Goal: Task Accomplishment & Management: Complete application form

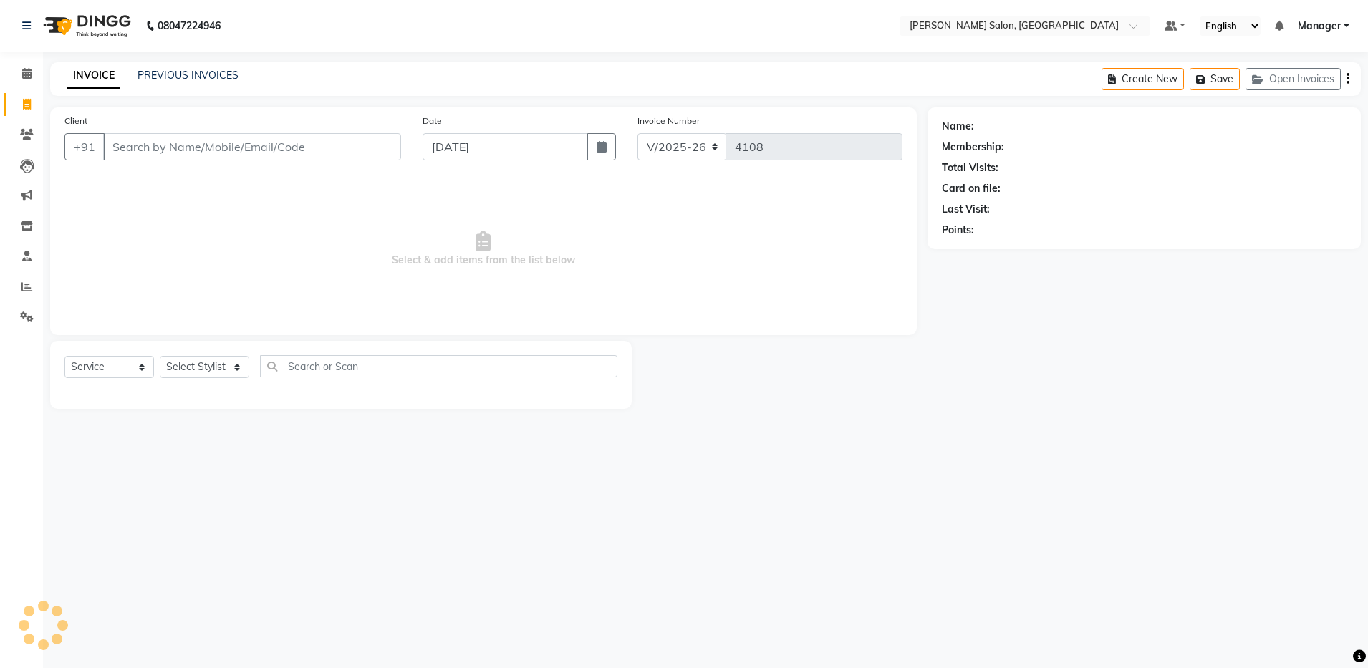
select select "4781"
select select "service"
click at [160, 356] on select "Select Stylist" at bounding box center [205, 367] width 90 height 22
click at [207, 357] on select "Select Stylist" at bounding box center [205, 367] width 90 height 22
click at [208, 389] on div at bounding box center [340, 392] width 553 height 6
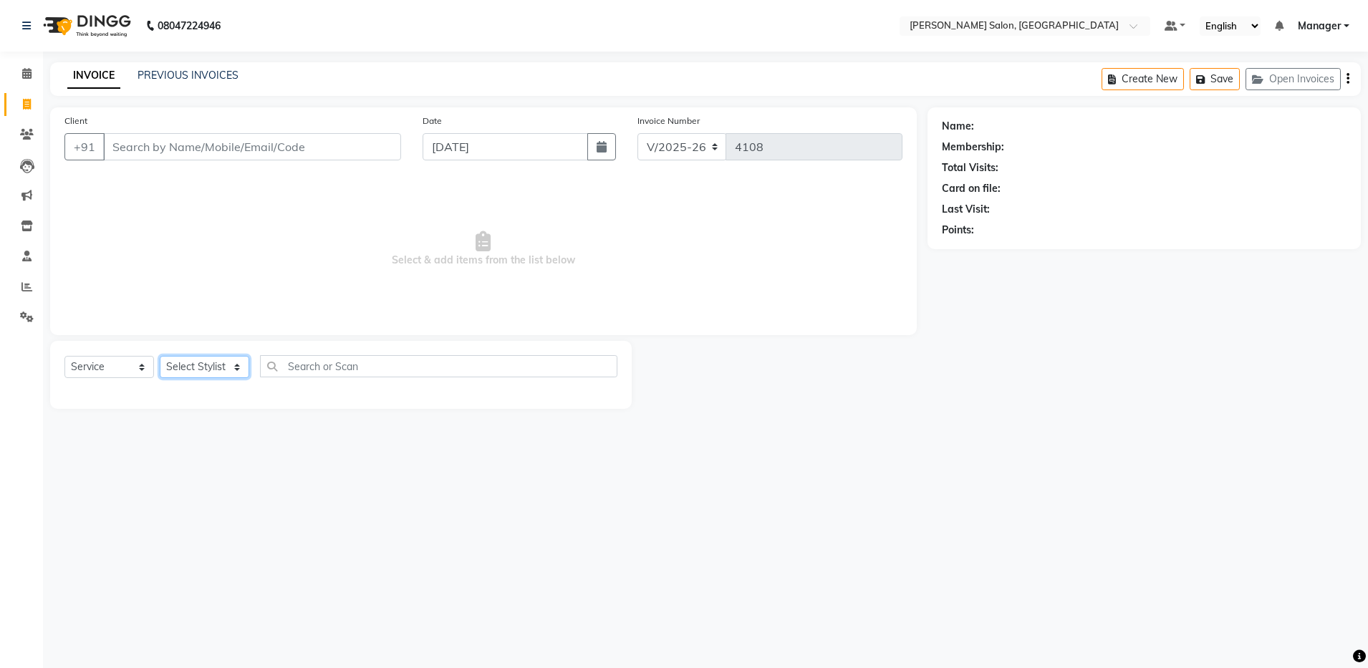
click at [208, 362] on select "Select Stylist Aarthi Abhishek [PERSON_NAME] [PERSON_NAME] Arjun [PERSON_NAME] …" at bounding box center [205, 367] width 90 height 22
select select "28900"
click at [160, 356] on select "Select Stylist Aarthi Abhishek [PERSON_NAME] [PERSON_NAME] Arjun [PERSON_NAME] …" at bounding box center [205, 367] width 90 height 22
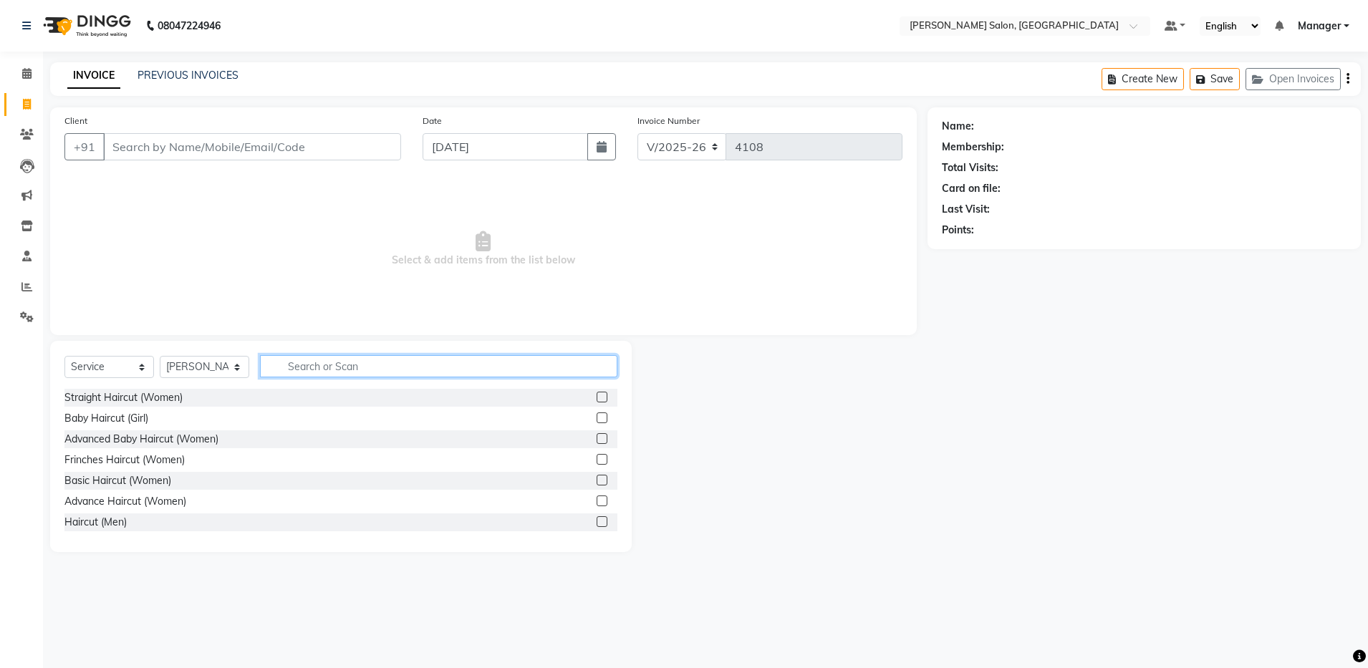
click at [292, 360] on input "text" at bounding box center [438, 366] width 357 height 22
type input "spa"
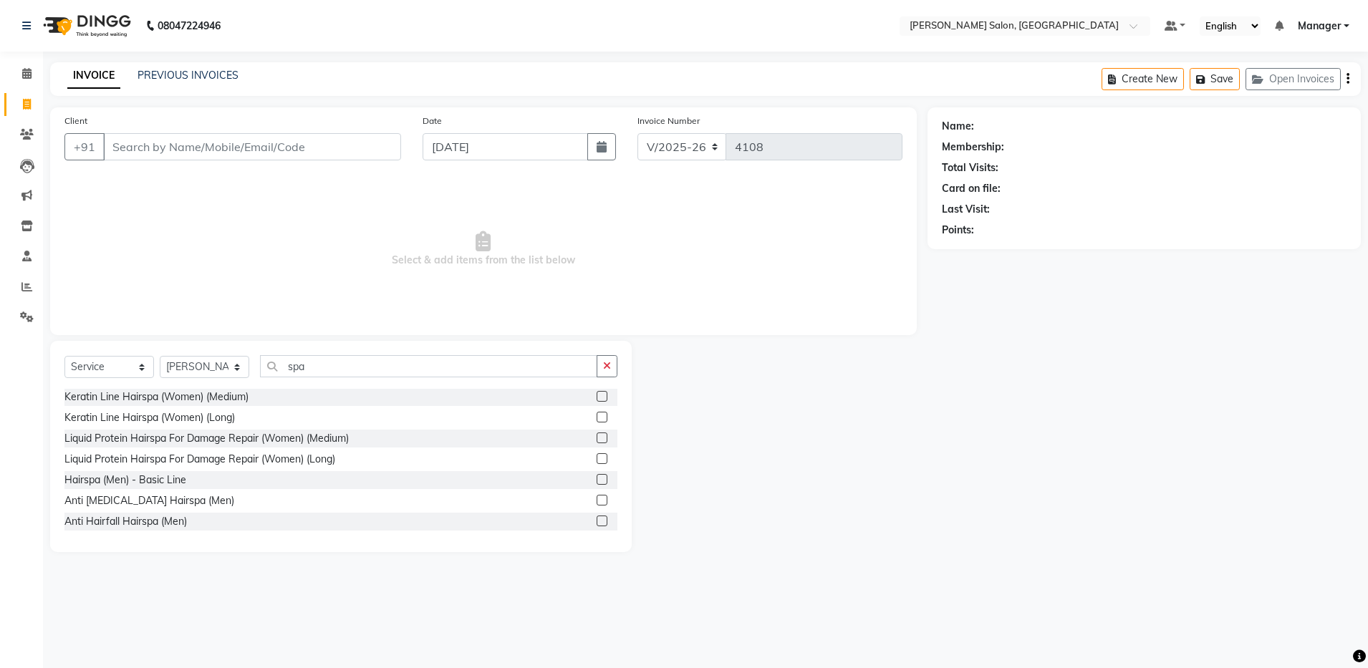
click at [597, 476] on label at bounding box center [602, 479] width 11 height 11
click at [597, 476] on input "checkbox" at bounding box center [601, 480] width 9 height 9
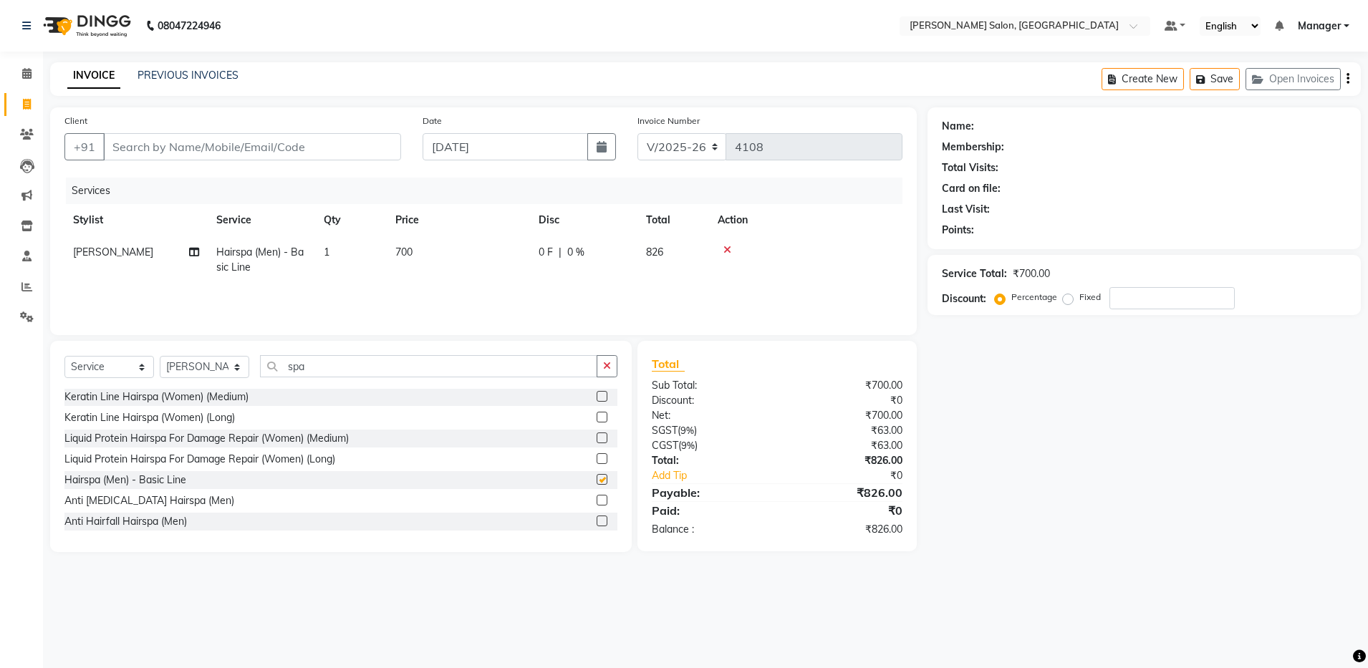
checkbox input "false"
click at [336, 360] on input "spa" at bounding box center [428, 366] width 337 height 22
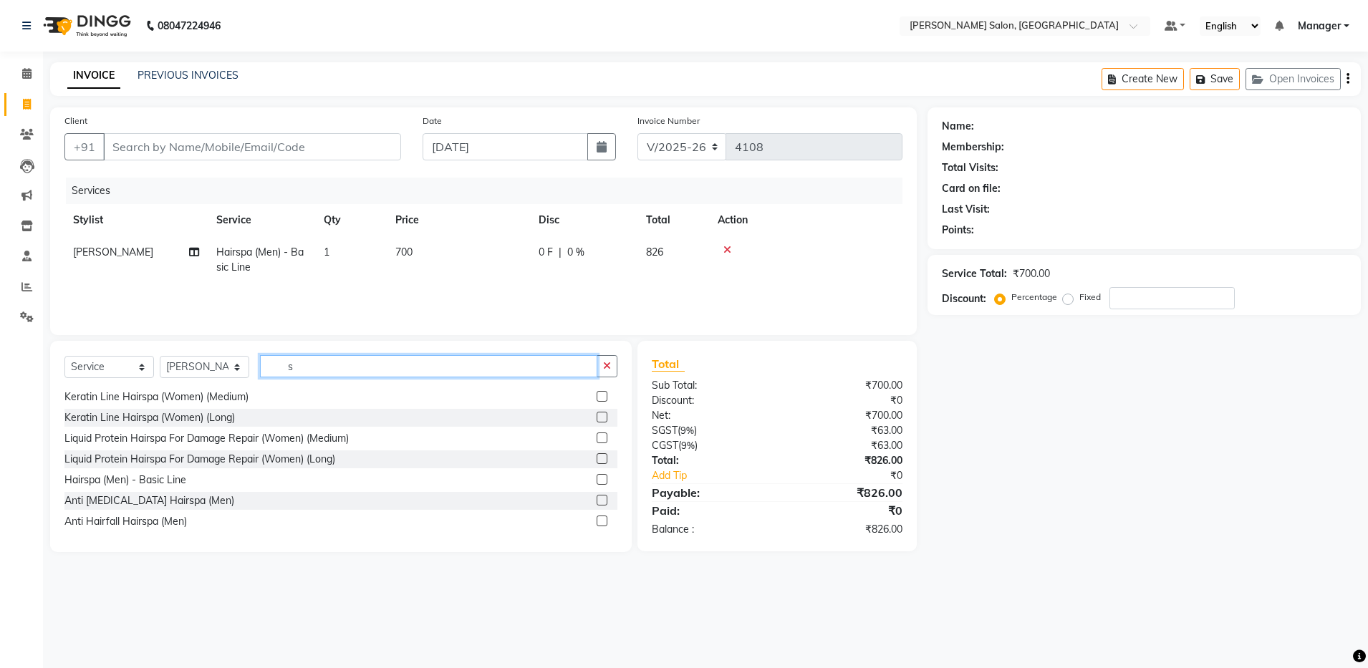
type input "s"
click at [208, 362] on select "Select Stylist Aarthi Abhishek [PERSON_NAME] [PERSON_NAME] Arjun [PERSON_NAME] …" at bounding box center [205, 367] width 90 height 22
click at [160, 356] on select "Select Stylist Aarthi Abhishek [PERSON_NAME] [PERSON_NAME] Arjun [PERSON_NAME] …" at bounding box center [205, 367] width 90 height 22
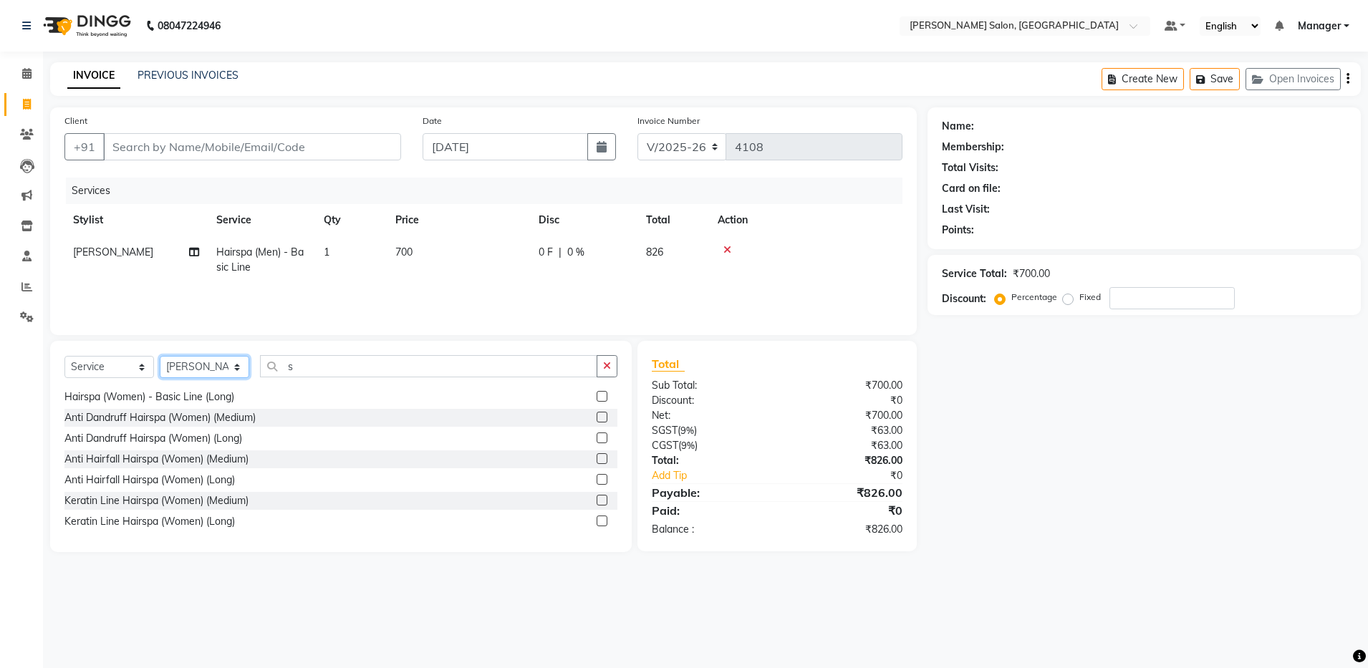
click at [203, 363] on select "Select Stylist Aarthi Abhishek [PERSON_NAME] [PERSON_NAME] Arjun [PERSON_NAME] …" at bounding box center [205, 367] width 90 height 22
select select "28897"
click at [160, 356] on select "Select Stylist Aarthi Abhishek [PERSON_NAME] [PERSON_NAME] Arjun [PERSON_NAME] …" at bounding box center [205, 367] width 90 height 22
click at [302, 358] on input "s" at bounding box center [428, 366] width 337 height 22
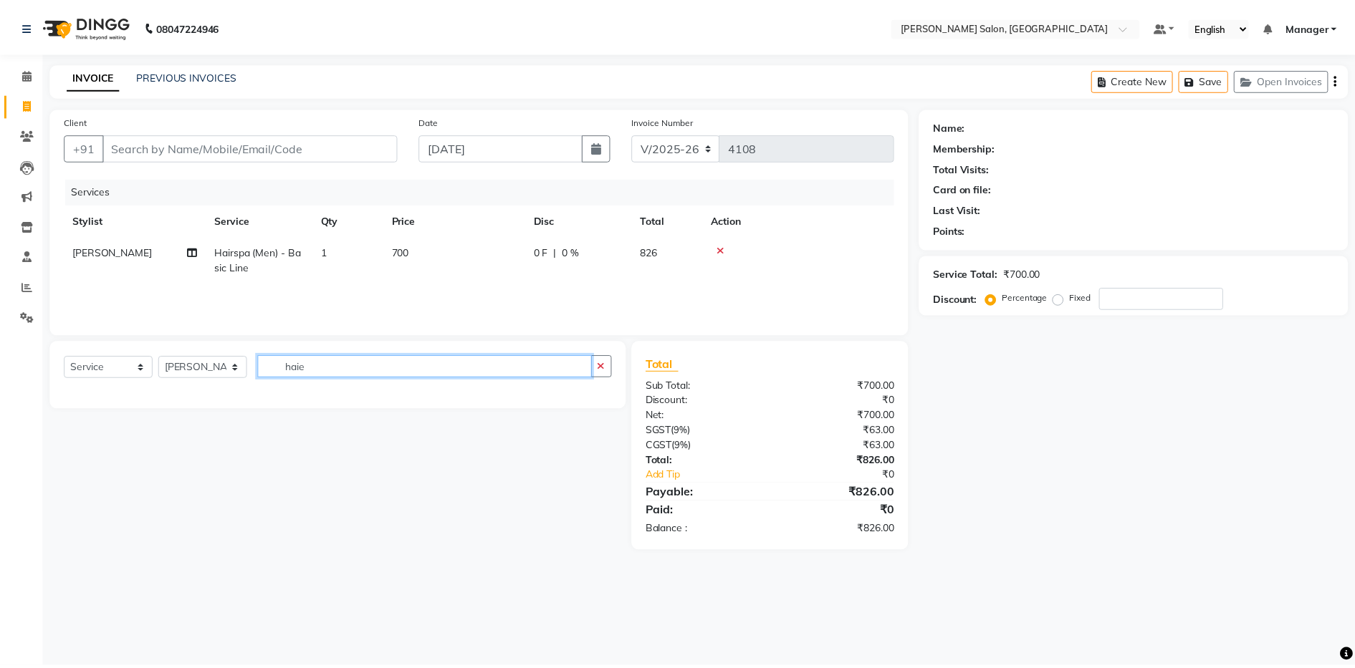
scroll to position [0, 0]
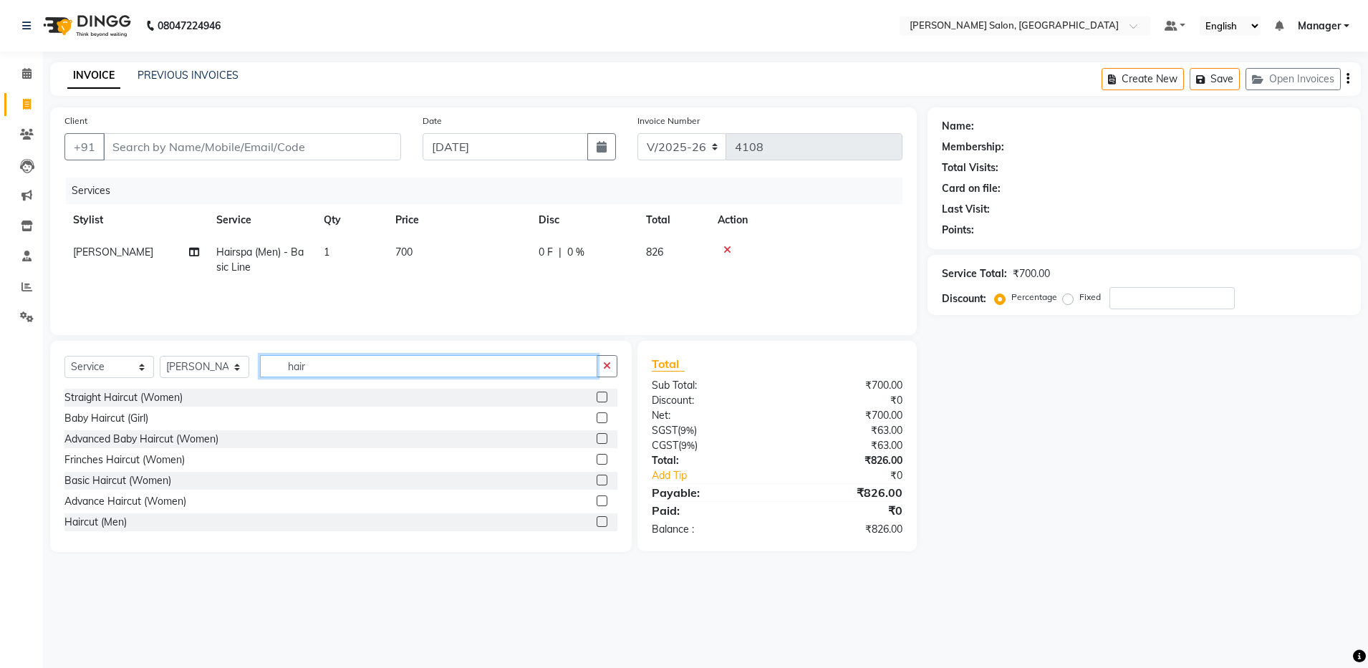
type input "hair"
click at [597, 515] on div at bounding box center [607, 523] width 21 height 18
click at [597, 524] on label at bounding box center [602, 521] width 11 height 11
click at [597, 524] on input "checkbox" at bounding box center [601, 522] width 9 height 9
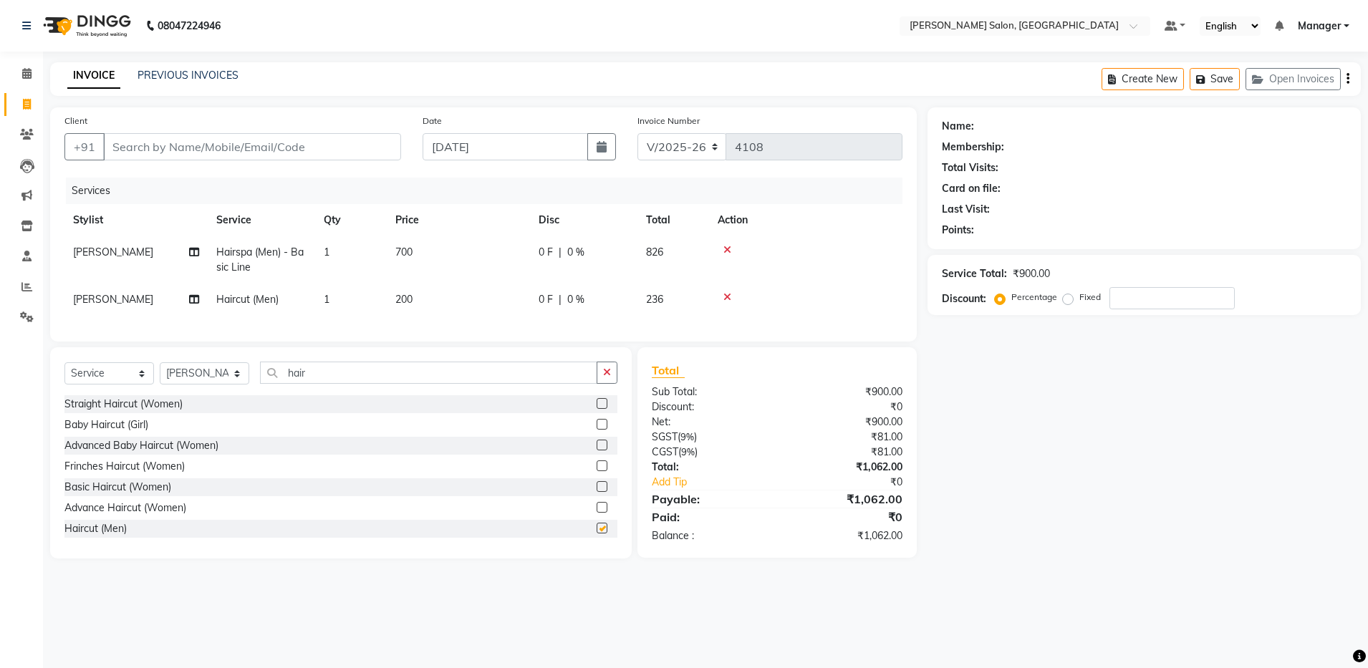
checkbox input "false"
click at [330, 384] on input "hair" at bounding box center [428, 373] width 337 height 22
type input "h"
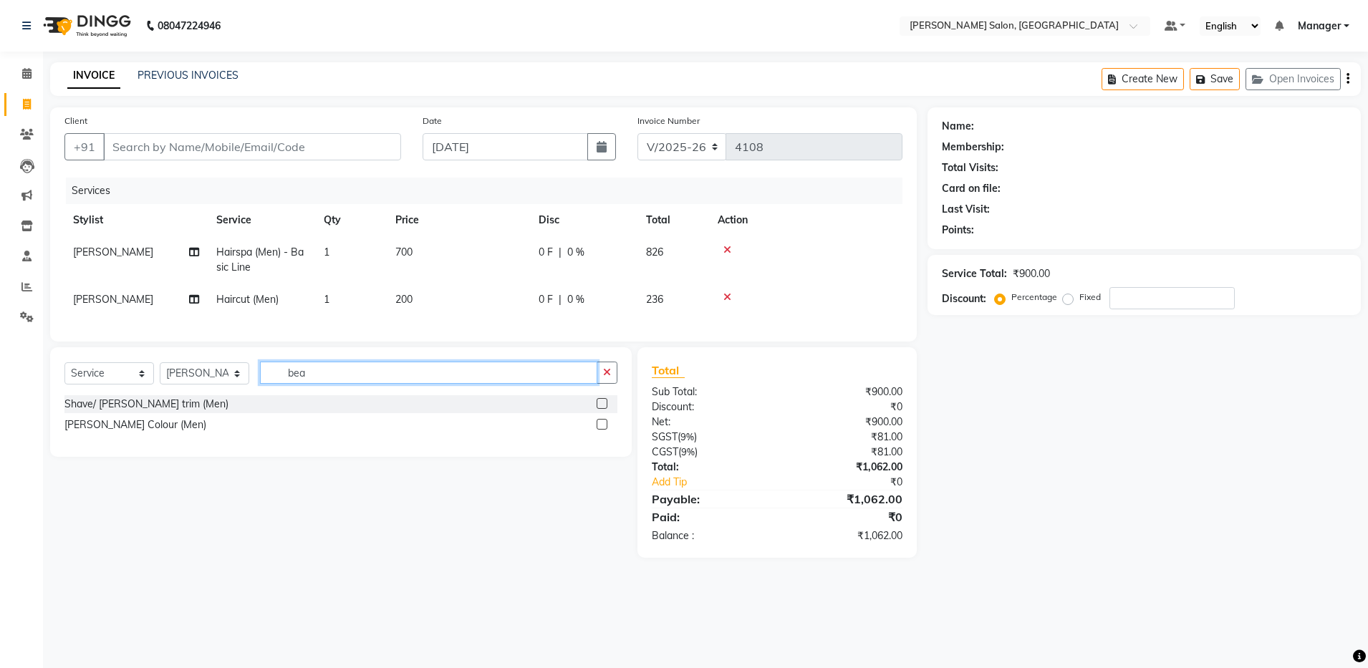
type input "bea"
click at [600, 409] on label at bounding box center [602, 403] width 11 height 11
click at [600, 409] on input "checkbox" at bounding box center [601, 404] width 9 height 9
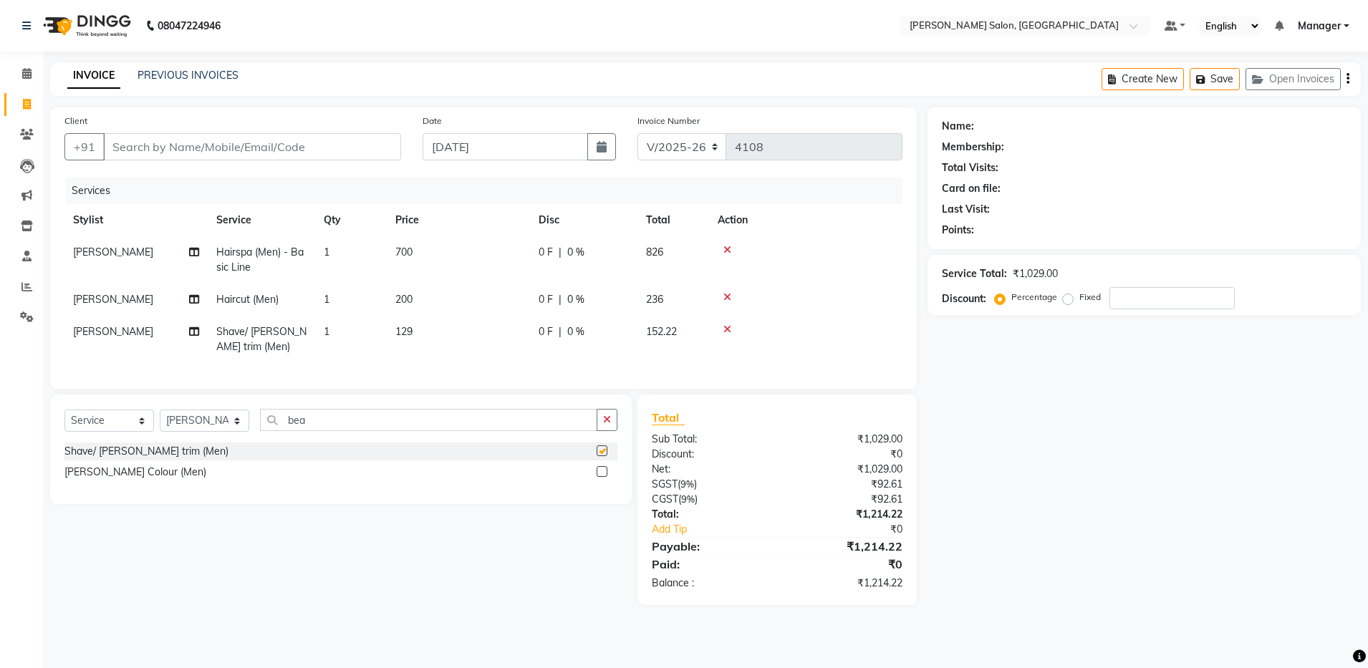
checkbox input "false"
click at [152, 141] on input "Client" at bounding box center [252, 146] width 298 height 27
type input "8"
type input "0"
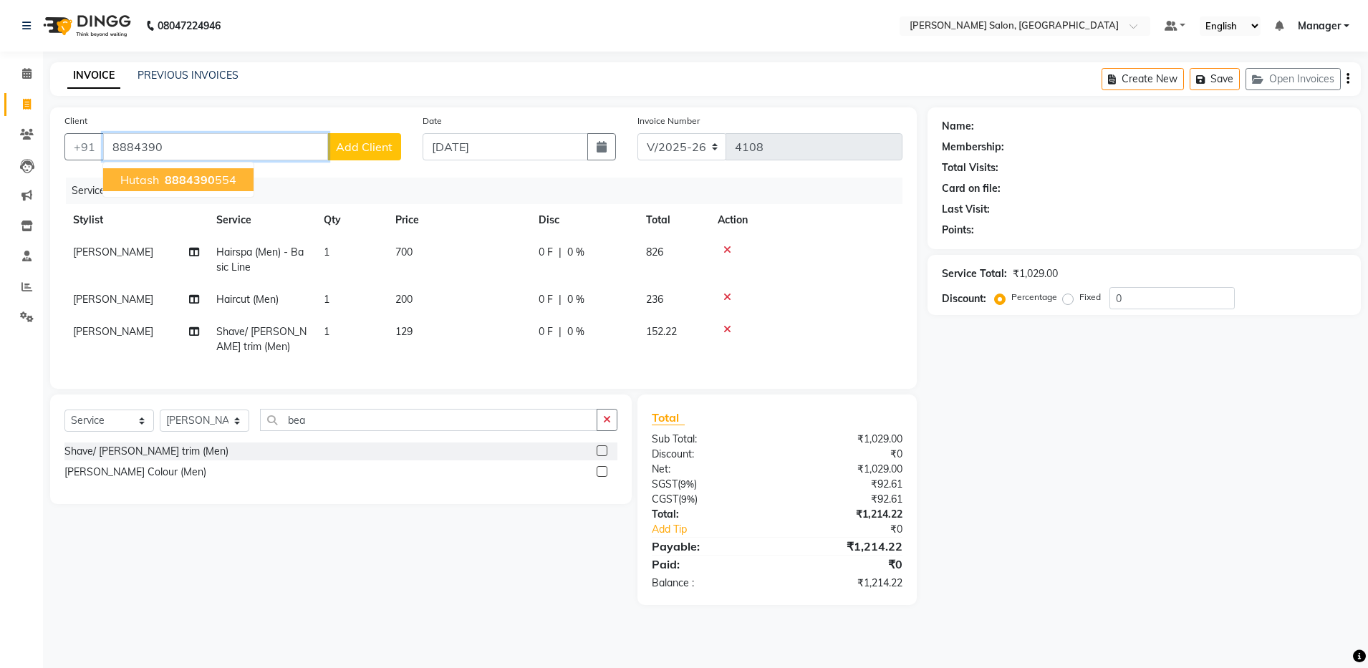
click at [183, 174] on span "8884390" at bounding box center [190, 180] width 50 height 14
type input "8884390554"
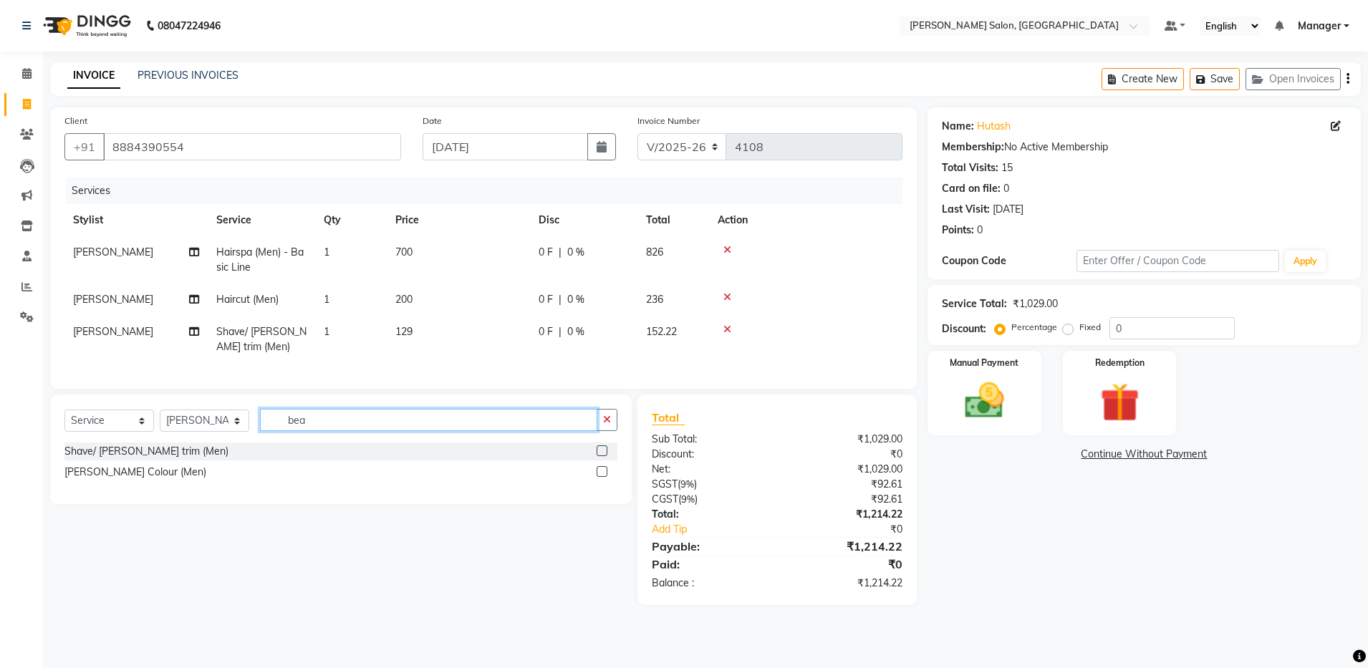
click at [329, 431] on input "bea" at bounding box center [428, 420] width 337 height 22
type input "b"
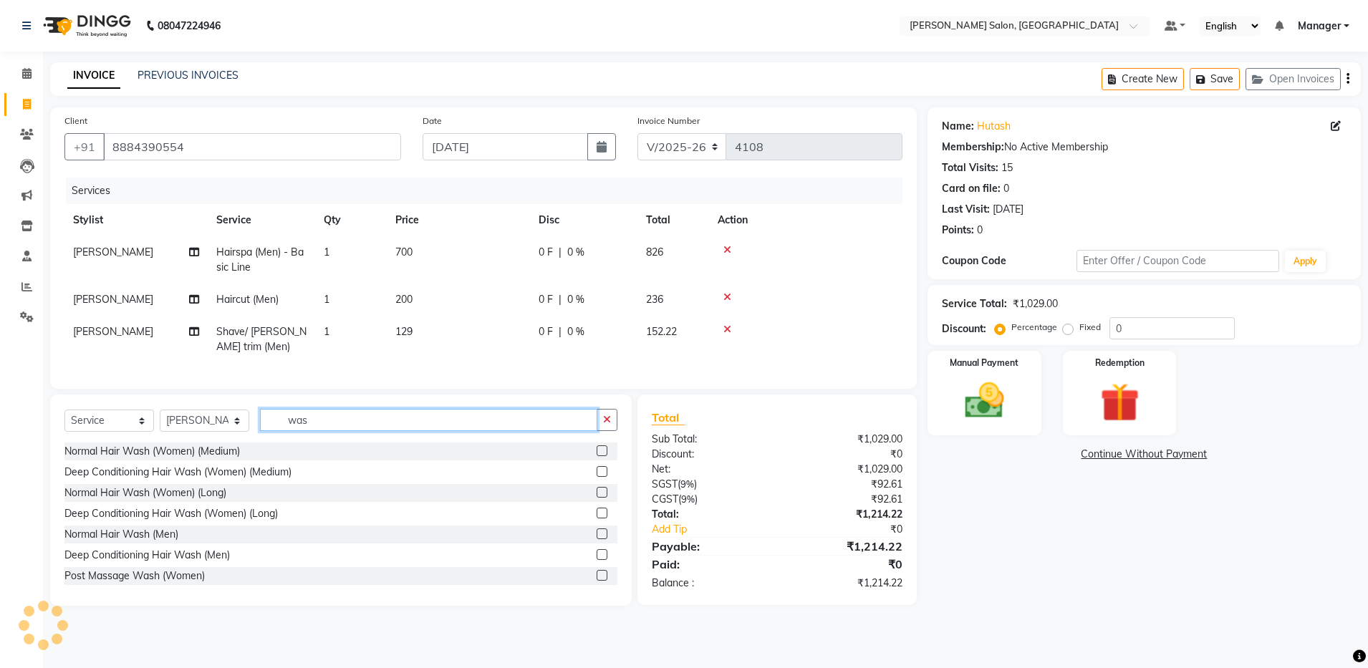
type input "was"
click at [597, 539] on label at bounding box center [602, 534] width 11 height 11
click at [597, 539] on input "checkbox" at bounding box center [601, 534] width 9 height 9
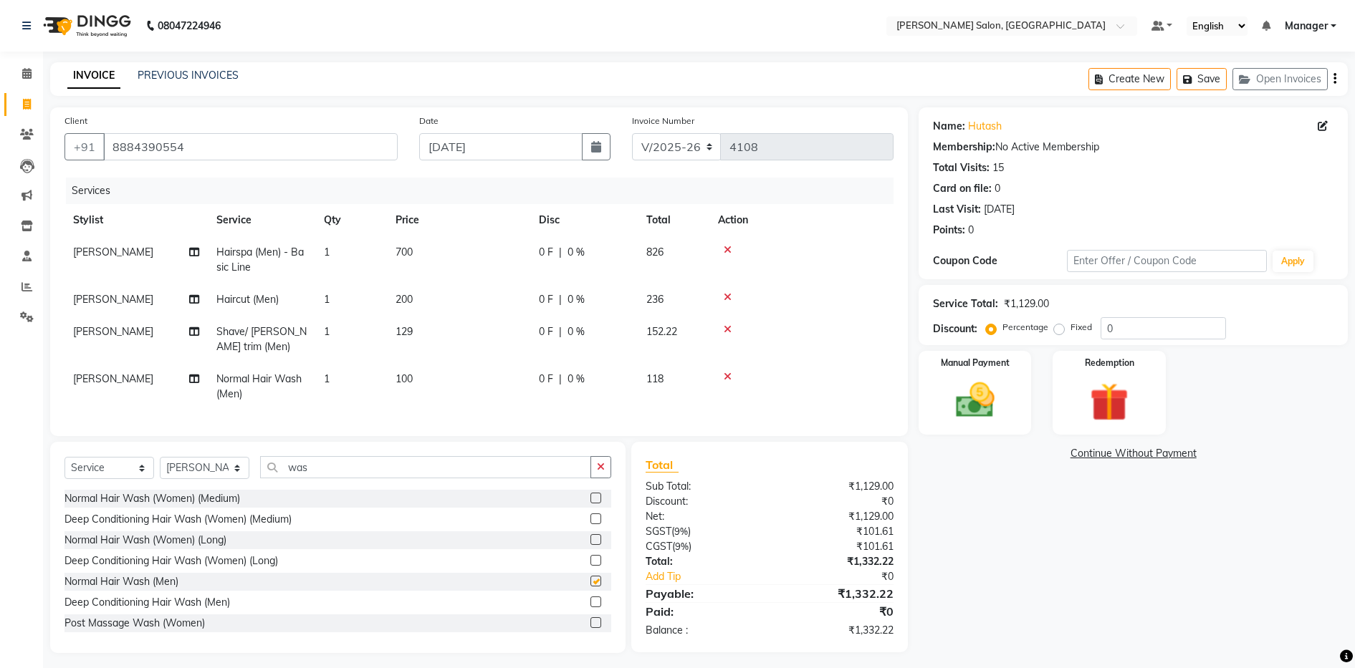
checkbox input "false"
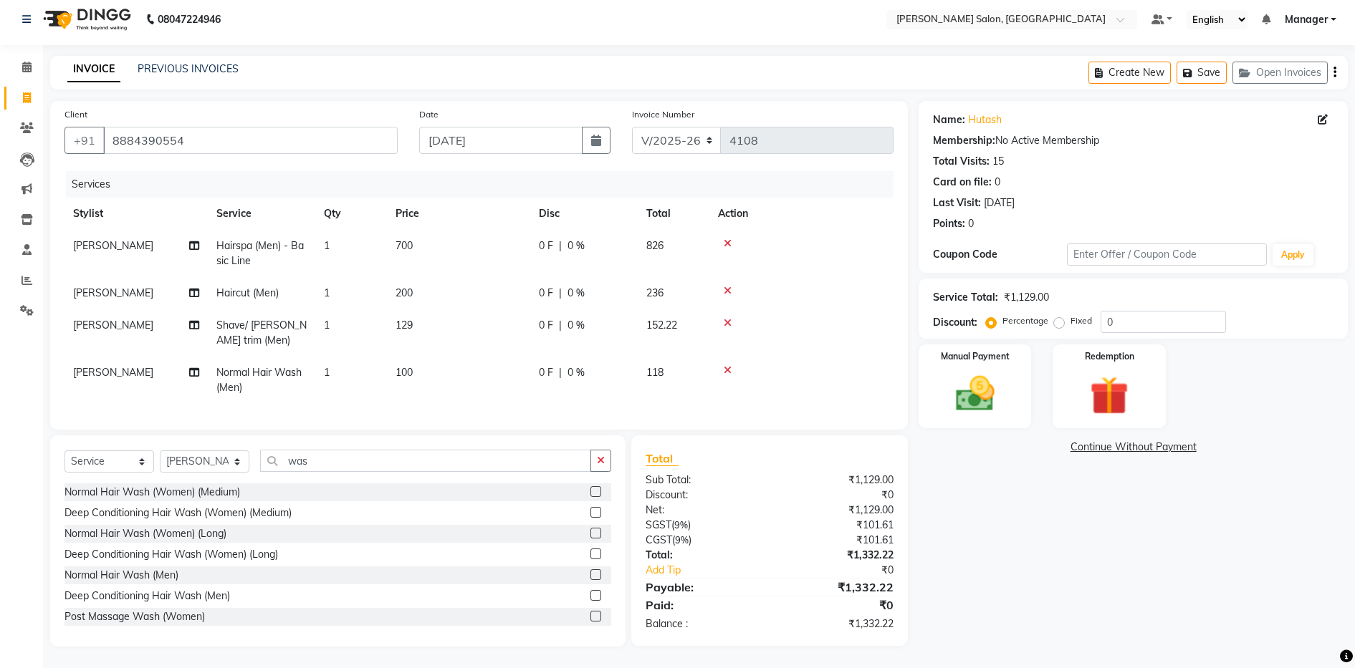
scroll to position [20, 0]
click at [1334, 72] on icon "button" at bounding box center [1334, 72] width 3 height 1
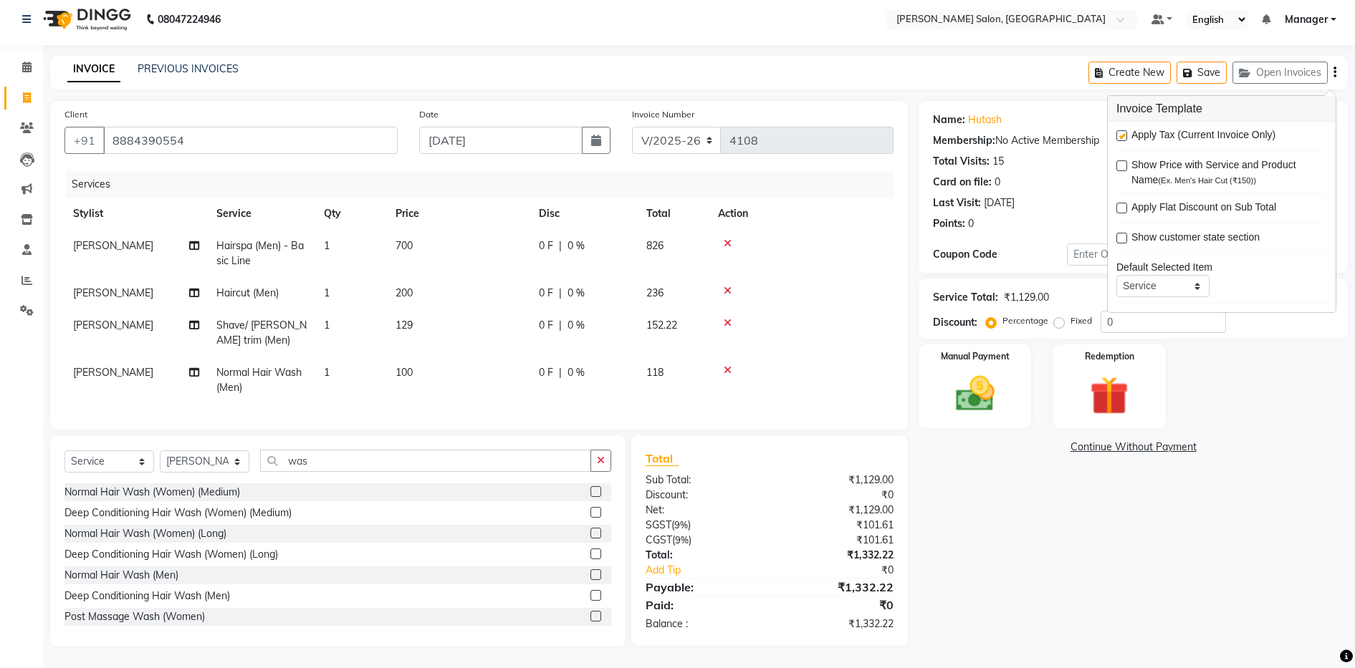
click at [1121, 130] on label at bounding box center [1121, 135] width 11 height 11
click at [1121, 132] on input "checkbox" at bounding box center [1120, 136] width 9 height 9
checkbox input "false"
click at [1002, 371] on img at bounding box center [974, 394] width 65 height 47
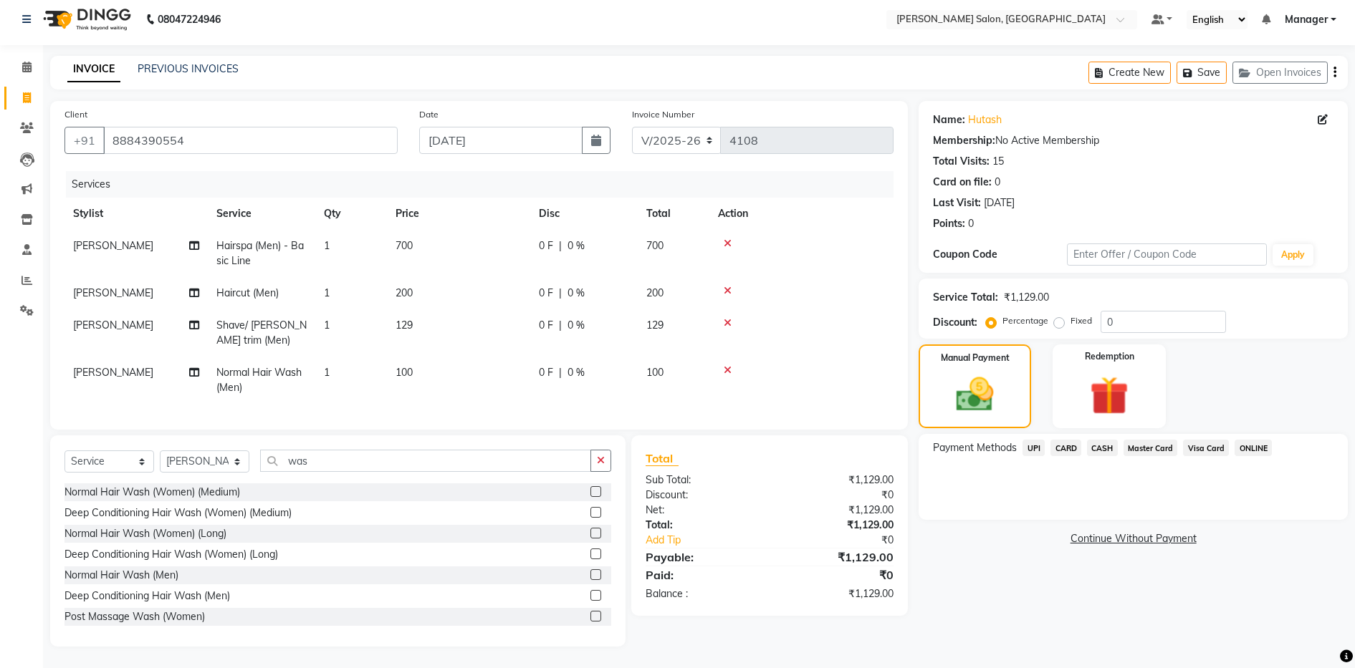
click at [1102, 440] on span "CASH" at bounding box center [1102, 448] width 31 height 16
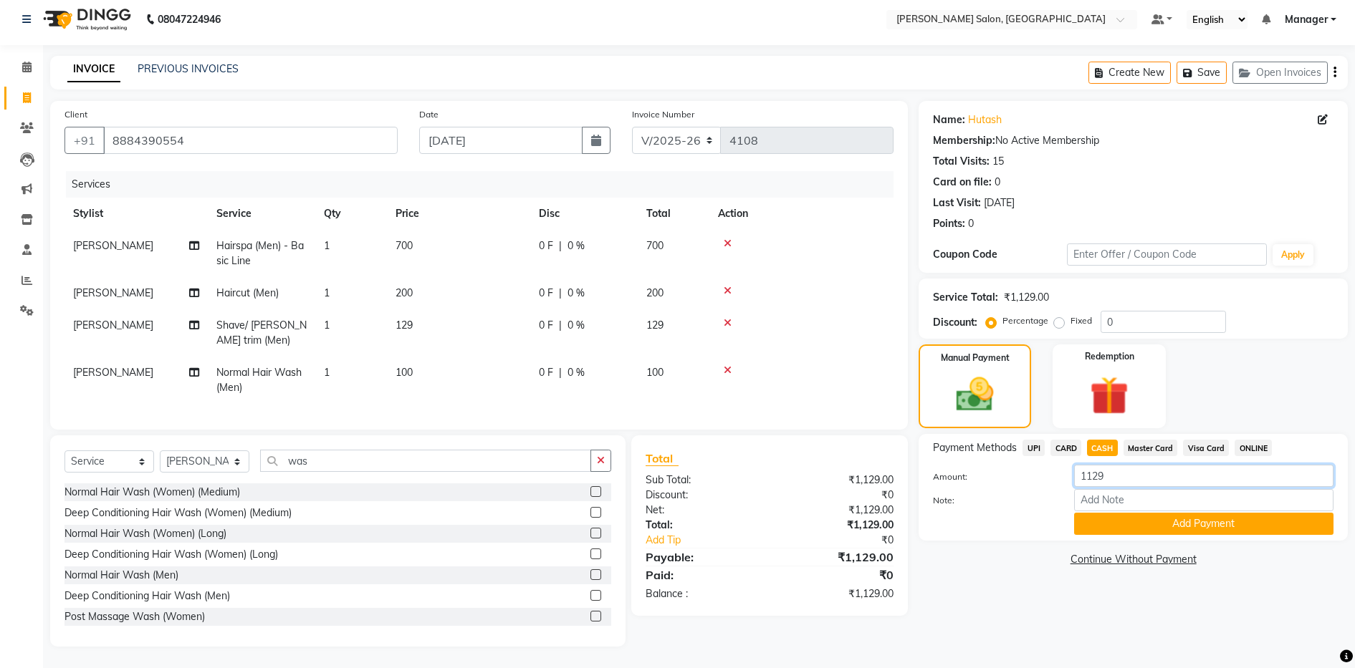
click at [1113, 465] on input "1129" at bounding box center [1203, 476] width 259 height 22
type input "1"
type input "800"
click at [1118, 513] on button "Add Payment" at bounding box center [1203, 524] width 259 height 22
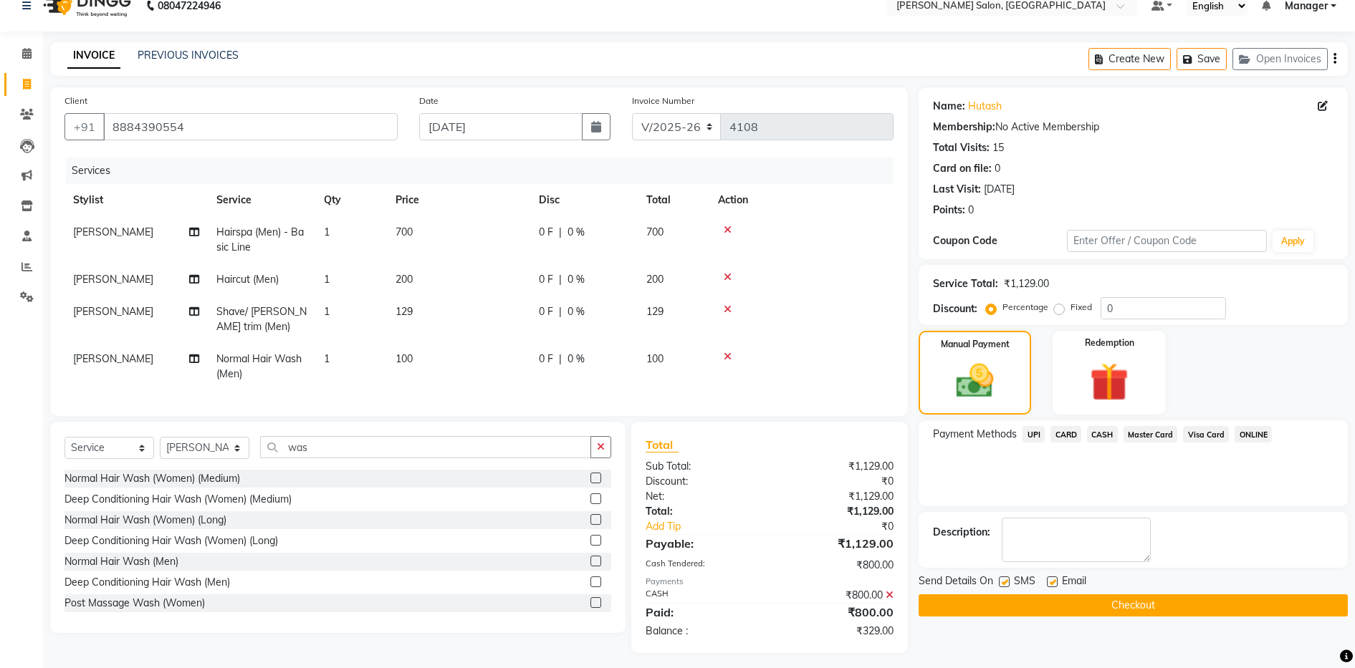
click at [886, 600] on icon at bounding box center [889, 595] width 8 height 10
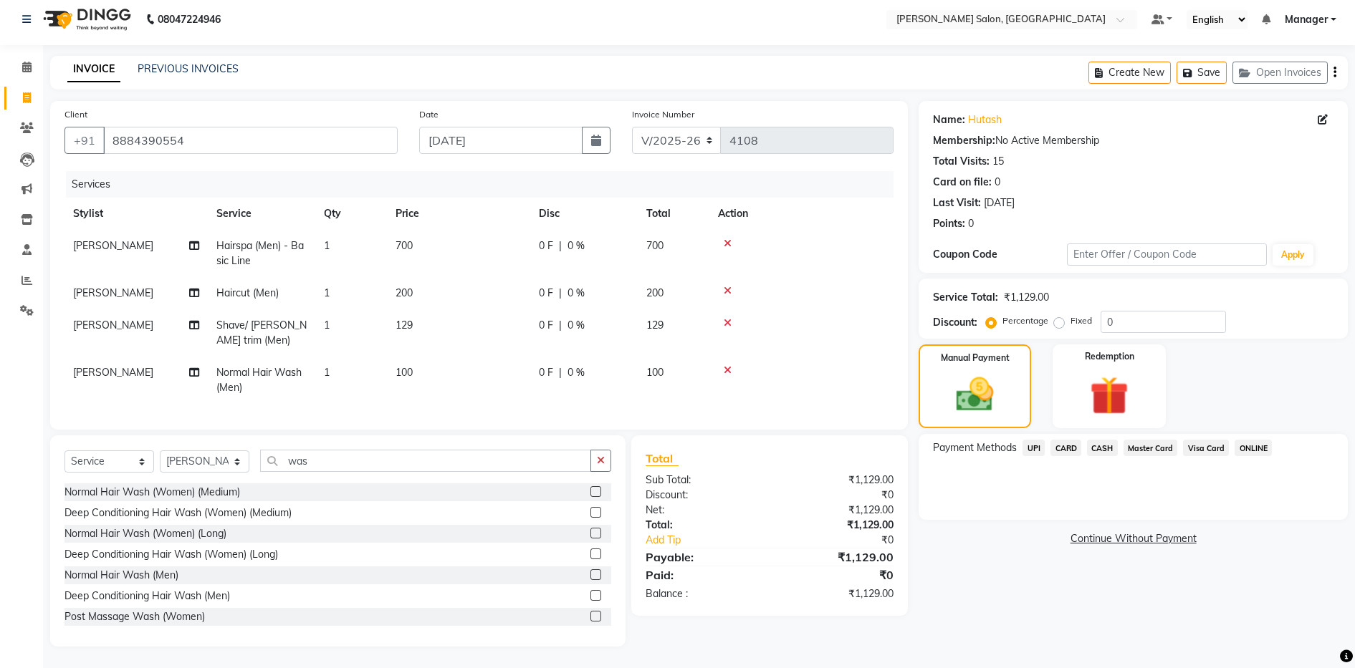
click at [1097, 440] on span "CASH" at bounding box center [1102, 448] width 31 height 16
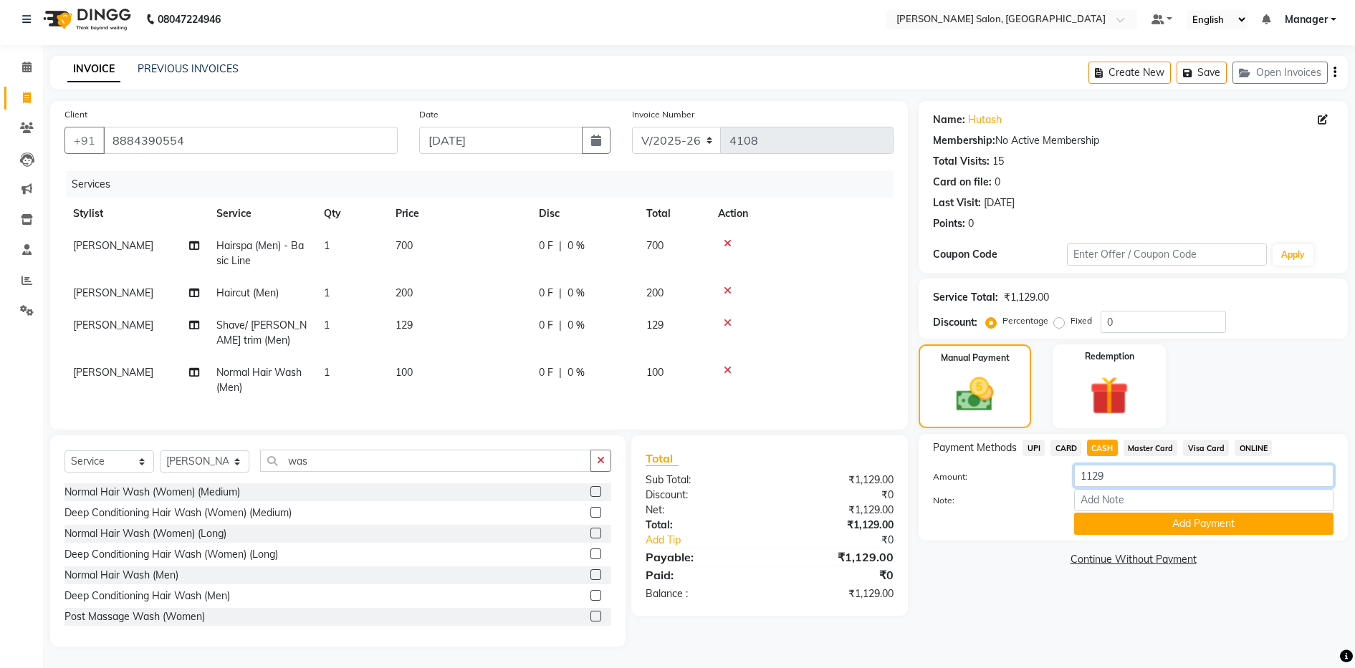
click at [1104, 465] on input "1129" at bounding box center [1203, 476] width 259 height 22
type input "1"
type input "900"
click at [1111, 513] on button "Add Payment" at bounding box center [1203, 524] width 259 height 22
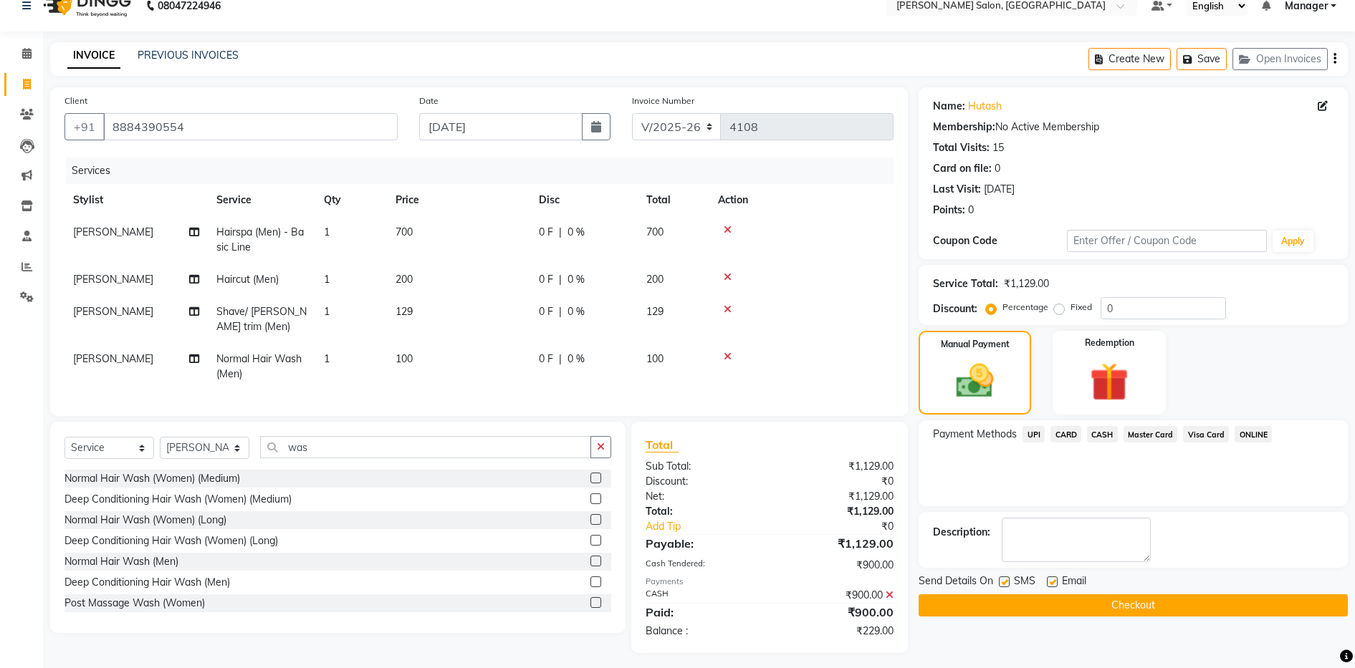
click at [1051, 583] on label at bounding box center [1052, 582] width 11 height 11
click at [1051, 583] on input "checkbox" at bounding box center [1051, 582] width 9 height 9
checkbox input "false"
click at [1051, 598] on button "Checkout" at bounding box center [1132, 606] width 429 height 22
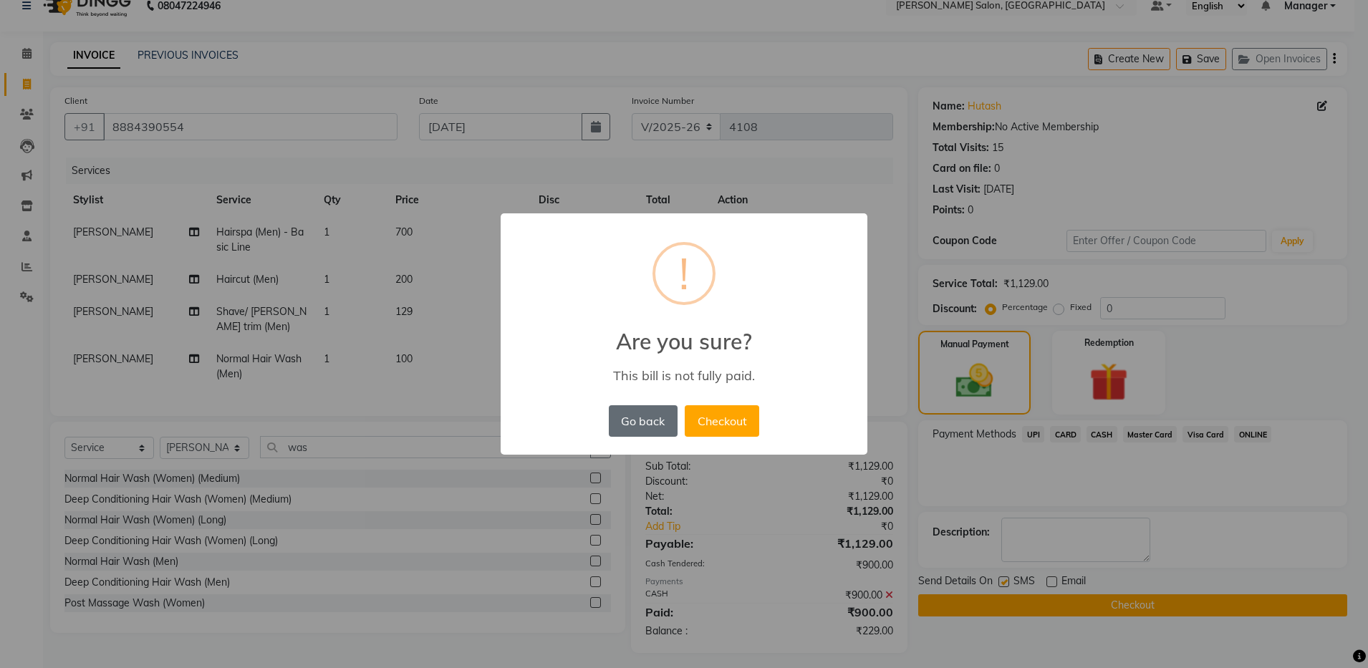
click at [641, 420] on button "Go back" at bounding box center [643, 421] width 69 height 32
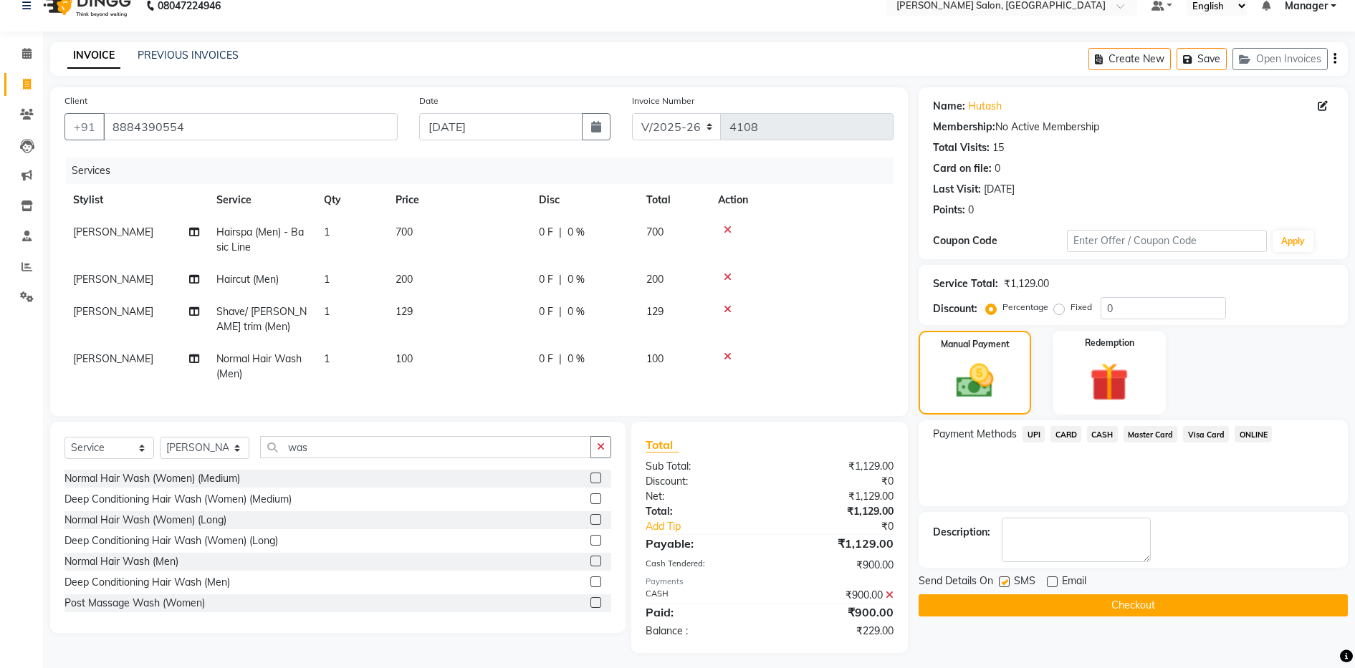
click at [1028, 433] on span "UPI" at bounding box center [1033, 434] width 22 height 16
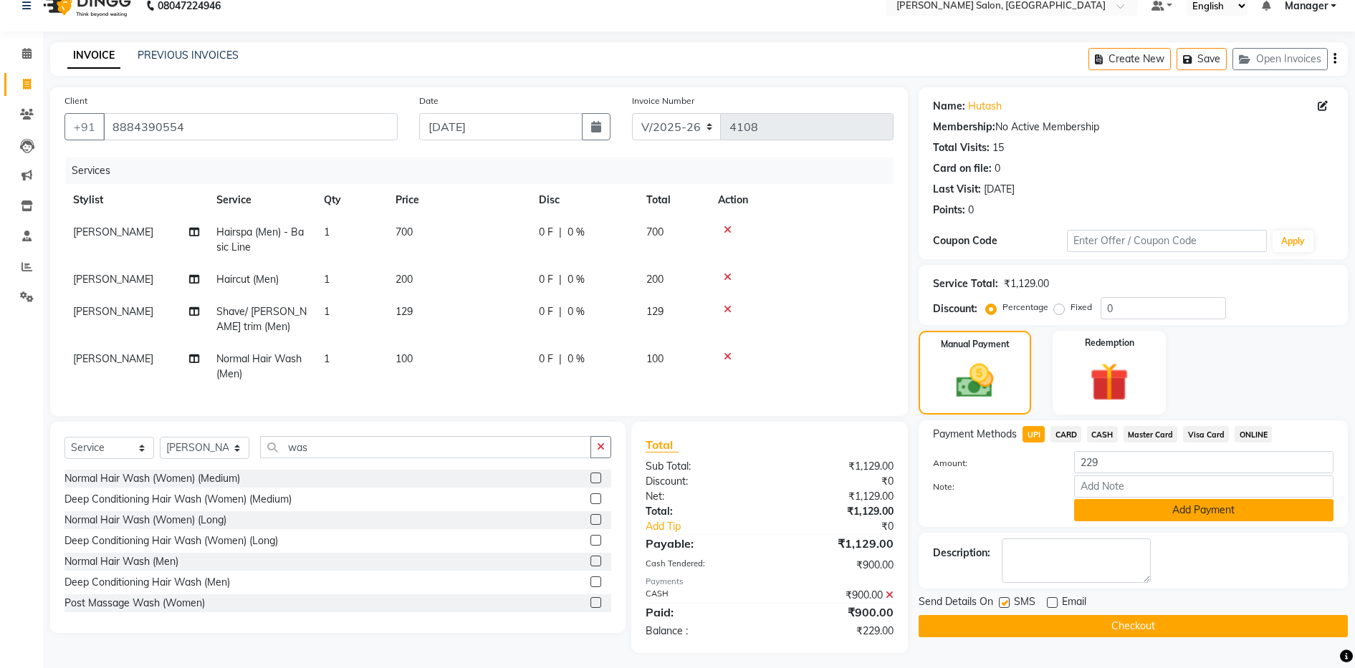
click at [1107, 503] on button "Add Payment" at bounding box center [1203, 510] width 259 height 22
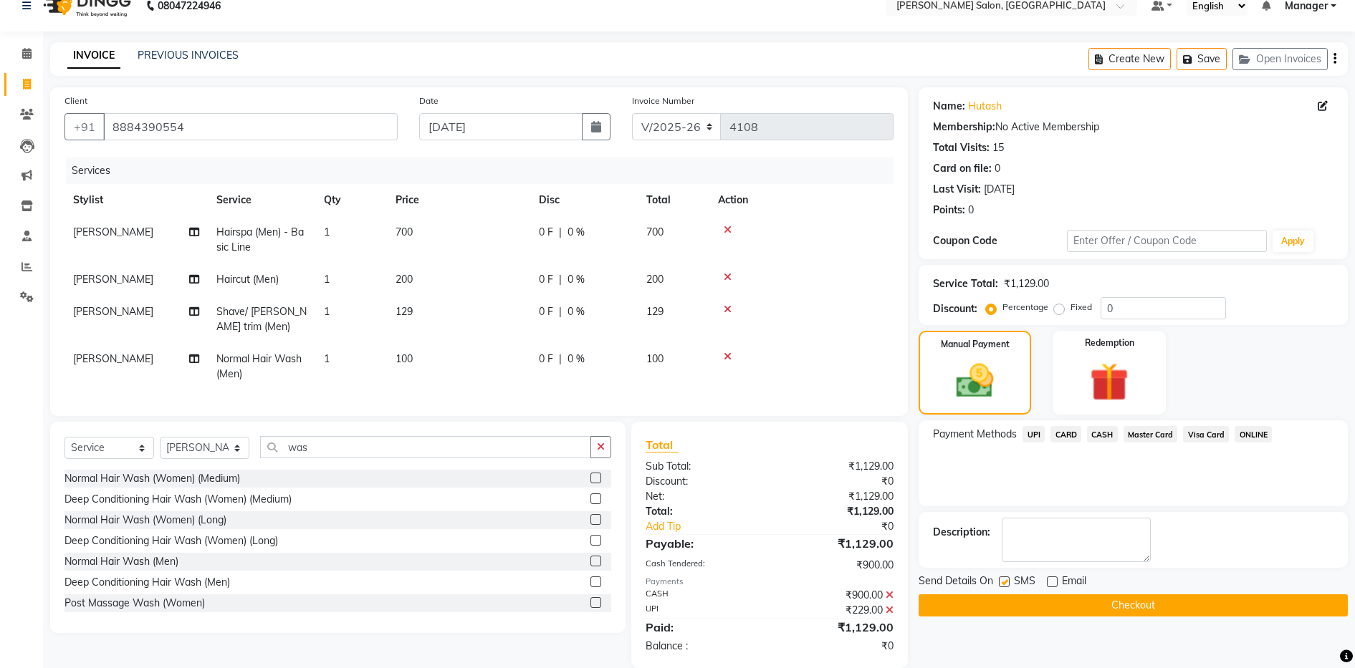
click at [1061, 595] on button "Checkout" at bounding box center [1132, 606] width 429 height 22
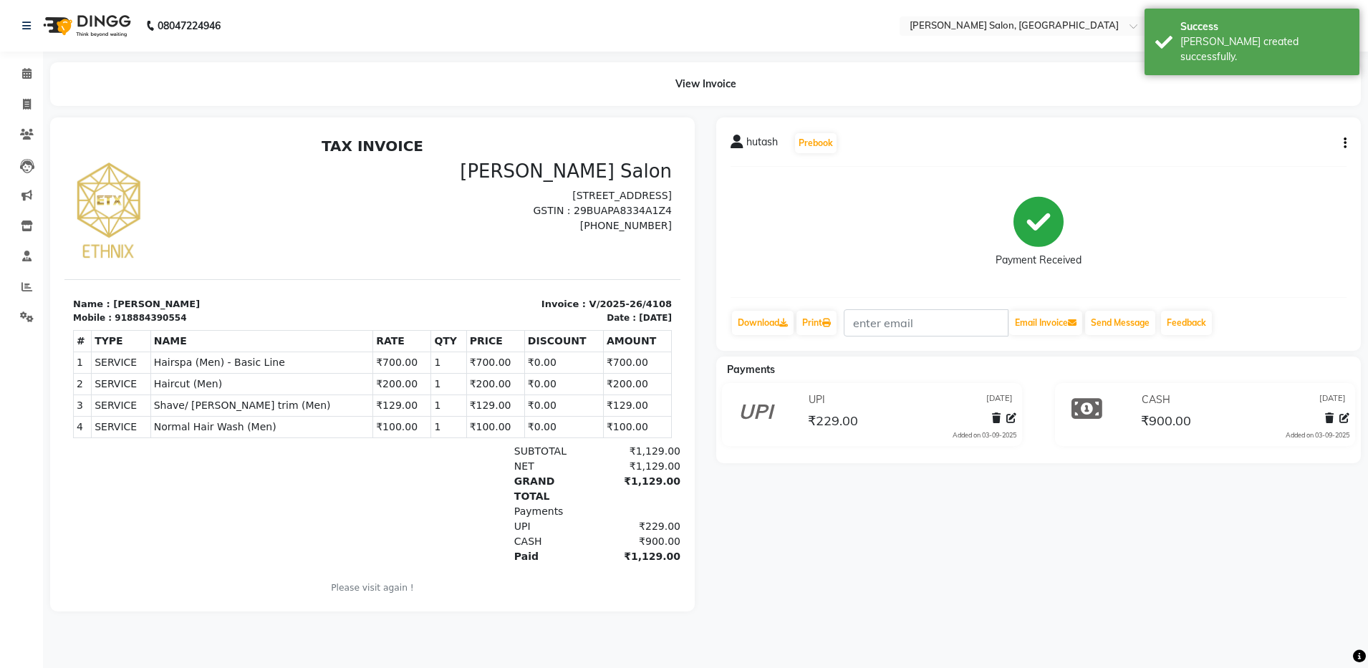
click at [1061, 597] on div "hutash Prebook Payment Received Download Print Email Invoice Send Message Feedb…" at bounding box center [1039, 364] width 666 height 494
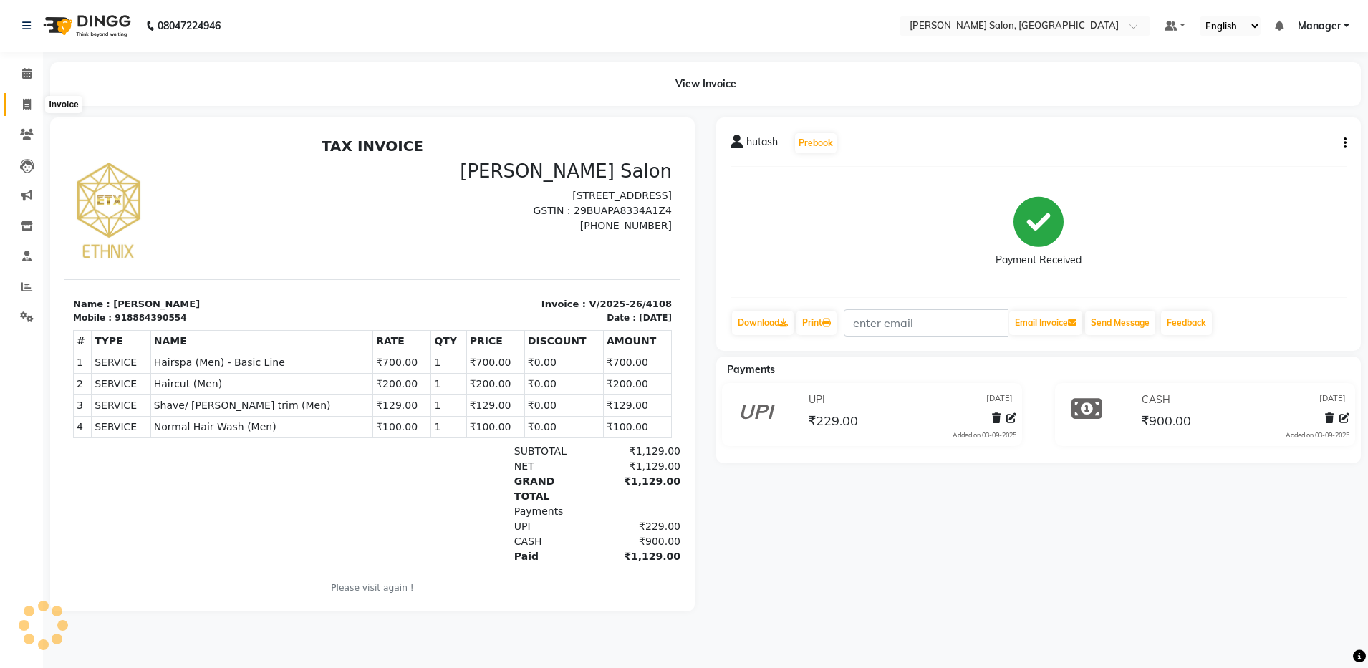
click at [24, 105] on icon at bounding box center [27, 104] width 8 height 11
select select "service"
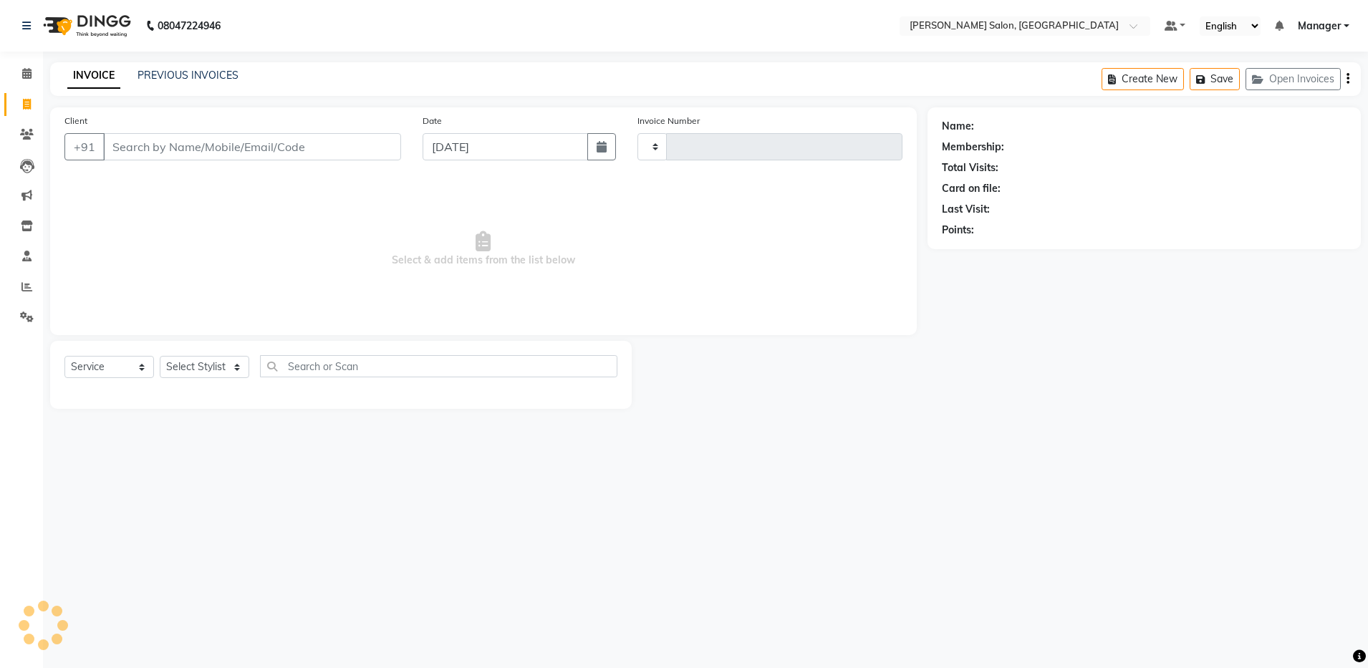
type input "4109"
select select "4781"
click at [165, 70] on link "PREVIOUS INVOICES" at bounding box center [188, 75] width 101 height 13
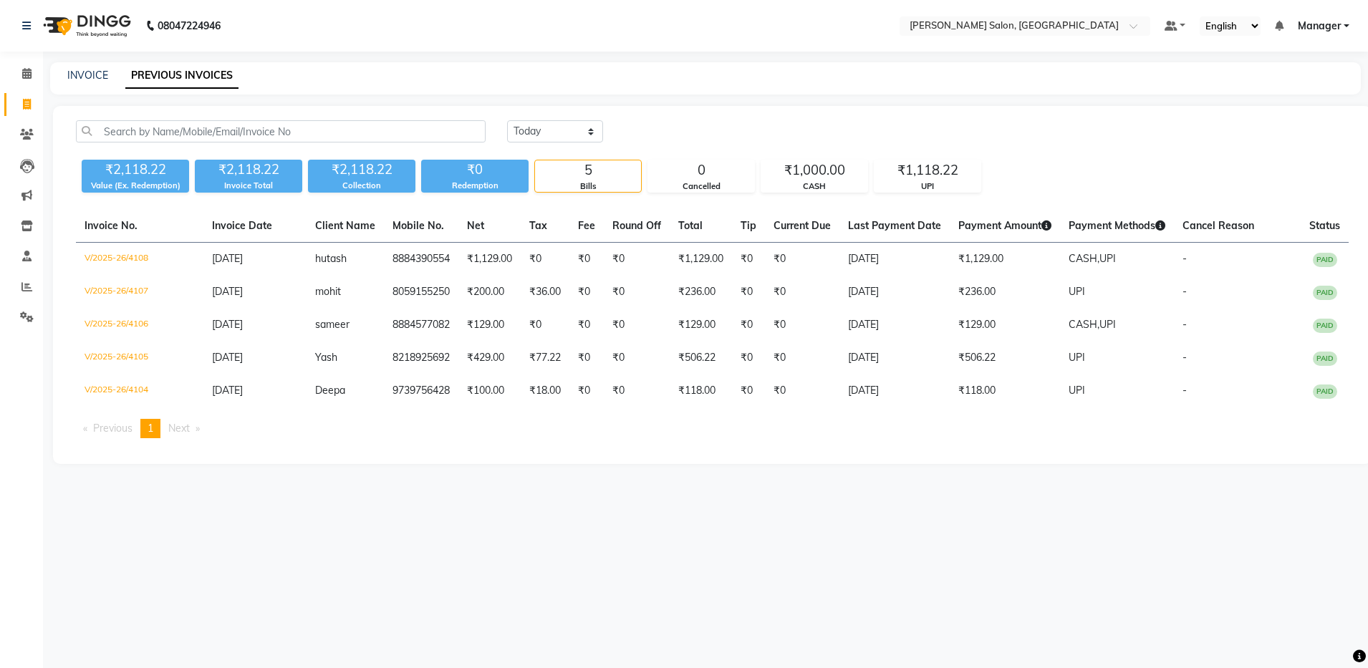
click at [57, 64] on div "INVOICE PREVIOUS INVOICES" at bounding box center [705, 78] width 1311 height 32
click at [81, 73] on link "INVOICE" at bounding box center [87, 75] width 41 height 13
select select "service"
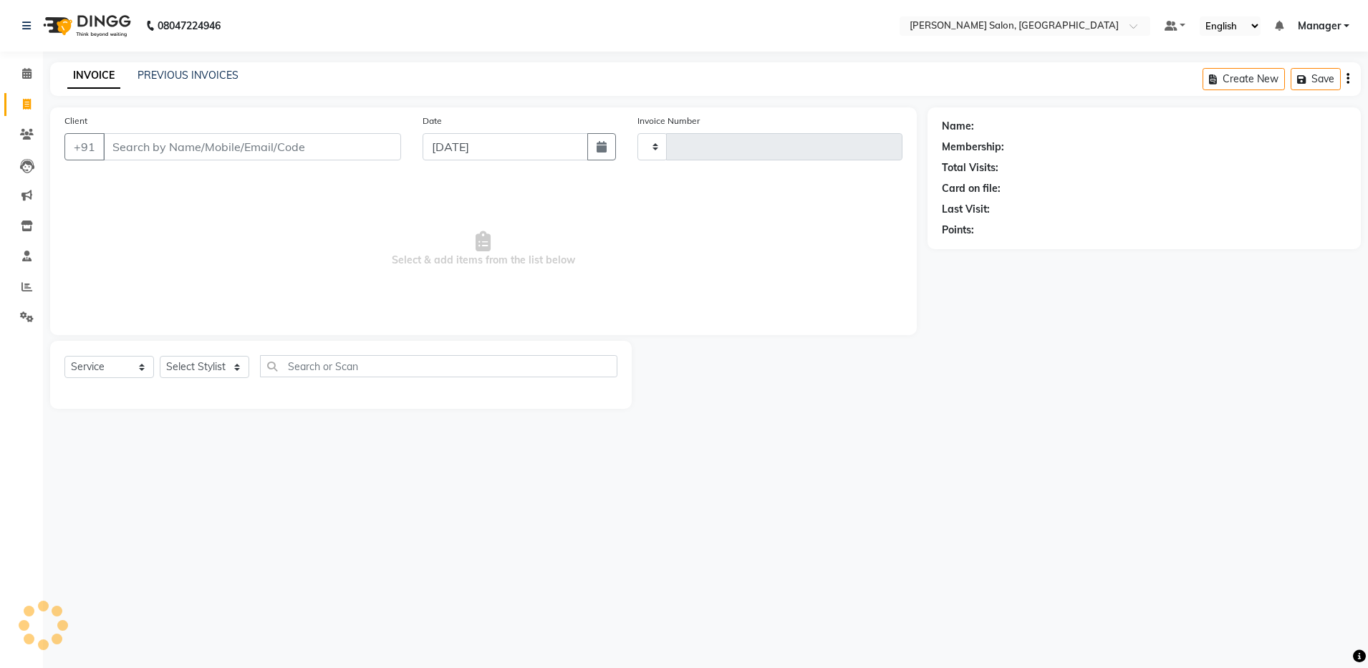
click at [147, 130] on div "Client +91" at bounding box center [233, 142] width 358 height 59
click at [208, 365] on select "Select Stylist" at bounding box center [205, 367] width 90 height 22
type input "4109"
select select "4781"
select select "28900"
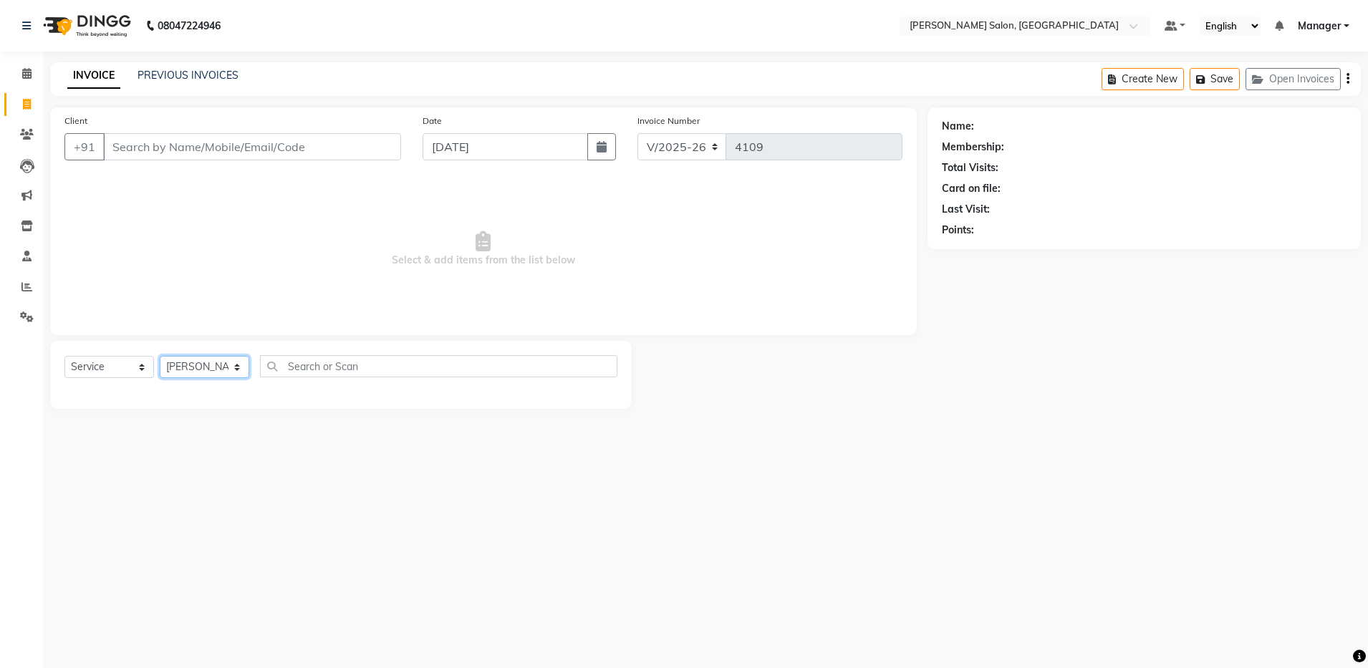
click at [160, 356] on select "Select Stylist Aarthi Abhishek [PERSON_NAME] [PERSON_NAME] Arjun [PERSON_NAME] …" at bounding box center [205, 367] width 90 height 22
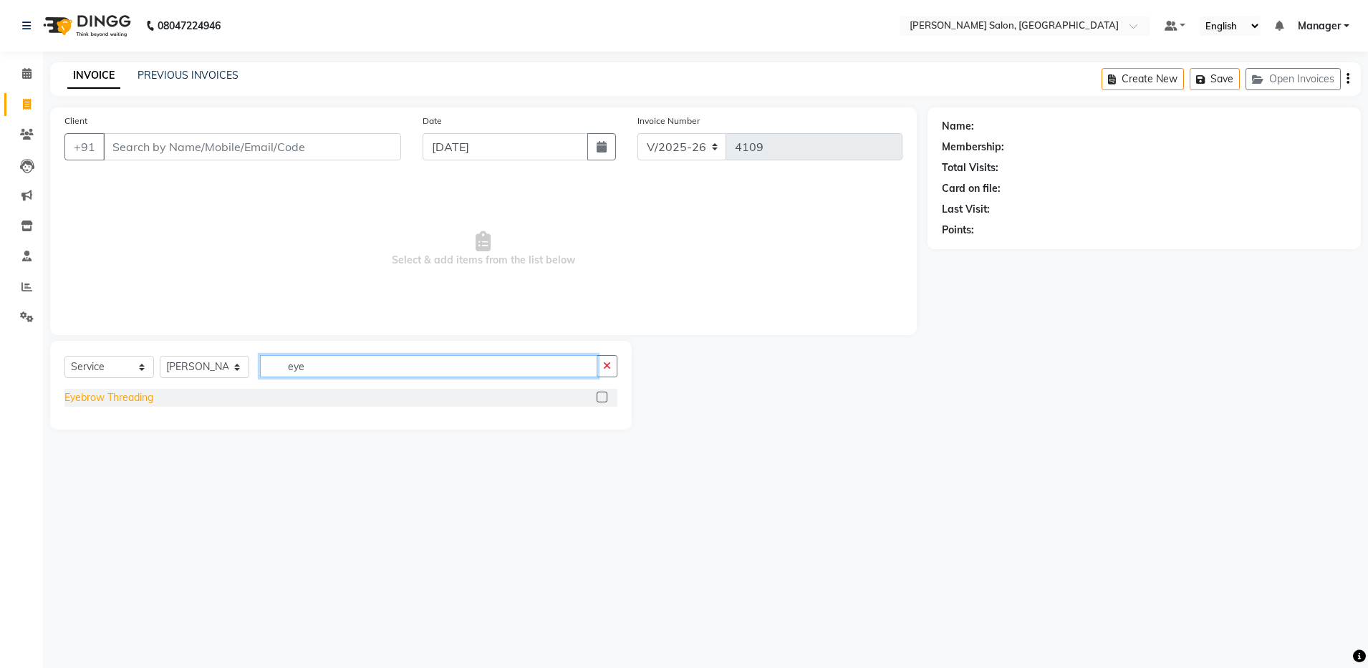
type input "eye"
click at [145, 400] on div "Eyebrow Threading" at bounding box center [108, 397] width 89 height 15
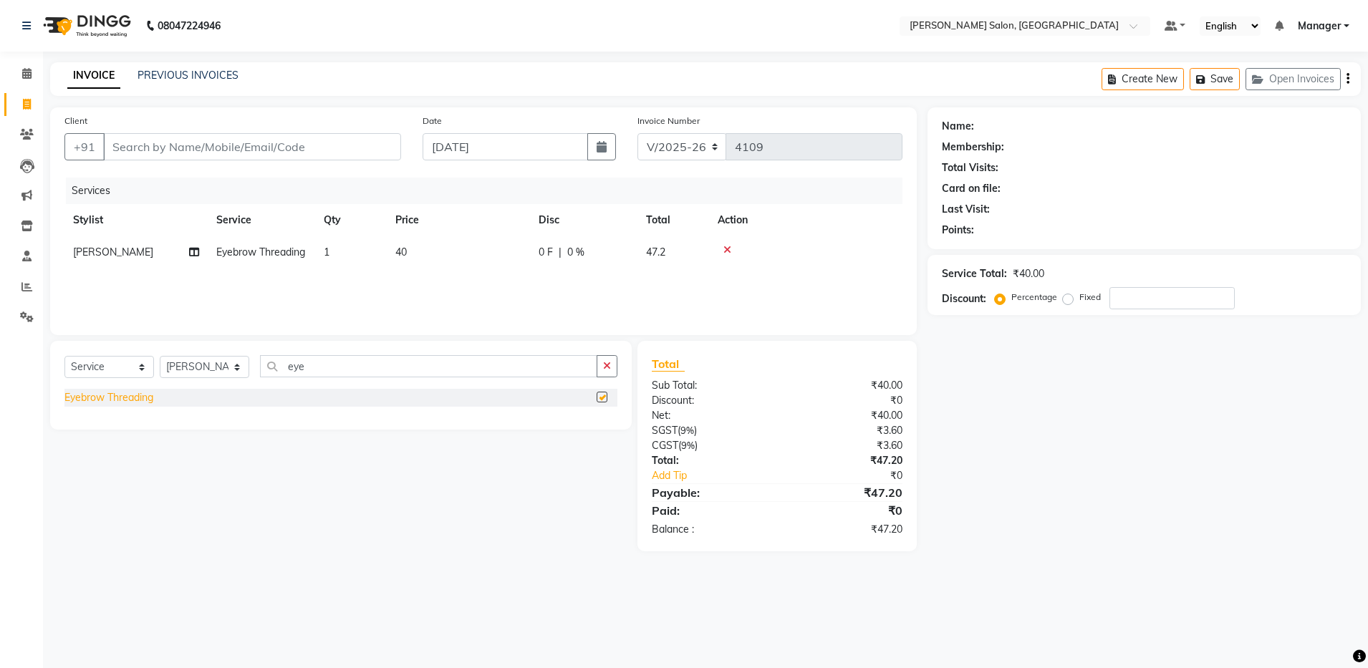
checkbox input "false"
click at [324, 372] on input "eye" at bounding box center [428, 366] width 337 height 22
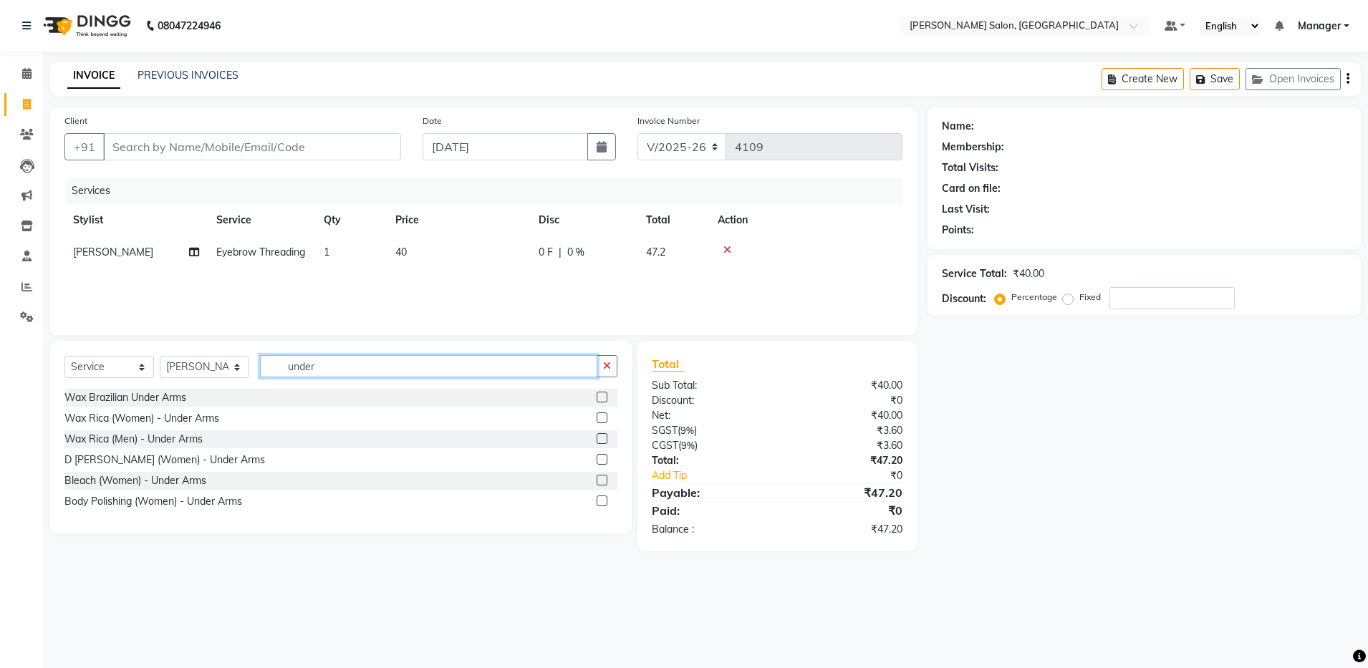
type input "under"
click at [184, 427] on div "Wax Rica (Women) - Under Arms" at bounding box center [340, 419] width 553 height 18
drag, startPoint x: 184, startPoint y: 427, endPoint x: 215, endPoint y: 420, distance: 31.6
click at [215, 420] on div "Wax Rica (Women) - Under Arms" at bounding box center [141, 418] width 155 height 15
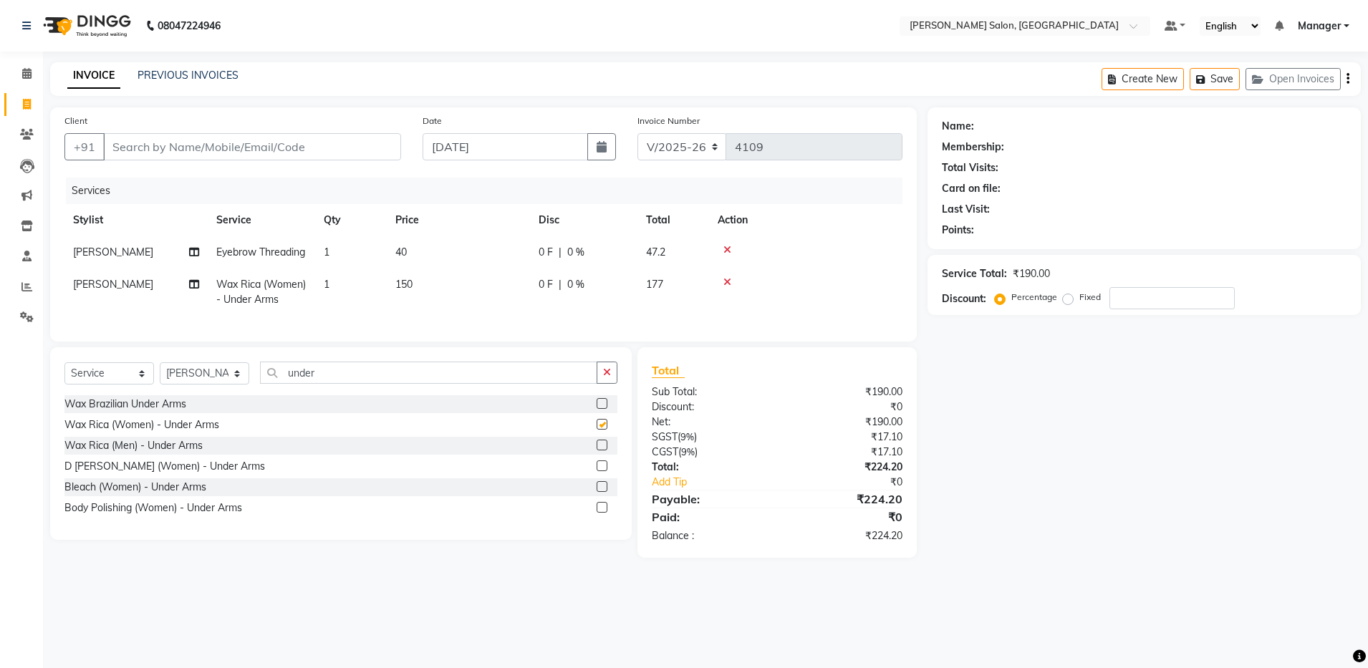
checkbox input "false"
click at [341, 384] on input "under" at bounding box center [428, 373] width 337 height 22
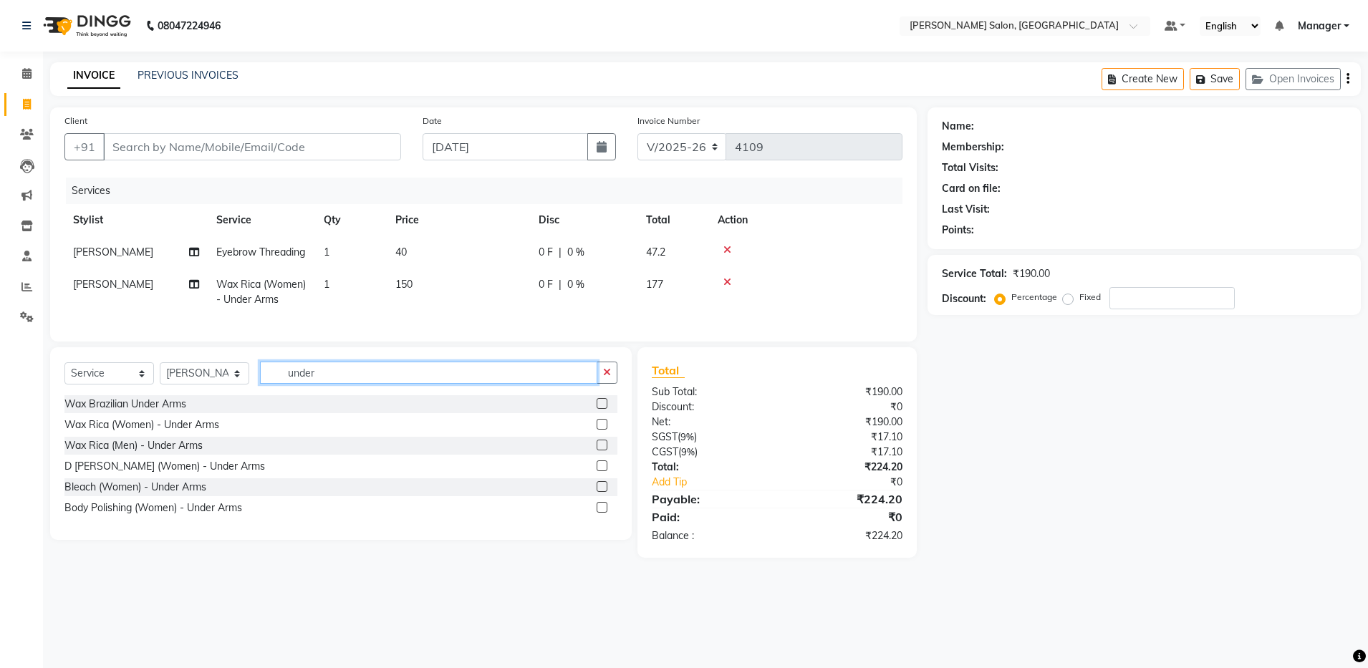
click at [341, 384] on input "under" at bounding box center [428, 373] width 337 height 22
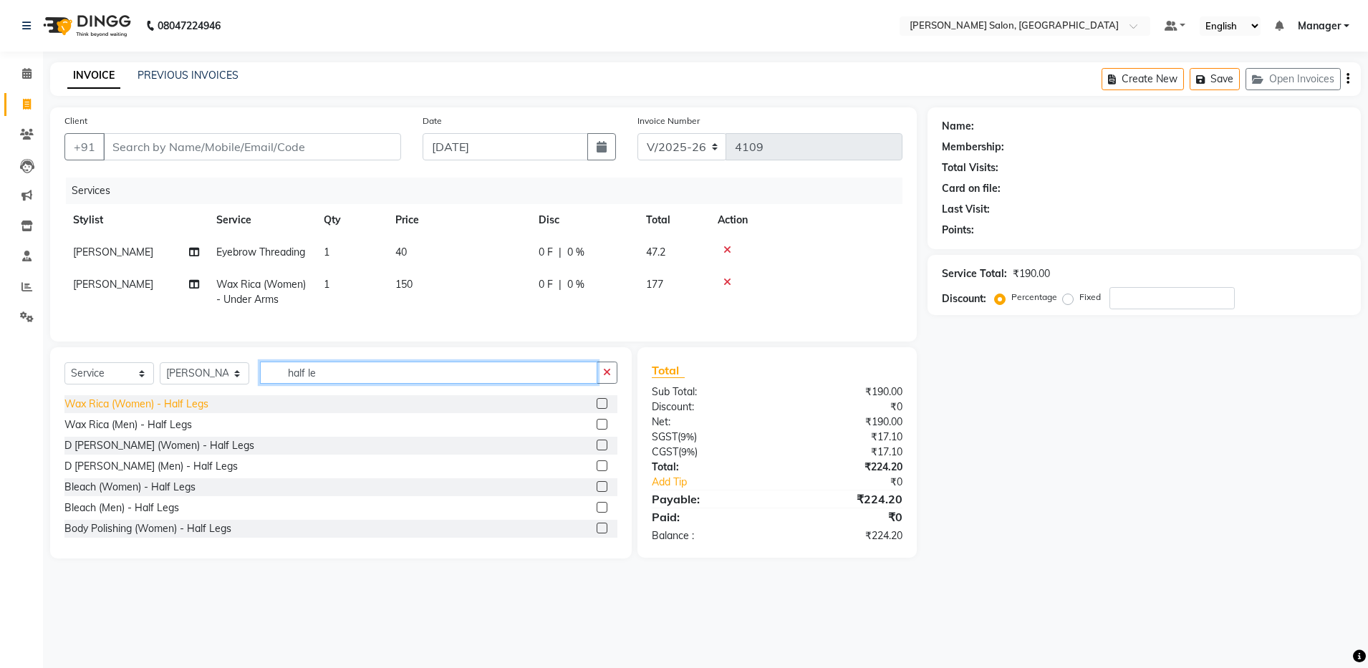
type input "half le"
click at [169, 412] on div "Wax Rica (Women) - Half Legs" at bounding box center [136, 404] width 144 height 15
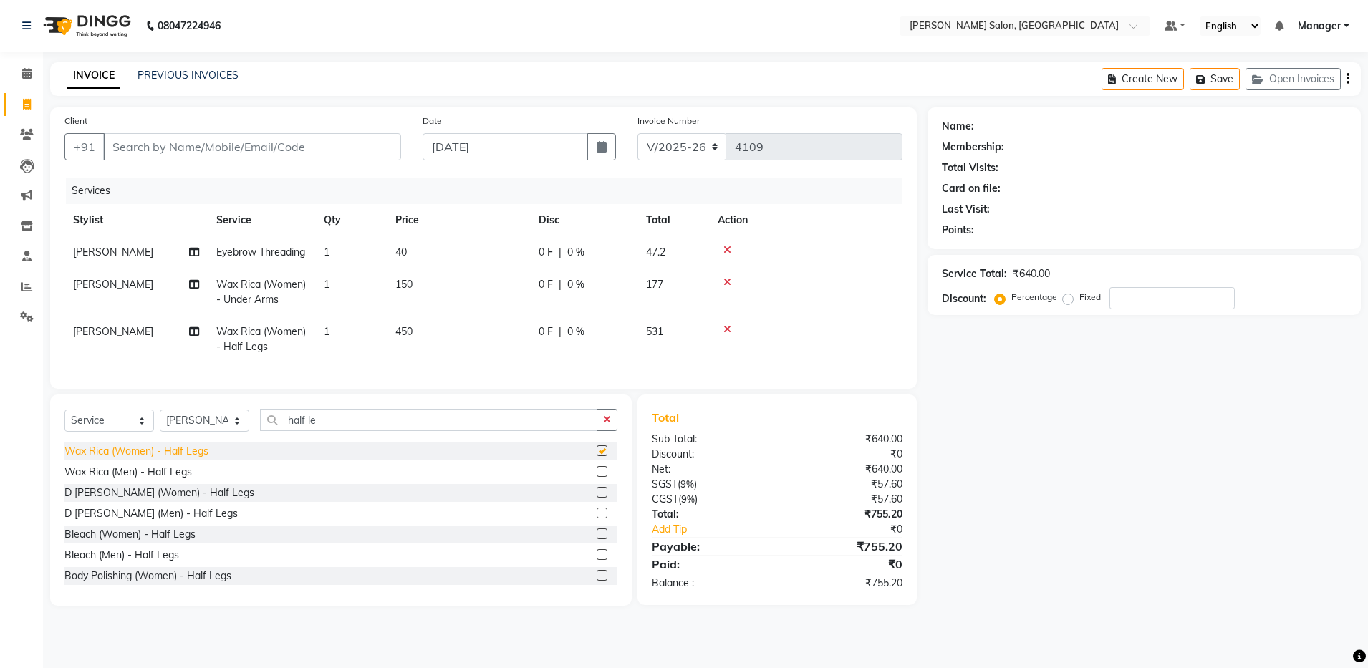
checkbox input "false"
click at [302, 150] on input "Client" at bounding box center [252, 146] width 298 height 27
type input "9"
type input "0"
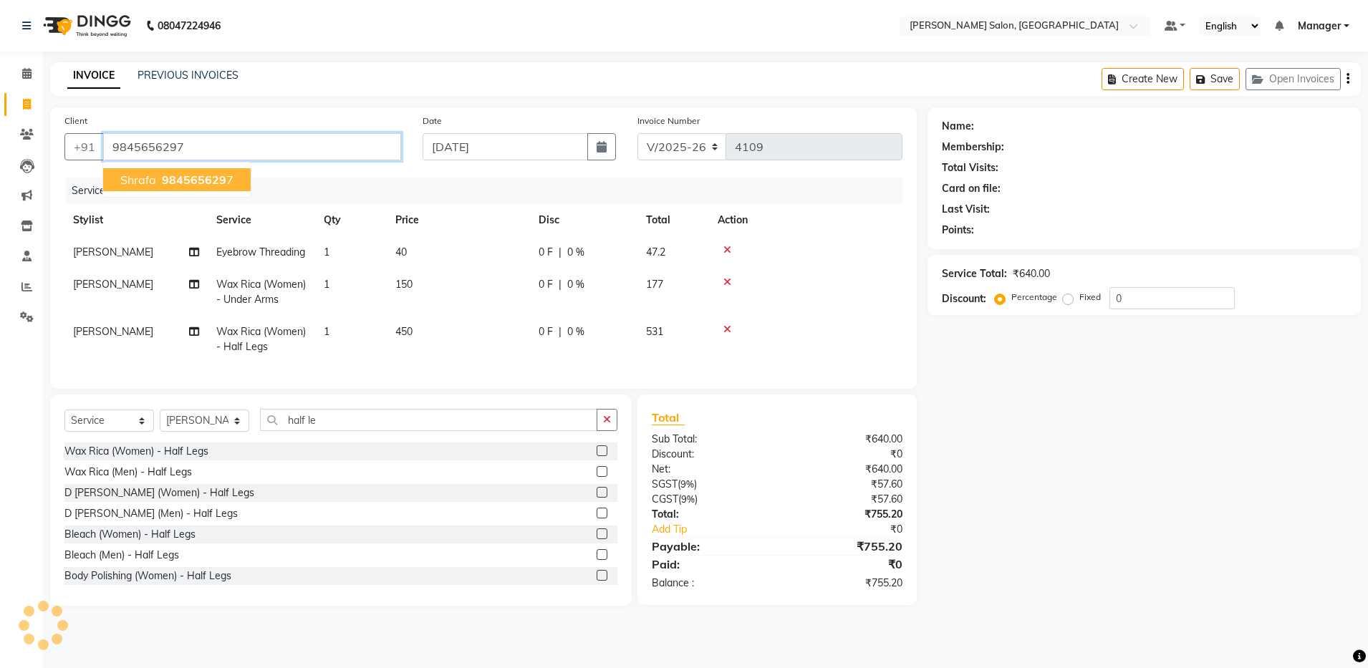
type input "9845656297"
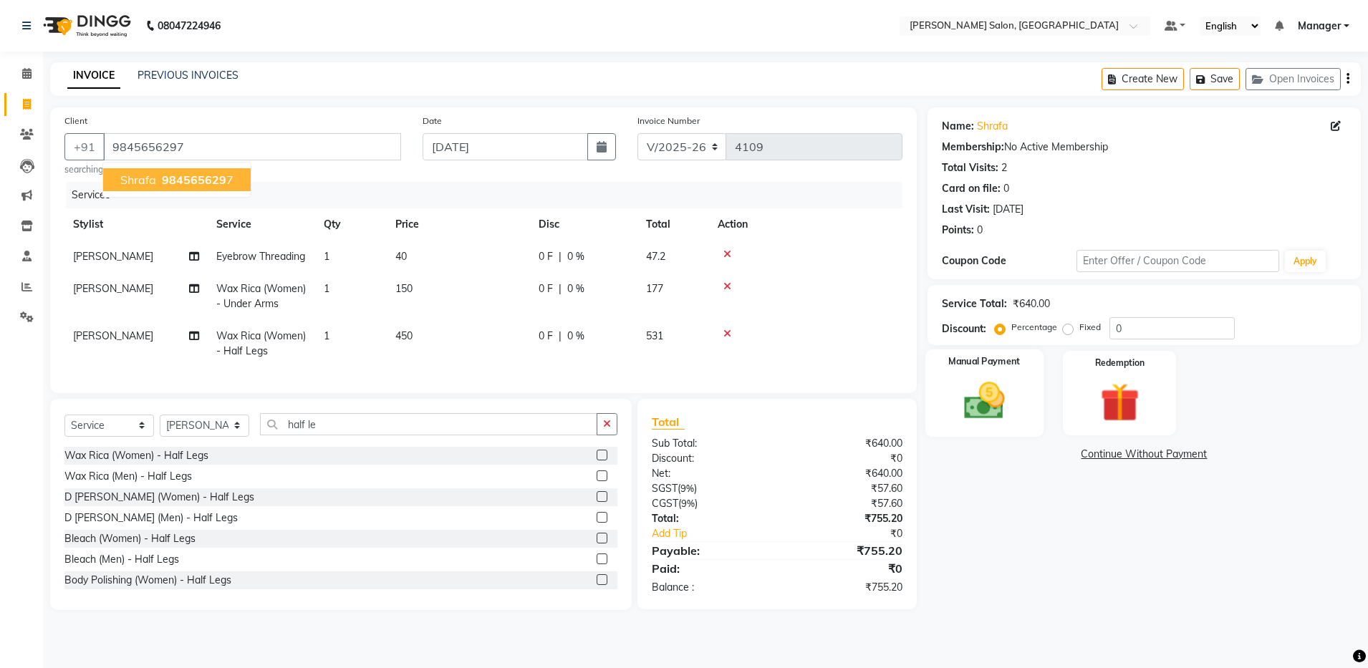
click at [956, 381] on img at bounding box center [984, 401] width 67 height 47
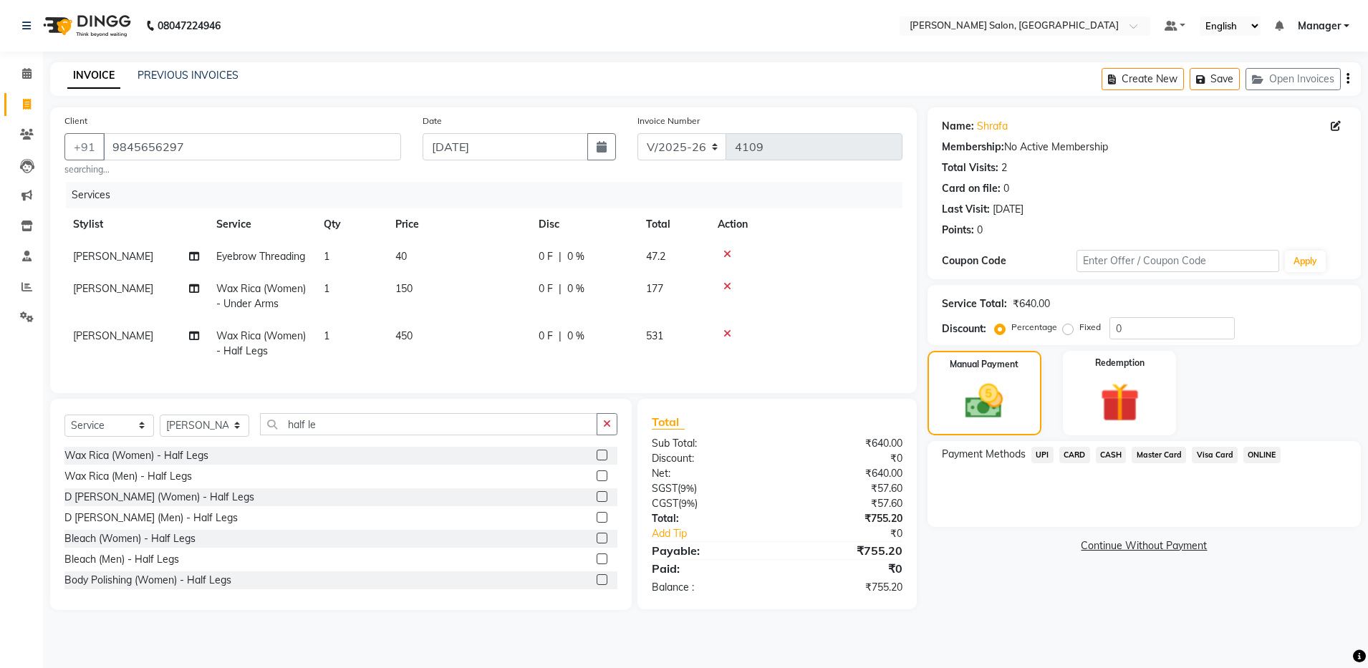
click at [1349, 79] on icon "button" at bounding box center [1348, 79] width 3 height 1
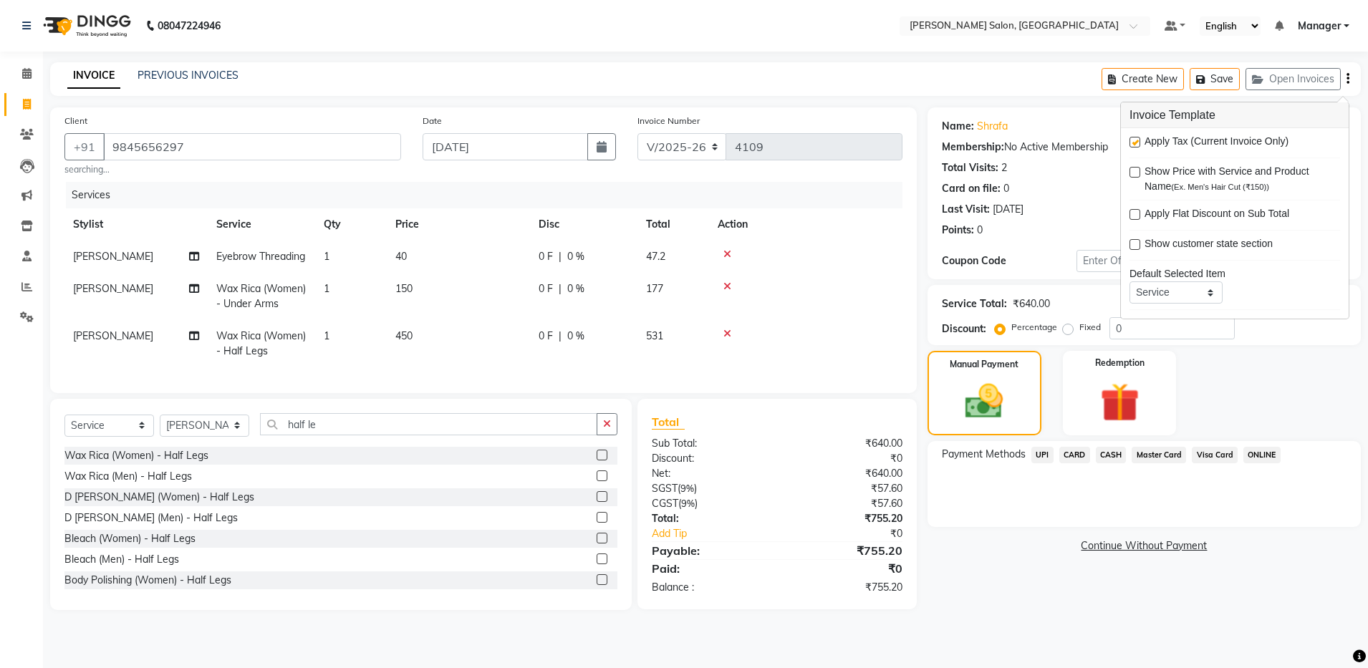
click at [1134, 143] on label at bounding box center [1135, 142] width 11 height 11
click at [1134, 143] on input "checkbox" at bounding box center [1134, 142] width 9 height 9
checkbox input "false"
click at [1237, 376] on div "Manual Payment Redemption" at bounding box center [1144, 393] width 455 height 85
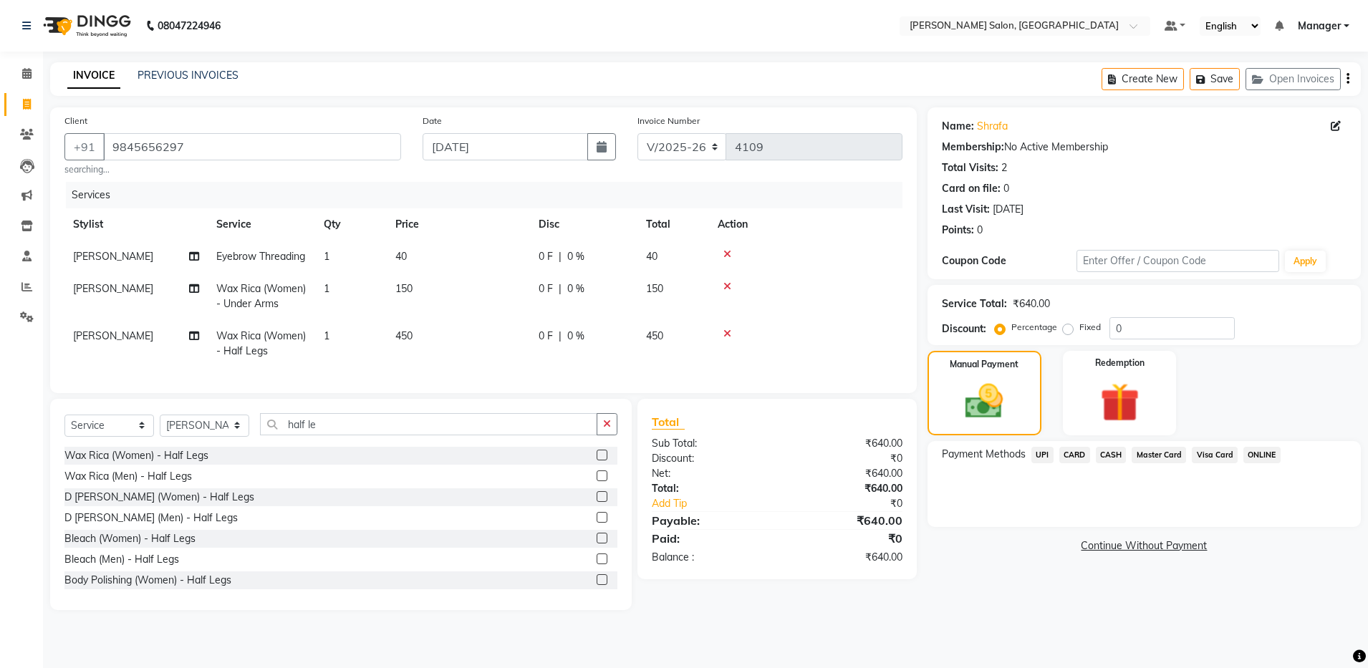
click at [1039, 450] on span "UPI" at bounding box center [1043, 455] width 22 height 16
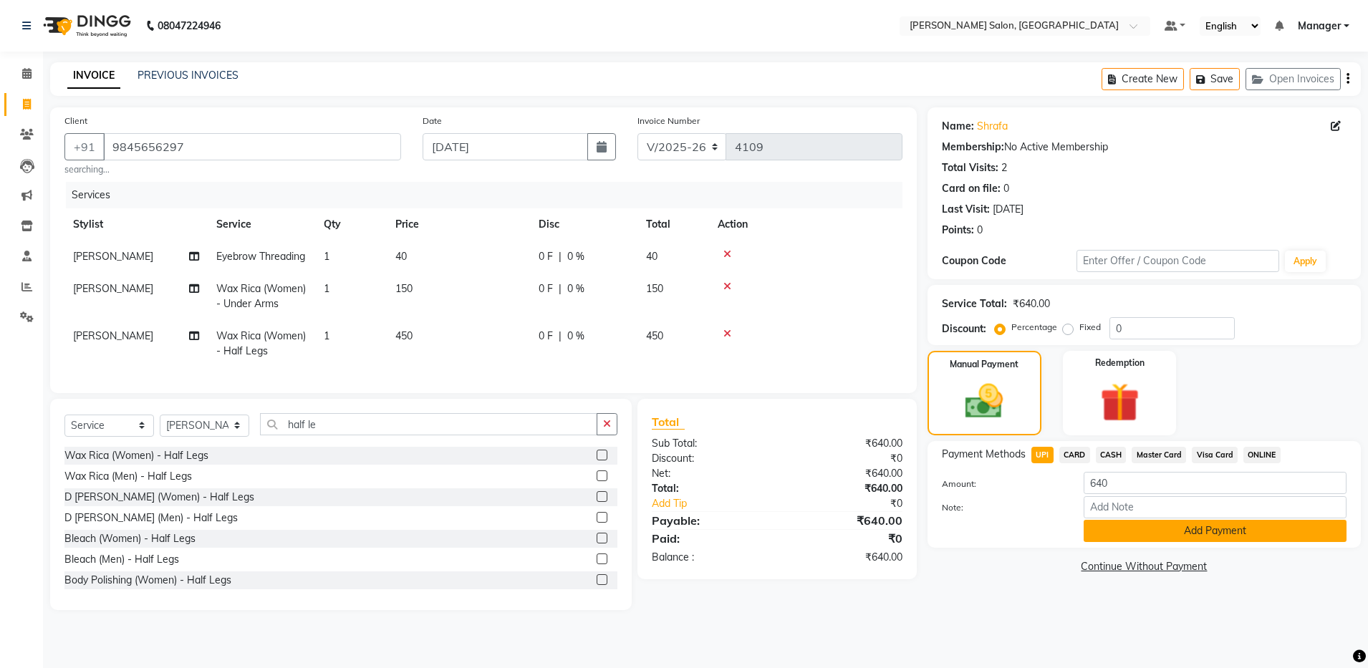
click at [1173, 532] on button "Add Payment" at bounding box center [1215, 531] width 263 height 22
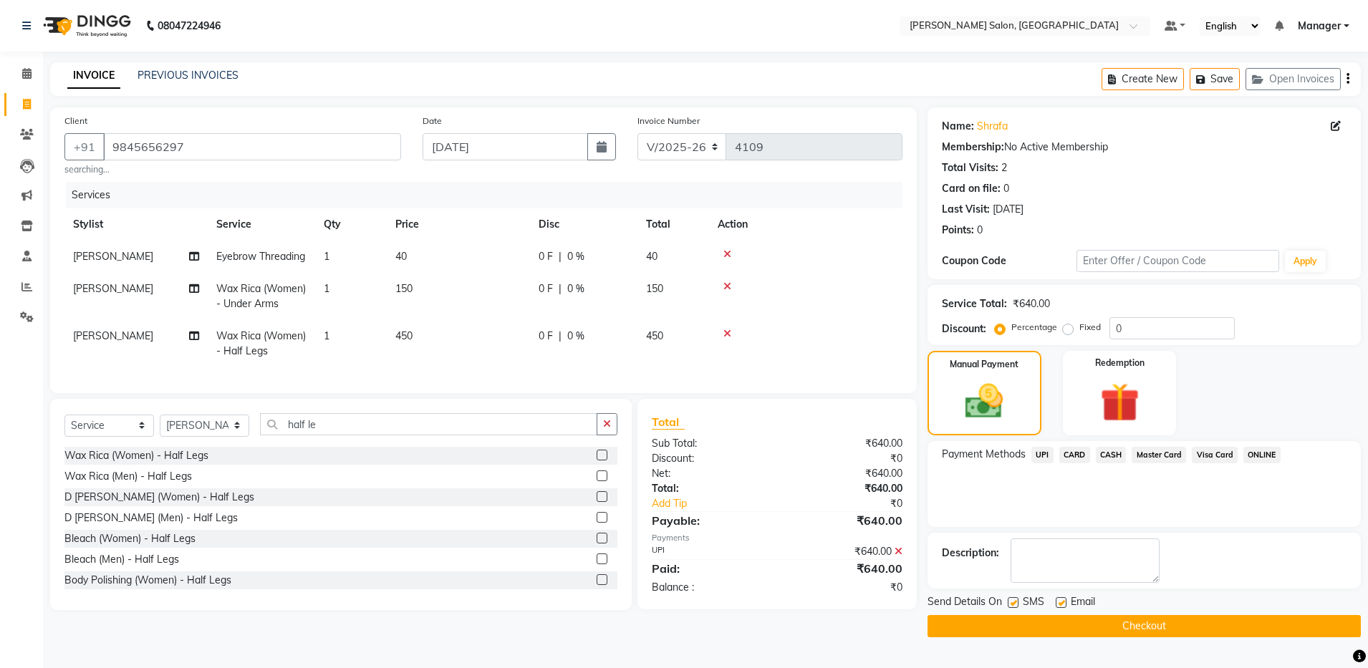
click at [895, 557] on icon at bounding box center [899, 552] width 8 height 10
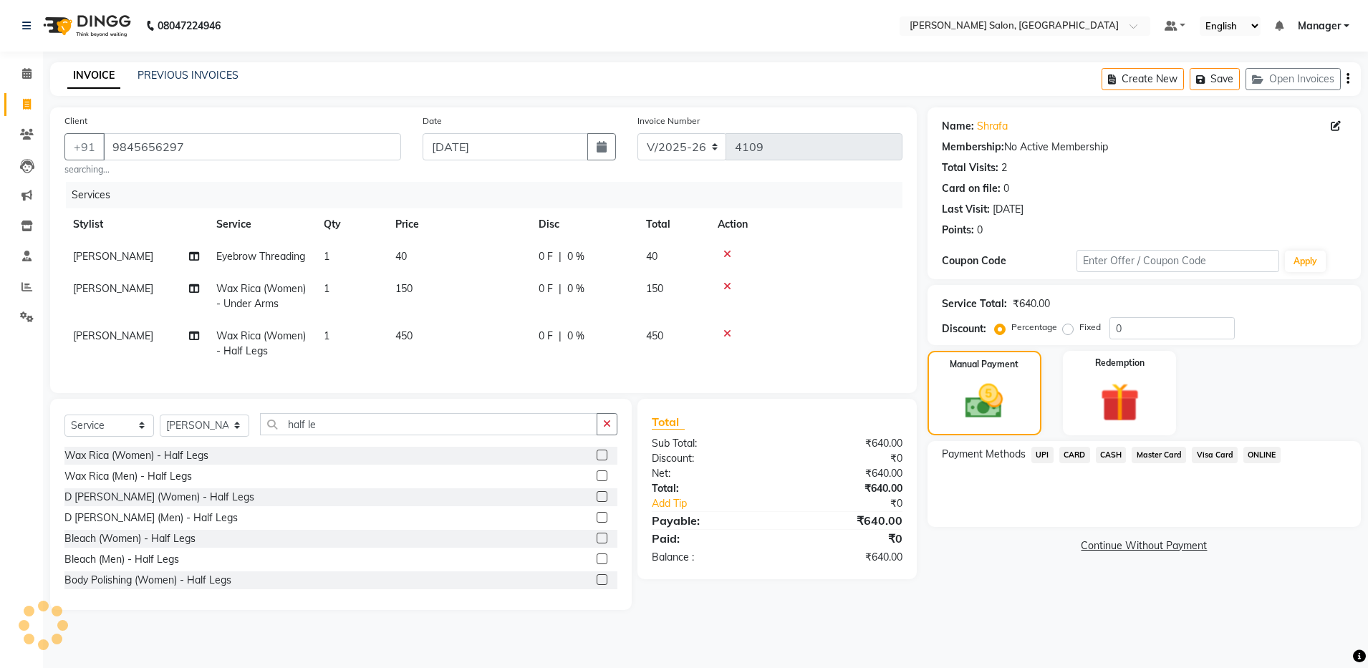
click at [1036, 456] on span "UPI" at bounding box center [1043, 455] width 22 height 16
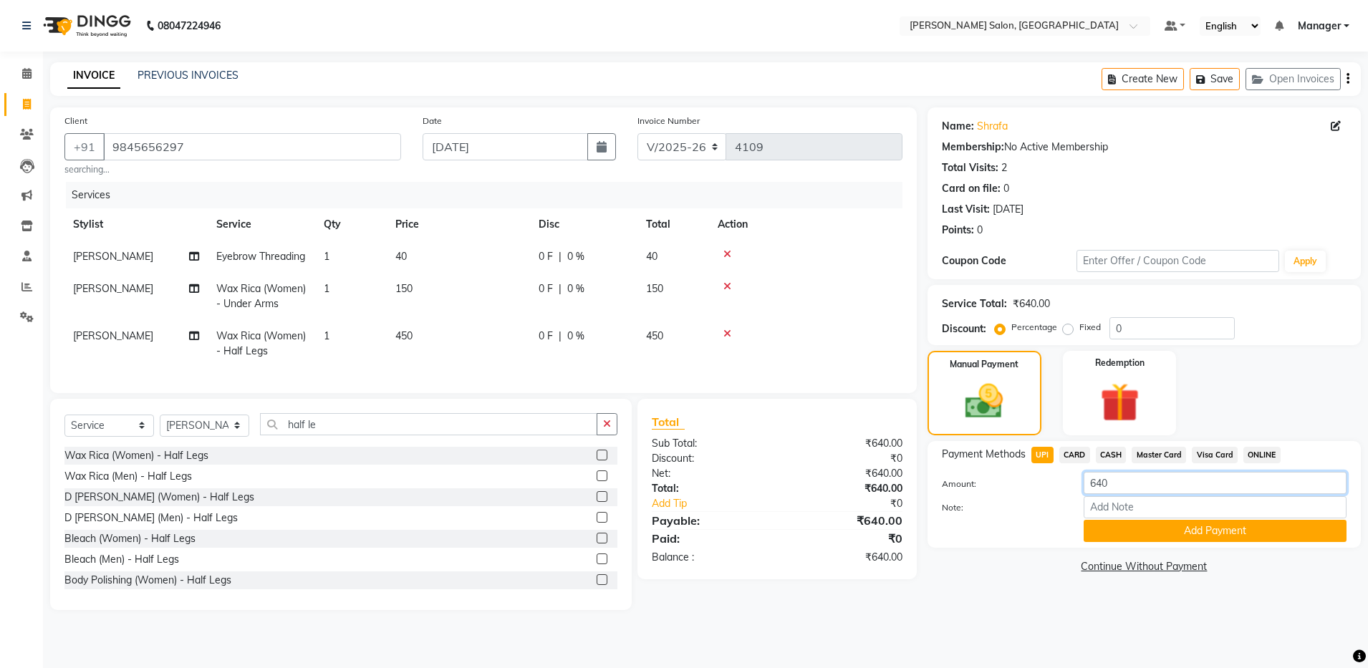
click at [1124, 481] on input "640" at bounding box center [1215, 483] width 263 height 22
type input "700"
click at [1145, 531] on button "Add Payment" at bounding box center [1215, 531] width 263 height 22
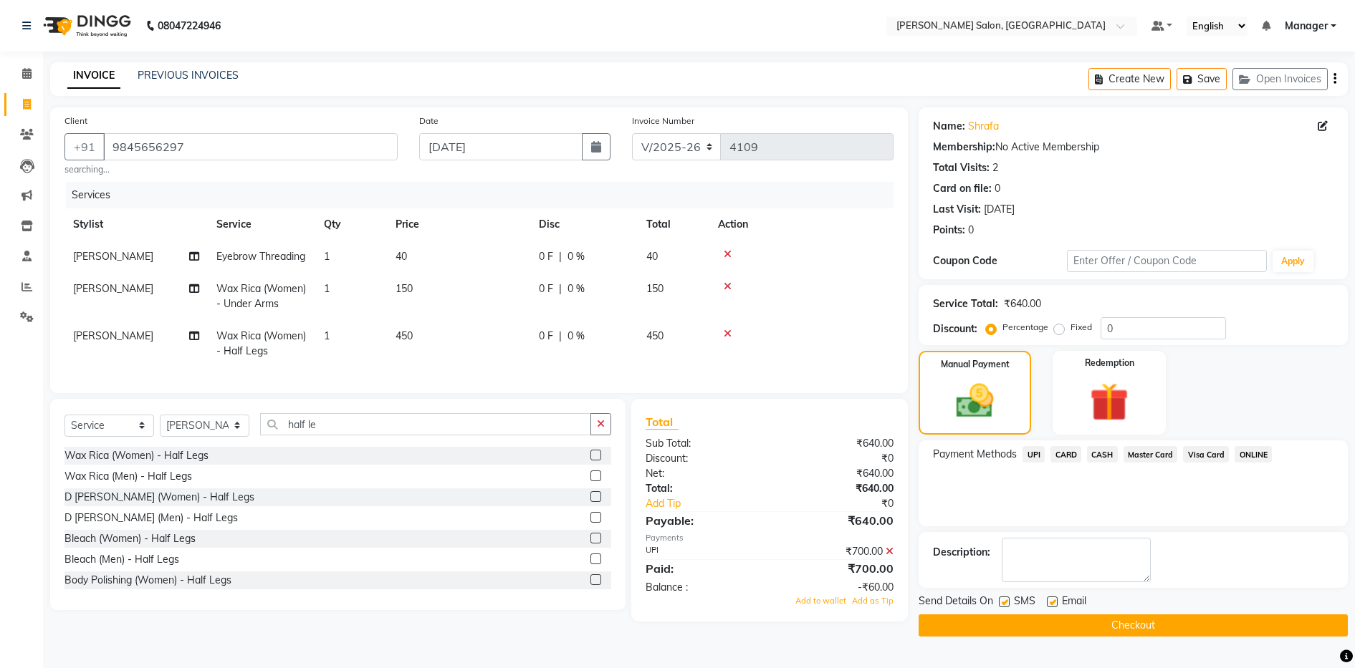
click at [1047, 600] on label at bounding box center [1052, 602] width 11 height 11
click at [1047, 600] on input "checkbox" at bounding box center [1051, 602] width 9 height 9
checkbox input "false"
click at [1047, 630] on button "Checkout" at bounding box center [1132, 626] width 429 height 22
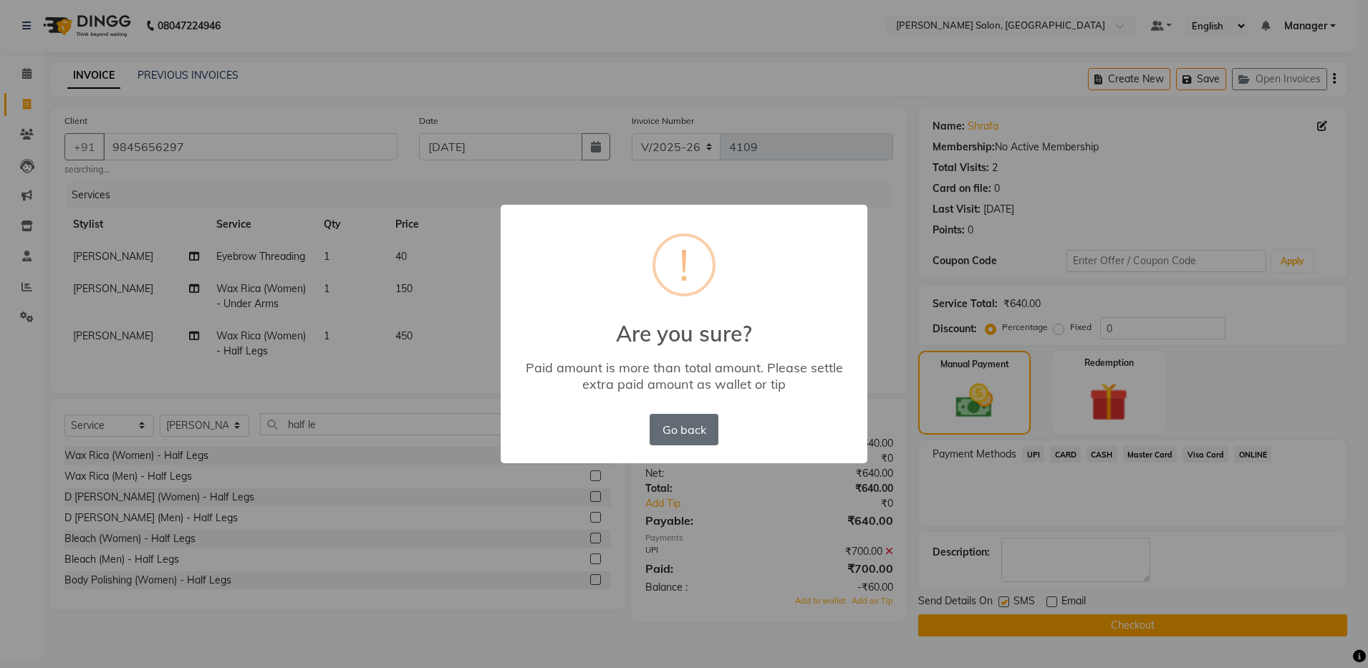
click at [681, 426] on button "Go back" at bounding box center [684, 430] width 69 height 32
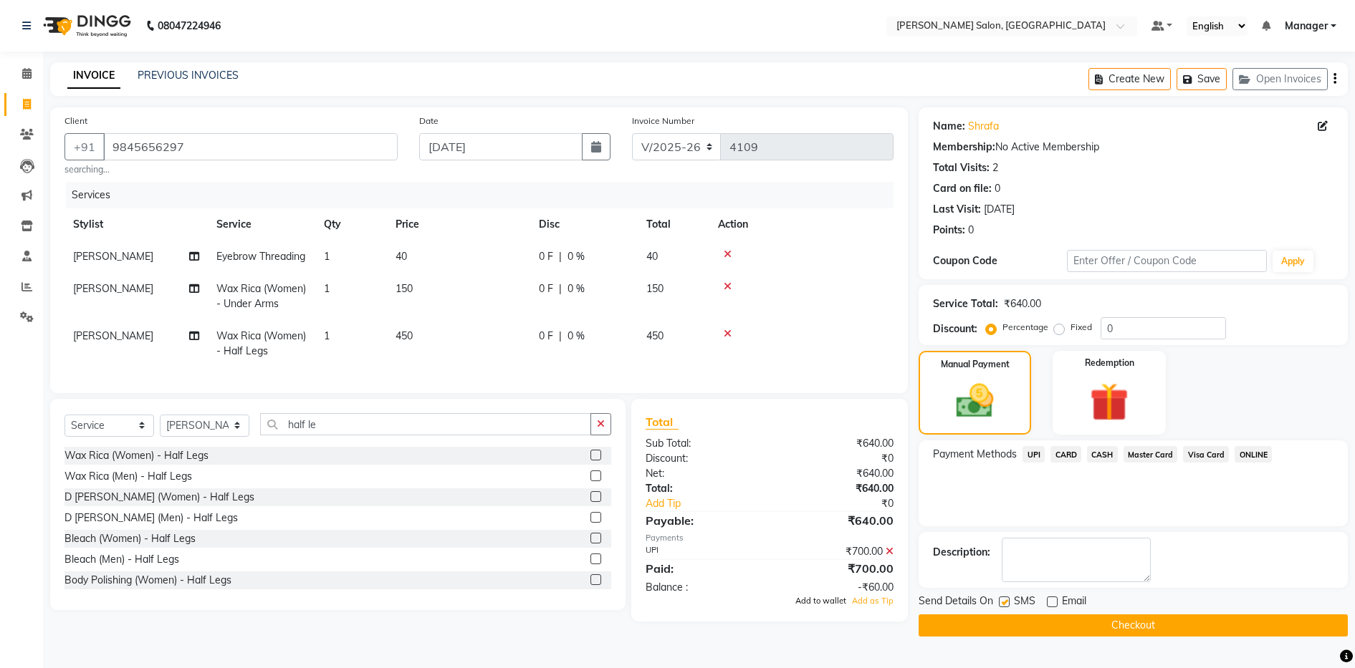
click at [810, 606] on span "Add to wallet" at bounding box center [820, 601] width 51 height 10
click at [1048, 620] on button "Checkout" at bounding box center [1132, 626] width 429 height 22
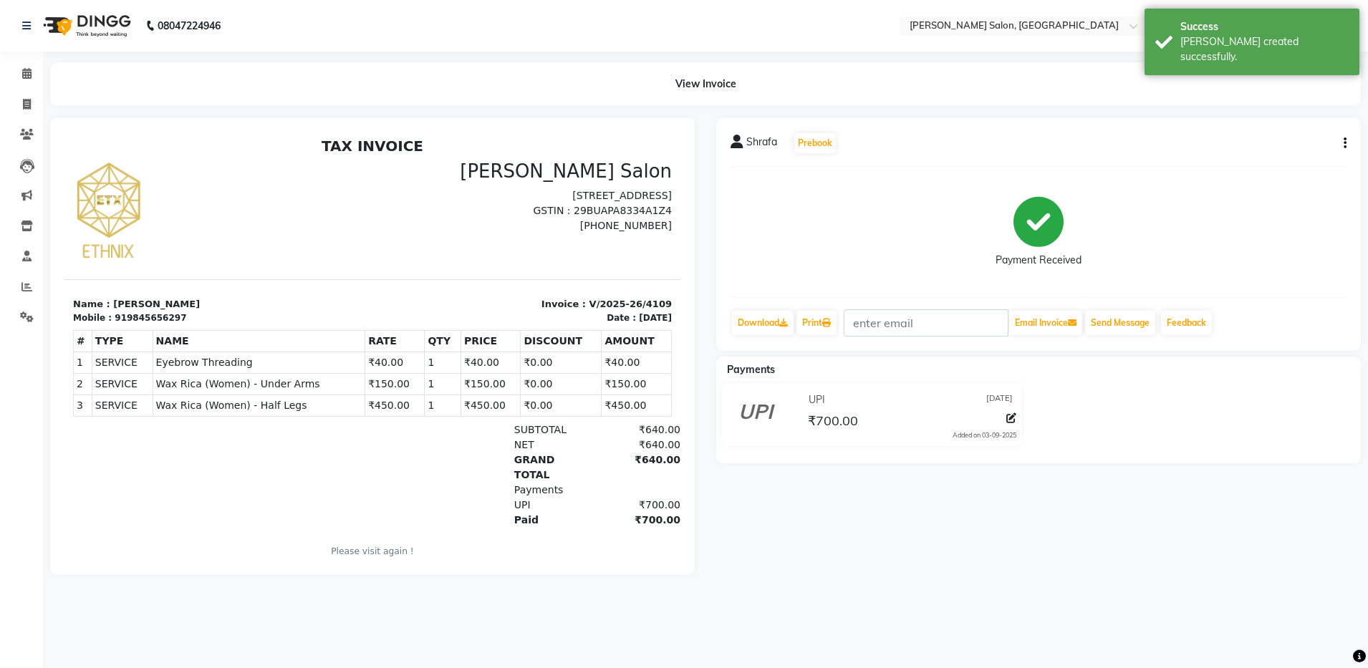
click at [119, 319] on div "919845656297" at bounding box center [151, 318] width 72 height 13
drag, startPoint x: 119, startPoint y: 319, endPoint x: 175, endPoint y: 319, distance: 55.9
click at [175, 319] on div "Mobile : 919845656297" at bounding box center [218, 318] width 291 height 13
drag, startPoint x: 175, startPoint y: 319, endPoint x: 404, endPoint y: 325, distance: 229.3
click at [404, 325] on div "# TYPE NAME RATE QTY PRICE DISCOUNT AMOUNT 1" at bounding box center [372, 373] width 599 height 98
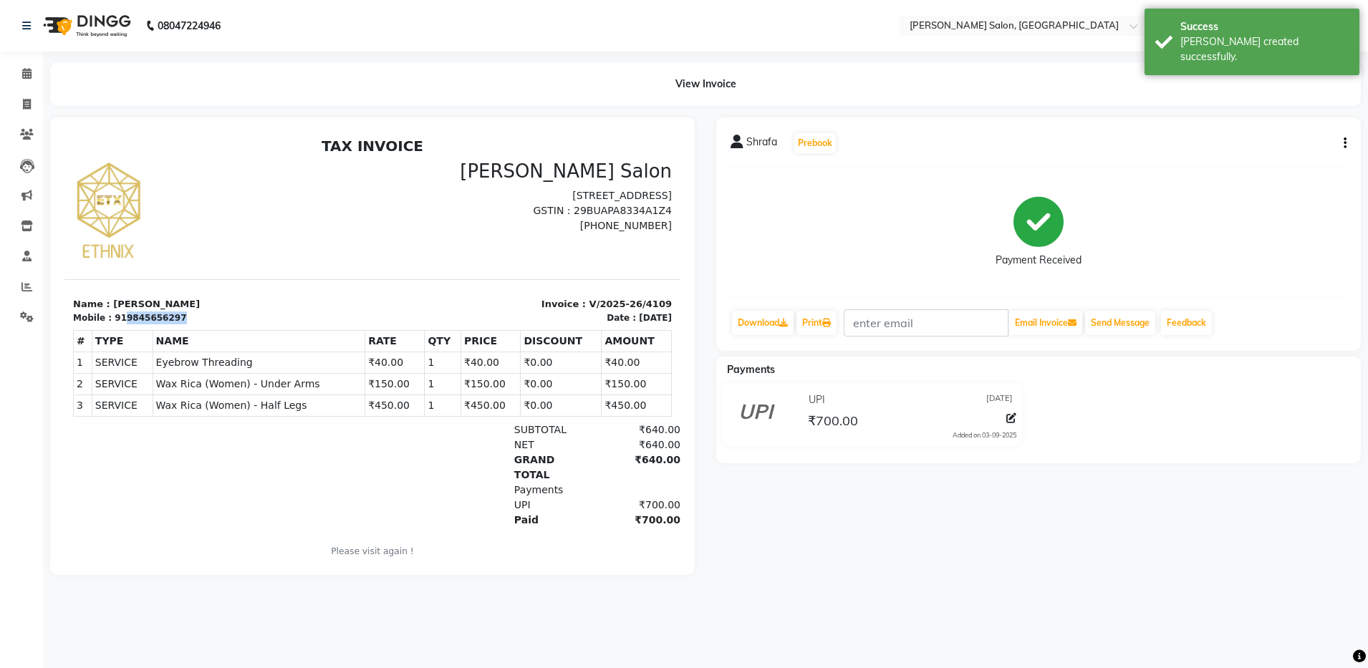
drag, startPoint x: 117, startPoint y: 314, endPoint x: 187, endPoint y: 316, distance: 70.2
click at [187, 316] on div "Mobile : 919845656297" at bounding box center [218, 318] width 291 height 13
copy div "9845656297"
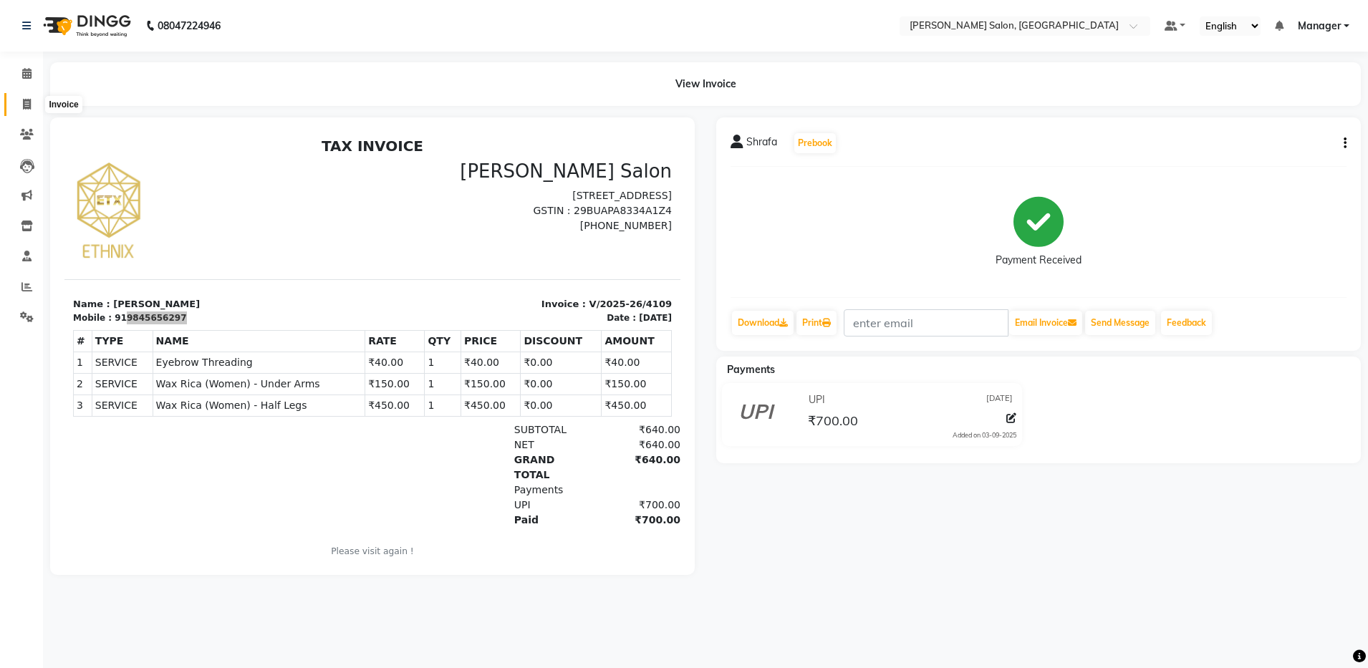
click at [22, 112] on span at bounding box center [26, 105] width 25 height 16
select select "service"
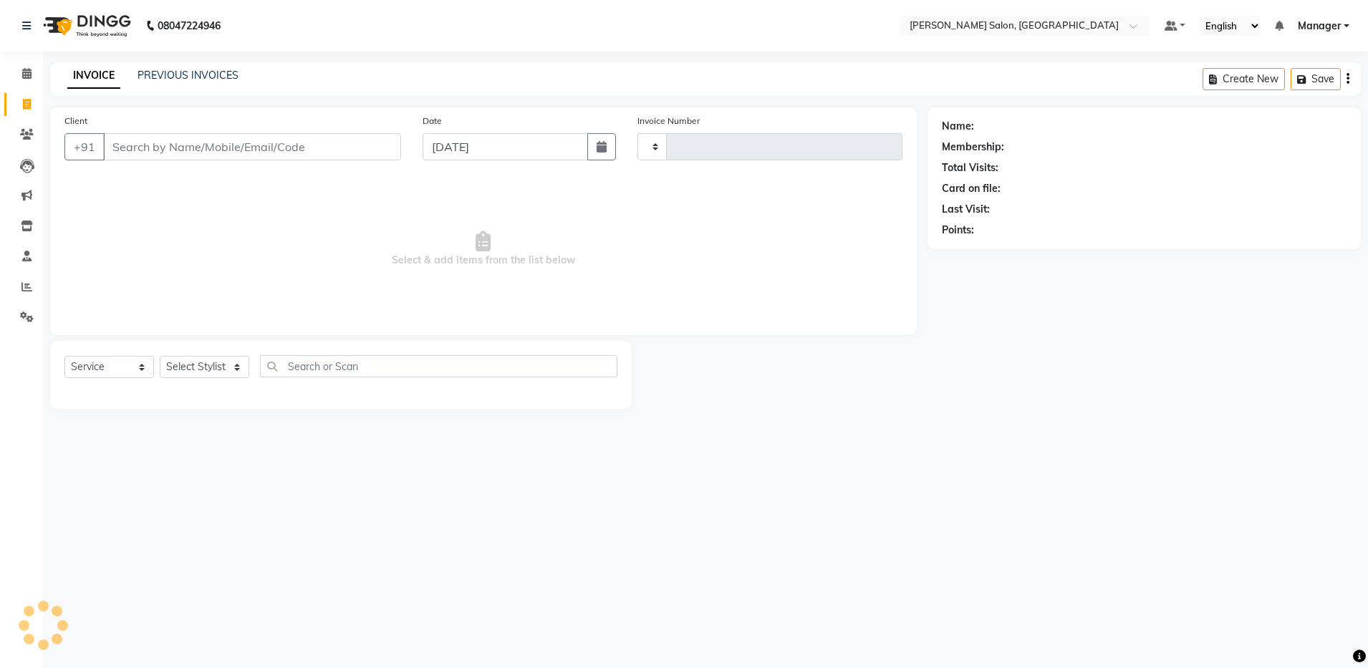
type input "4110"
select select "4781"
click at [188, 74] on link "PREVIOUS INVOICES" at bounding box center [188, 75] width 101 height 13
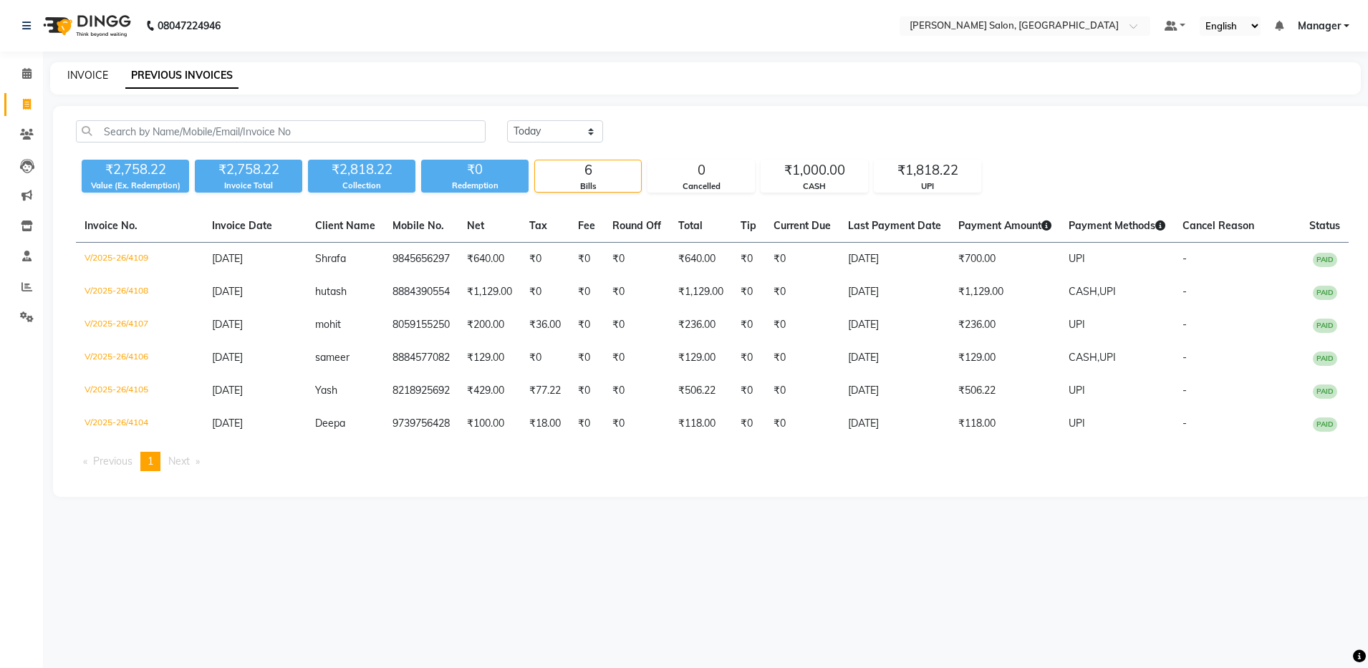
click at [95, 71] on link "INVOICE" at bounding box center [87, 75] width 41 height 13
select select "4781"
select select "service"
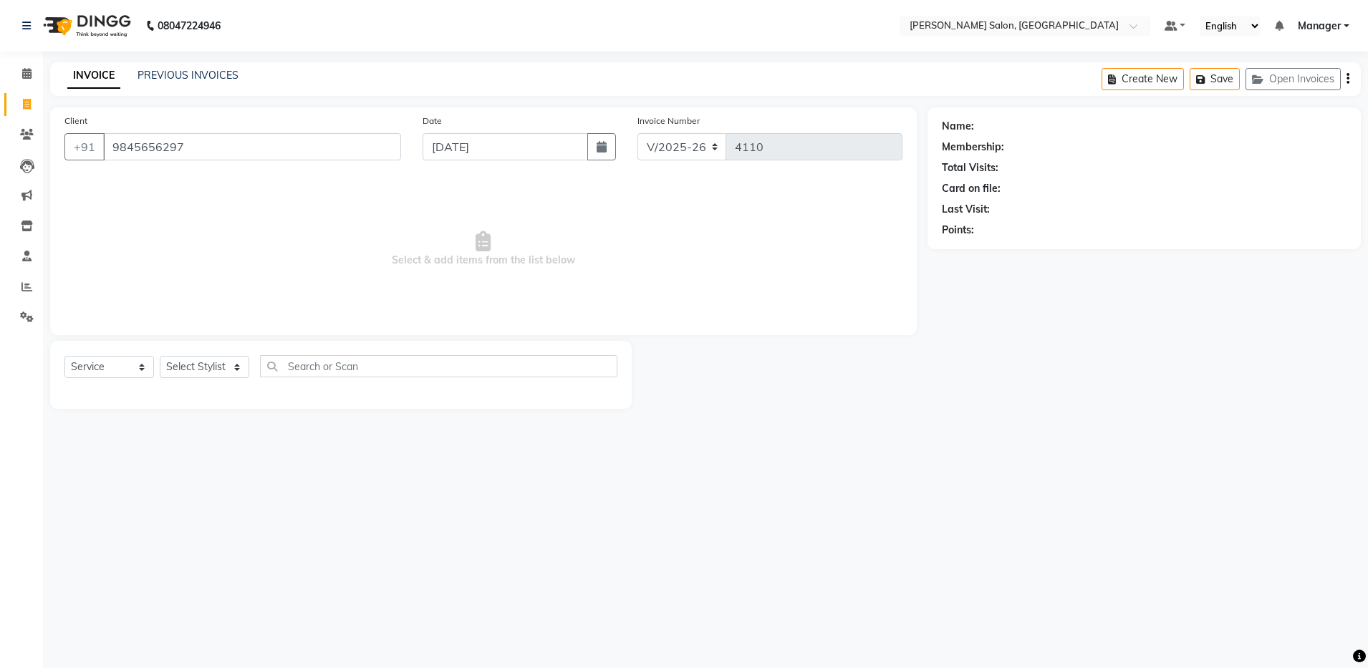
type input "9845656297"
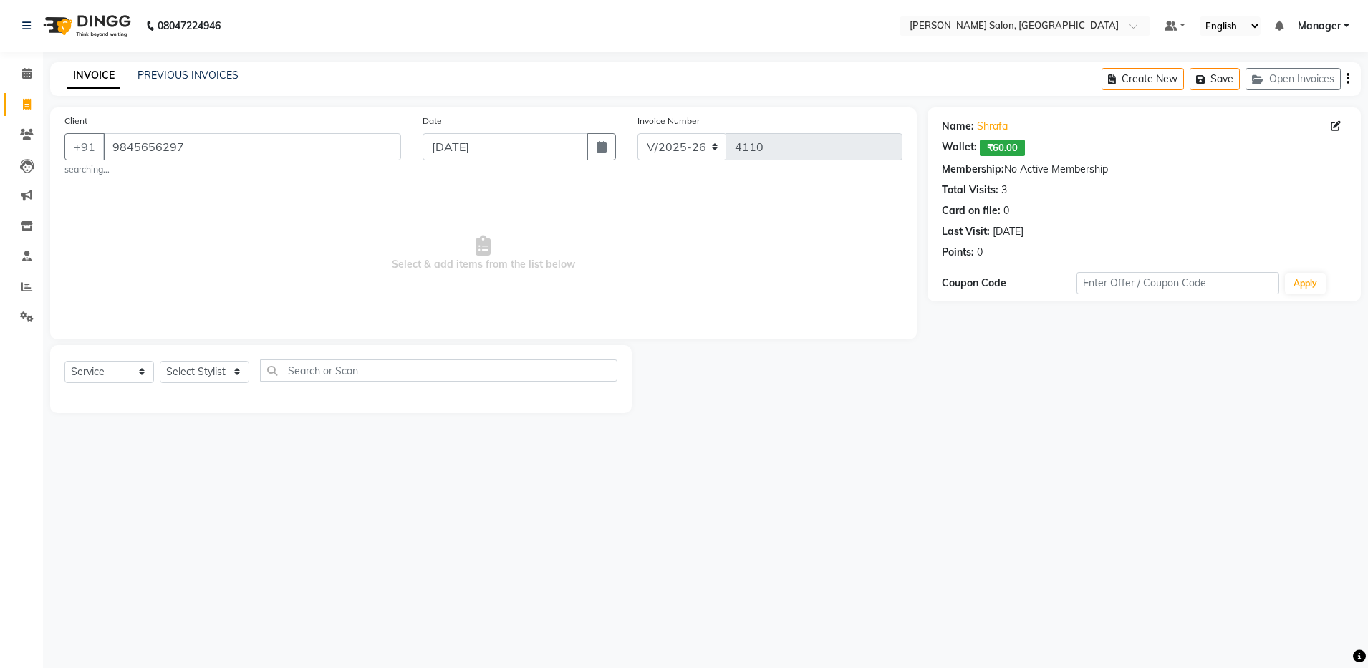
click at [998, 156] on div "Name: [PERSON_NAME]: ₹60.00 Membership: No Active Membership Total Visits: 3 Ca…" at bounding box center [1144, 186] width 405 height 147
click at [175, 76] on link "PREVIOUS INVOICES" at bounding box center [188, 75] width 101 height 13
click at [201, 71] on link "PREVIOUS INVOICES" at bounding box center [188, 75] width 101 height 13
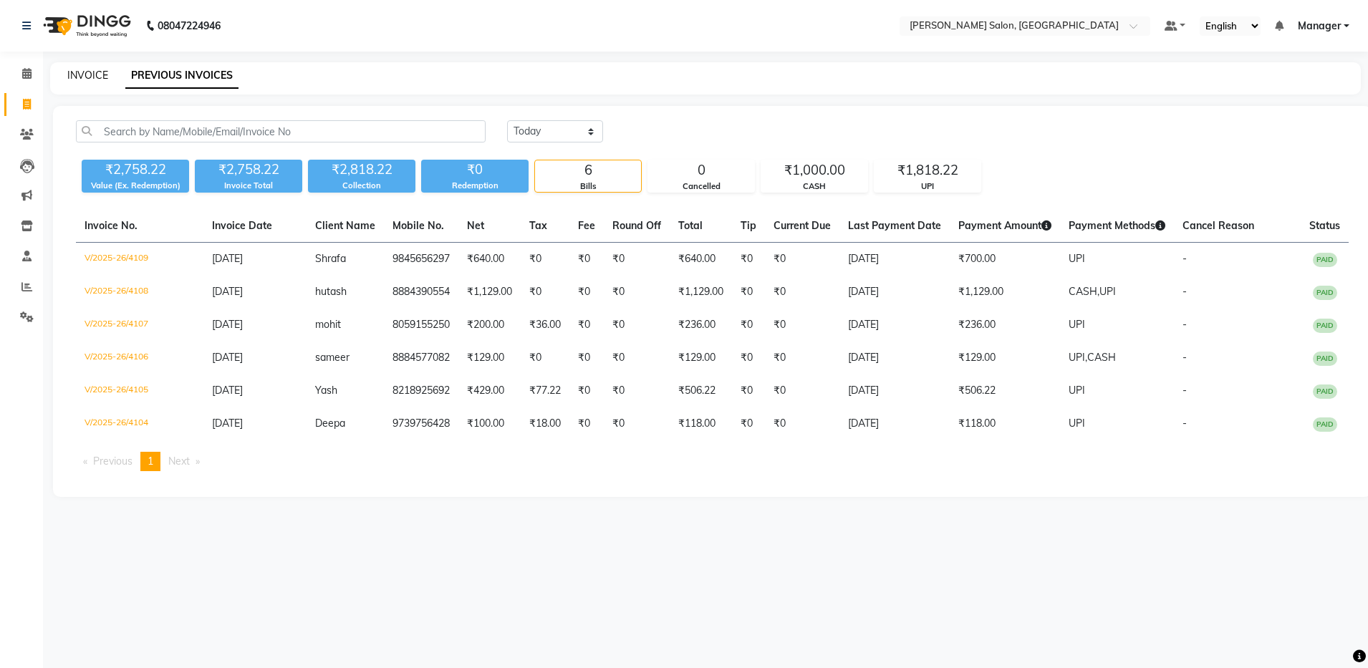
click at [92, 74] on link "INVOICE" at bounding box center [87, 75] width 41 height 13
select select "service"
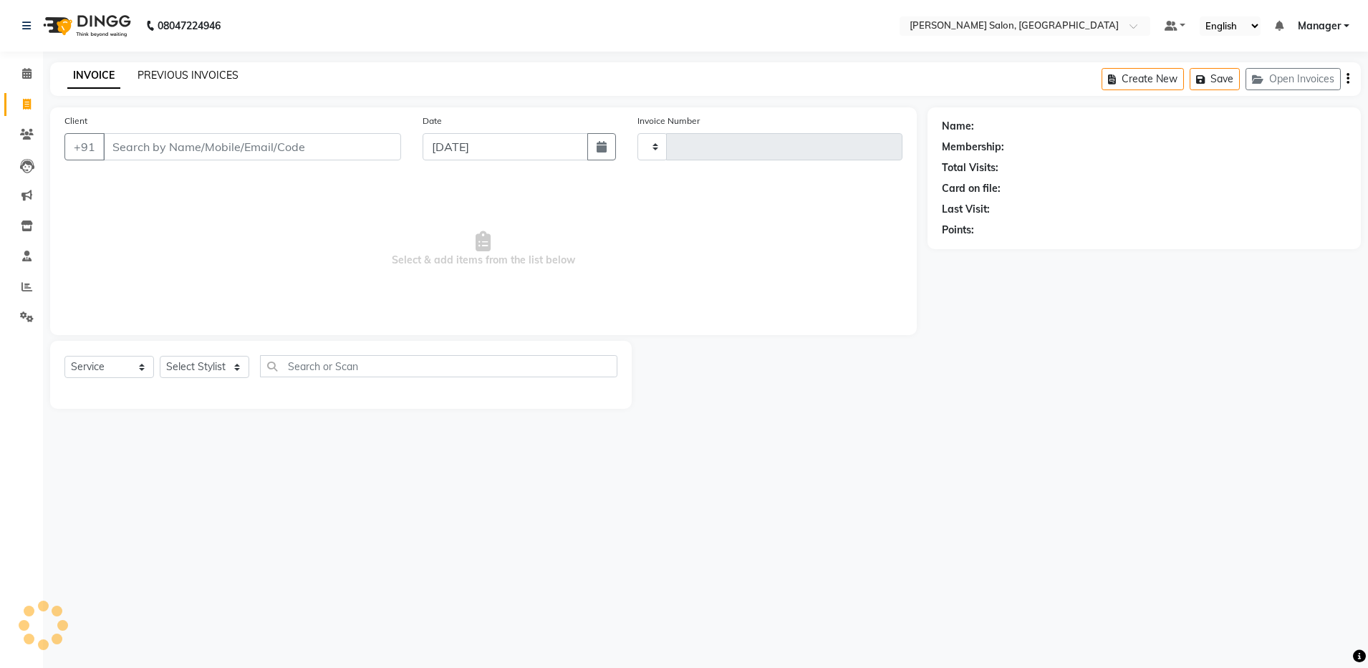
click at [202, 73] on link "PREVIOUS INVOICES" at bounding box center [188, 75] width 101 height 13
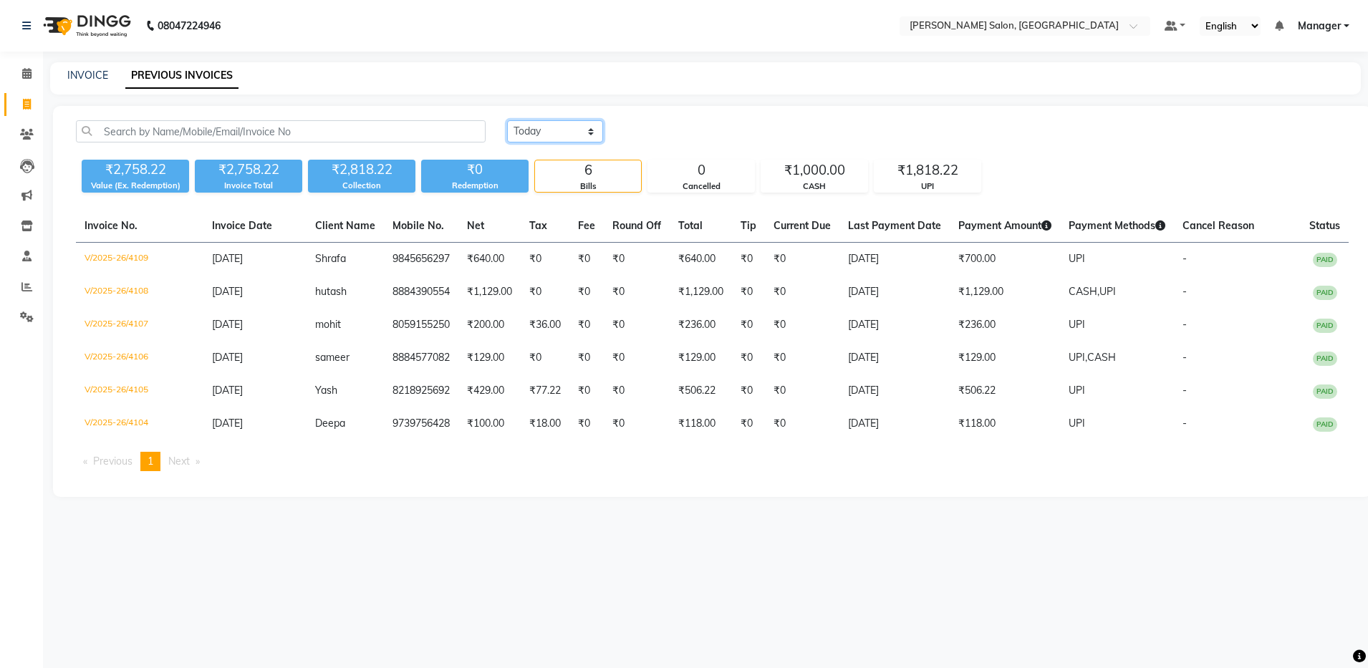
click at [539, 139] on select "[DATE] [DATE] Custom Range" at bounding box center [555, 131] width 96 height 22
select select "range"
click at [507, 120] on select "[DATE] [DATE] Custom Range" at bounding box center [555, 131] width 96 height 22
click at [700, 130] on input "[DATE]" at bounding box center [672, 132] width 100 height 20
select select "9"
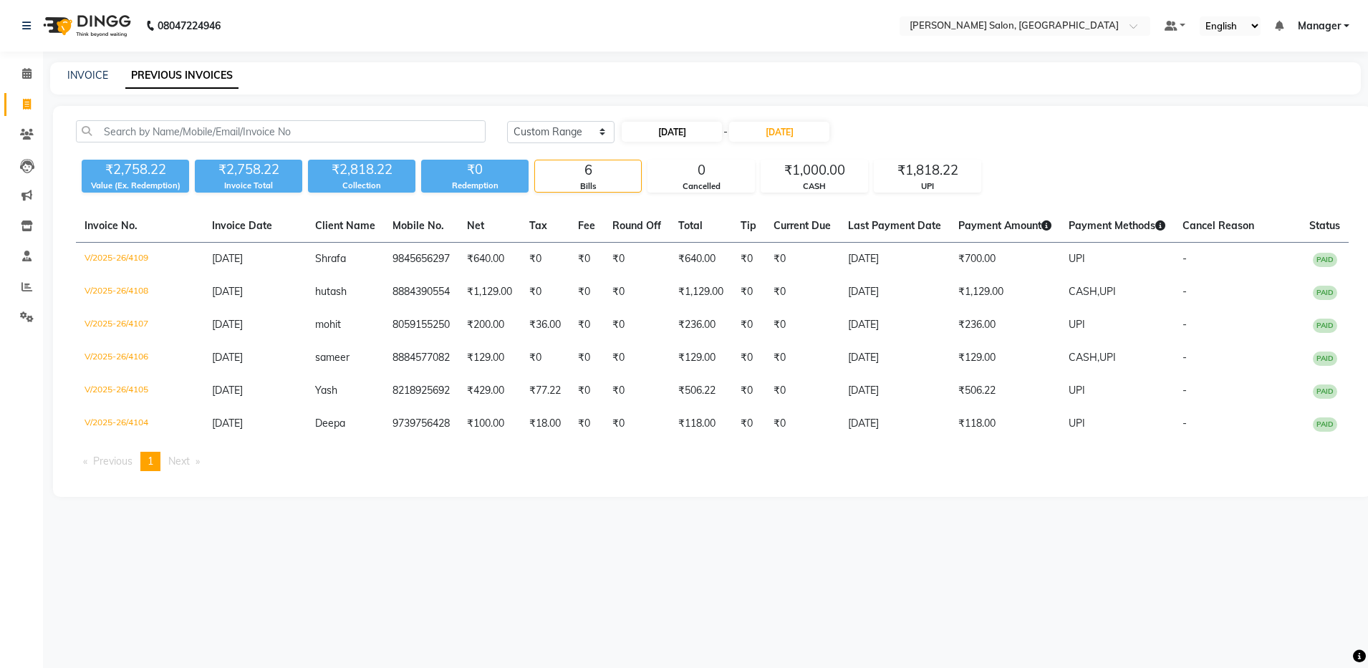
select select "2025"
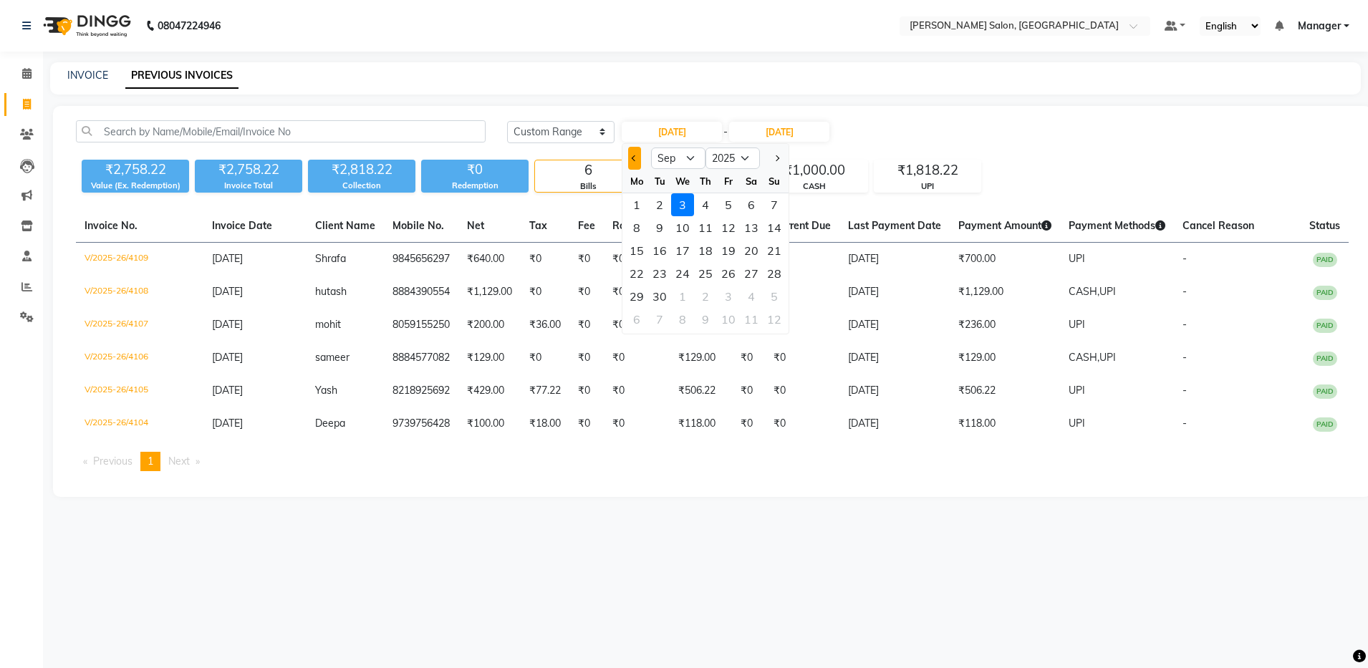
click at [639, 160] on button "Previous month" at bounding box center [634, 158] width 12 height 23
select select "8"
click at [768, 298] on div "31" at bounding box center [774, 296] width 23 height 23
type input "[DATE]"
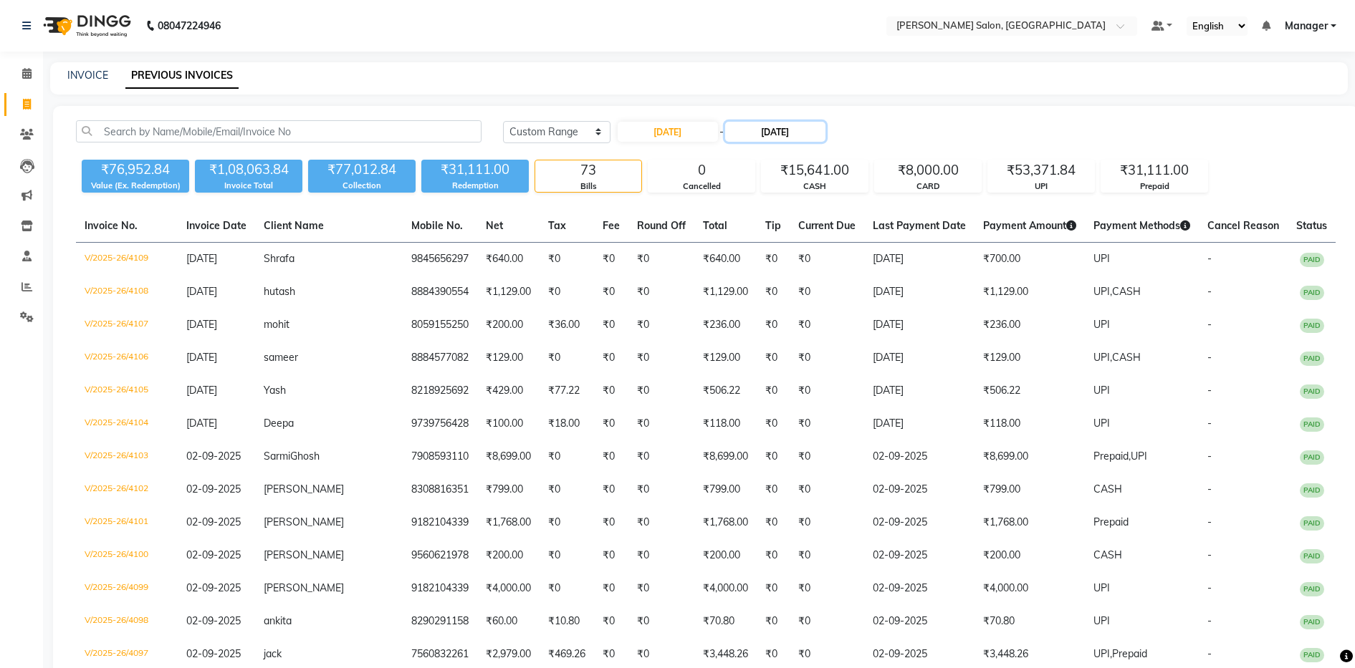
click at [809, 125] on input "[DATE]" at bounding box center [775, 132] width 100 height 20
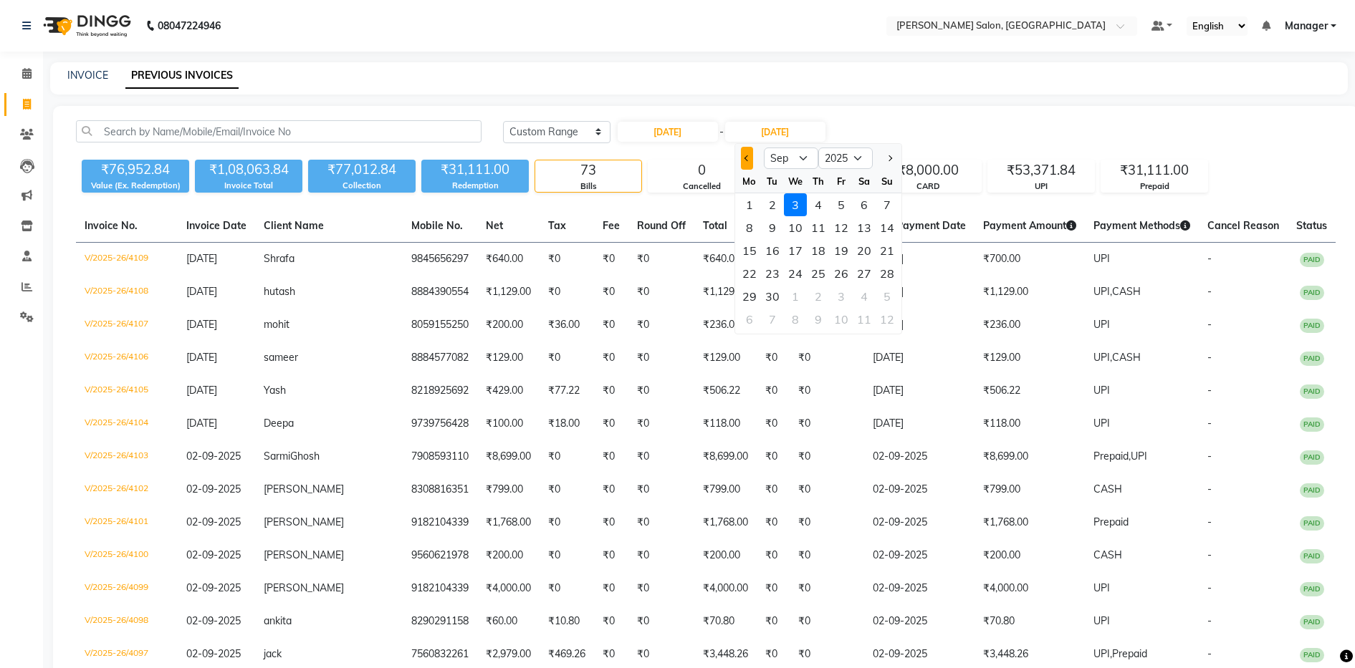
click at [749, 164] on button "Previous month" at bounding box center [747, 158] width 12 height 23
select select "8"
click at [882, 292] on div "31" at bounding box center [886, 296] width 23 height 23
type input "[DATE]"
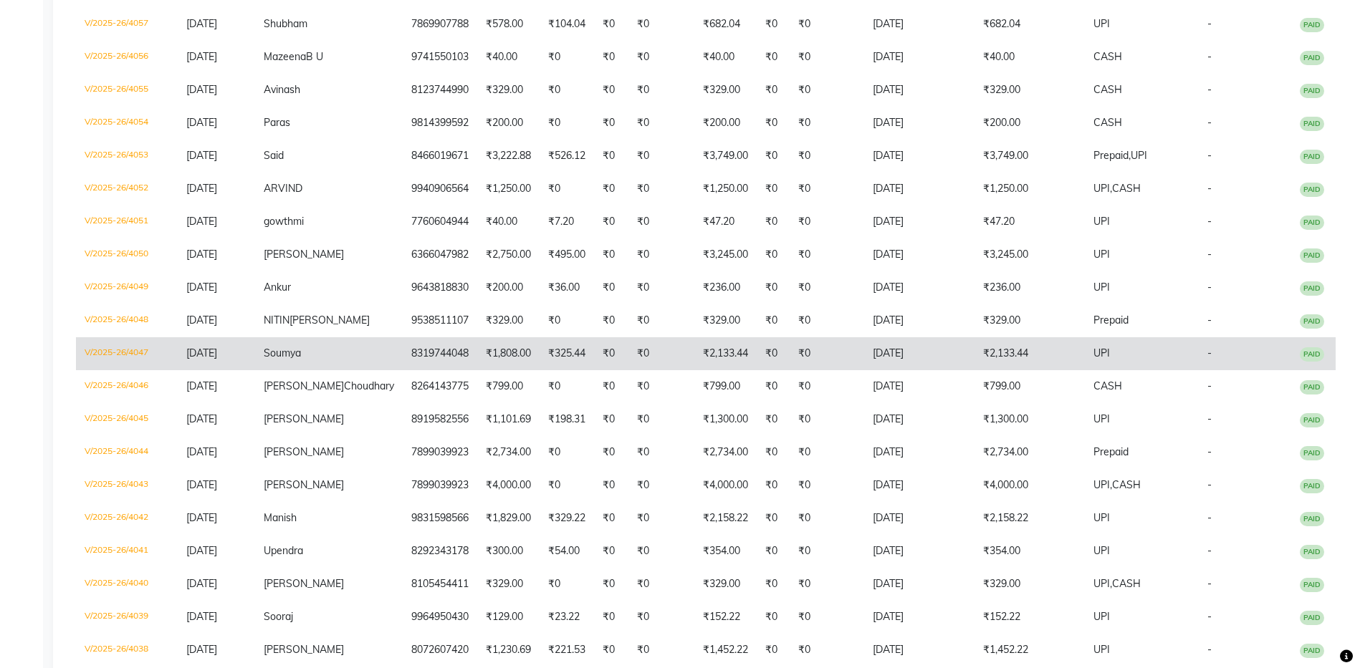
scroll to position [696, 0]
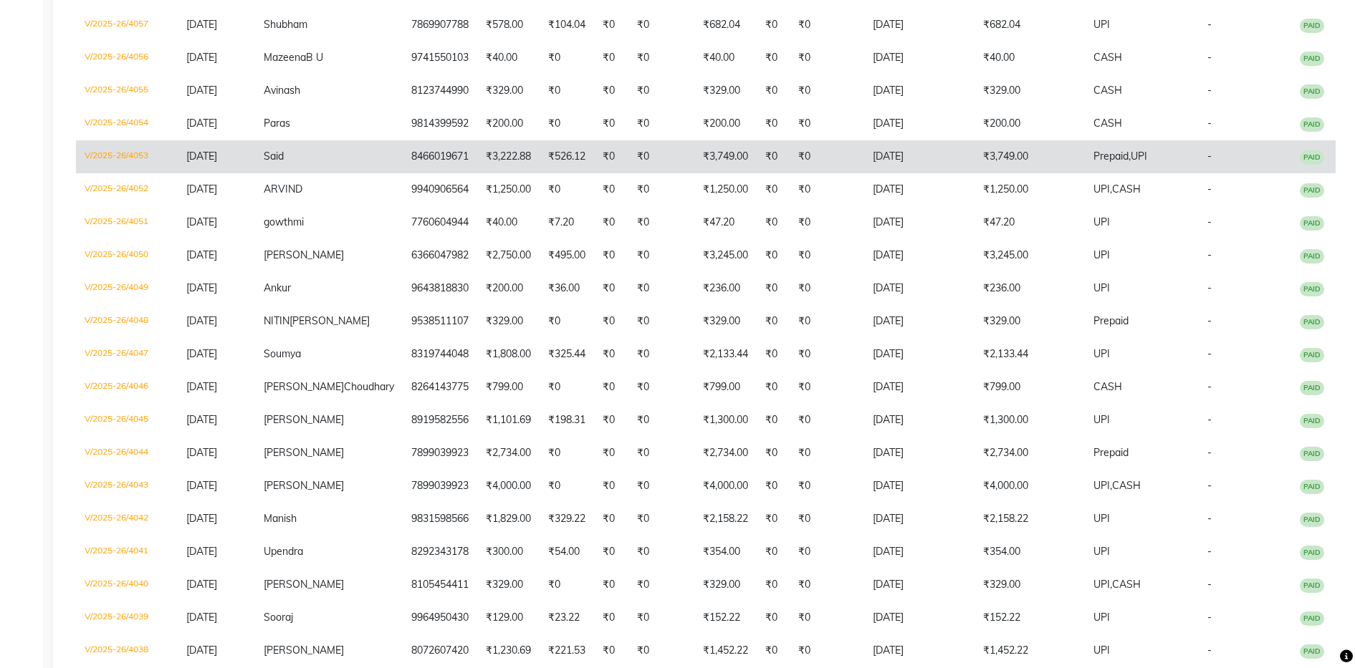
click at [434, 173] on td "8466019671" at bounding box center [440, 156] width 74 height 33
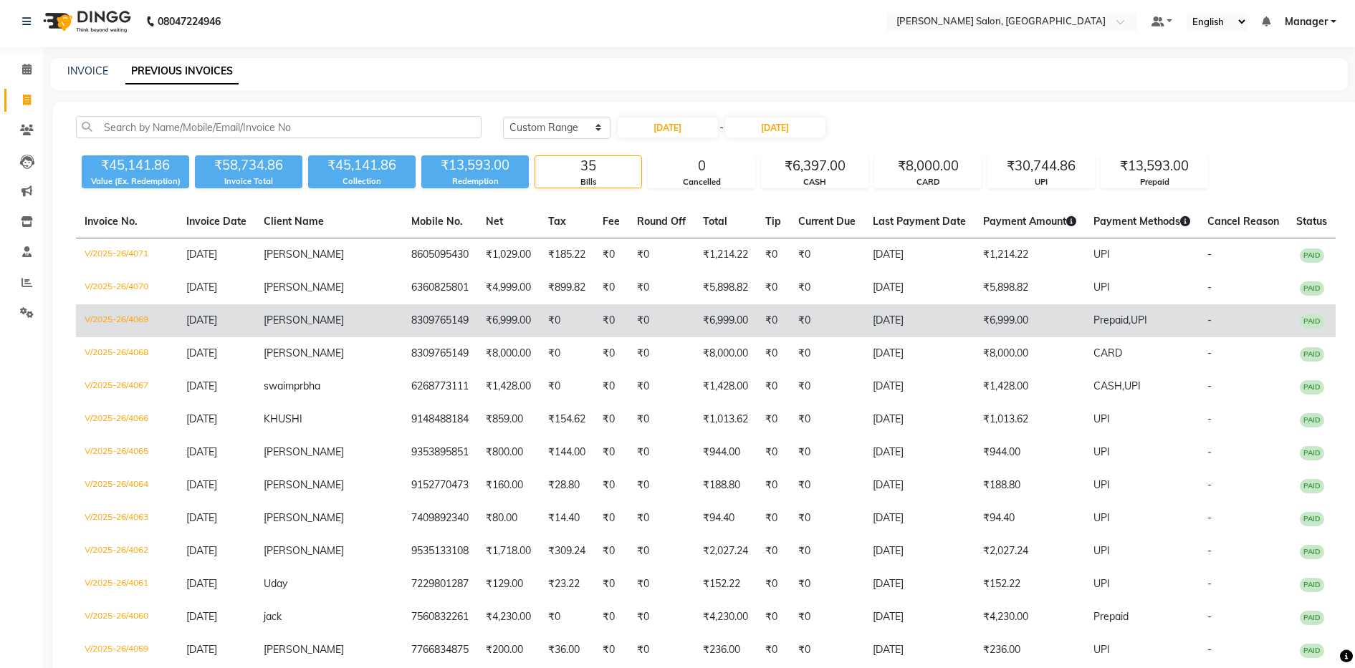
scroll to position [0, 0]
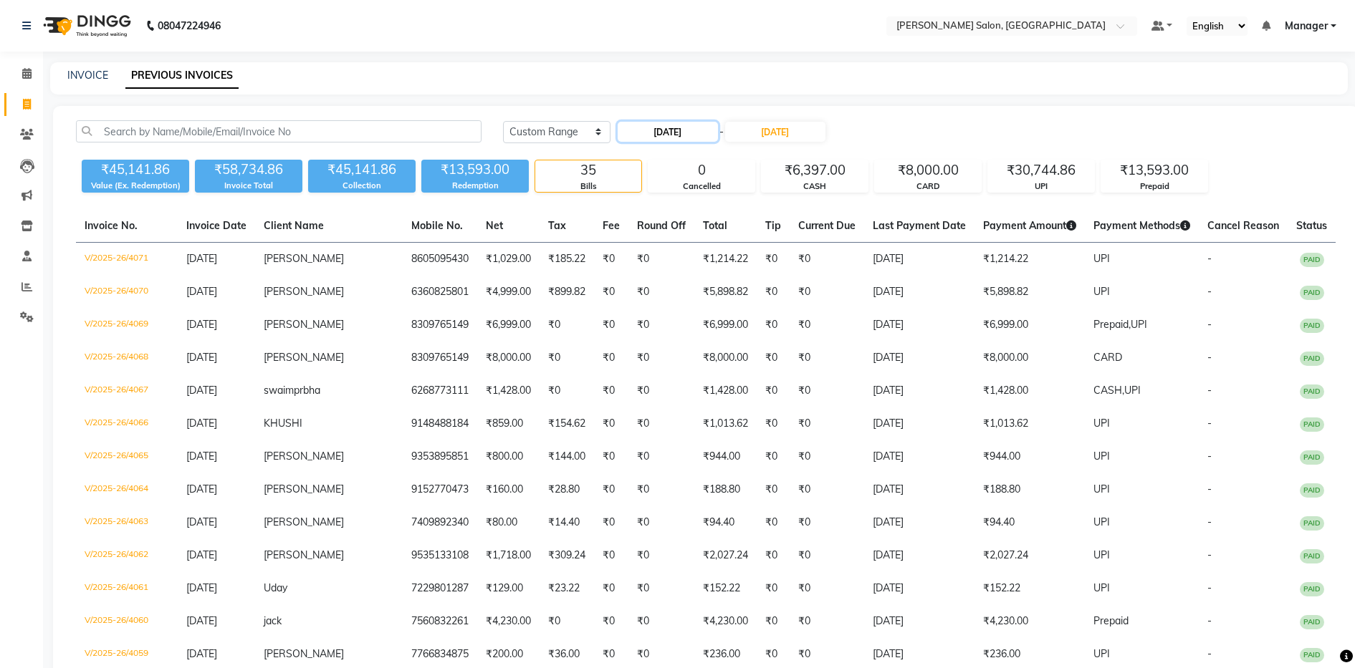
click at [650, 138] on input "[DATE]" at bounding box center [667, 132] width 100 height 20
select select "8"
select select "2025"
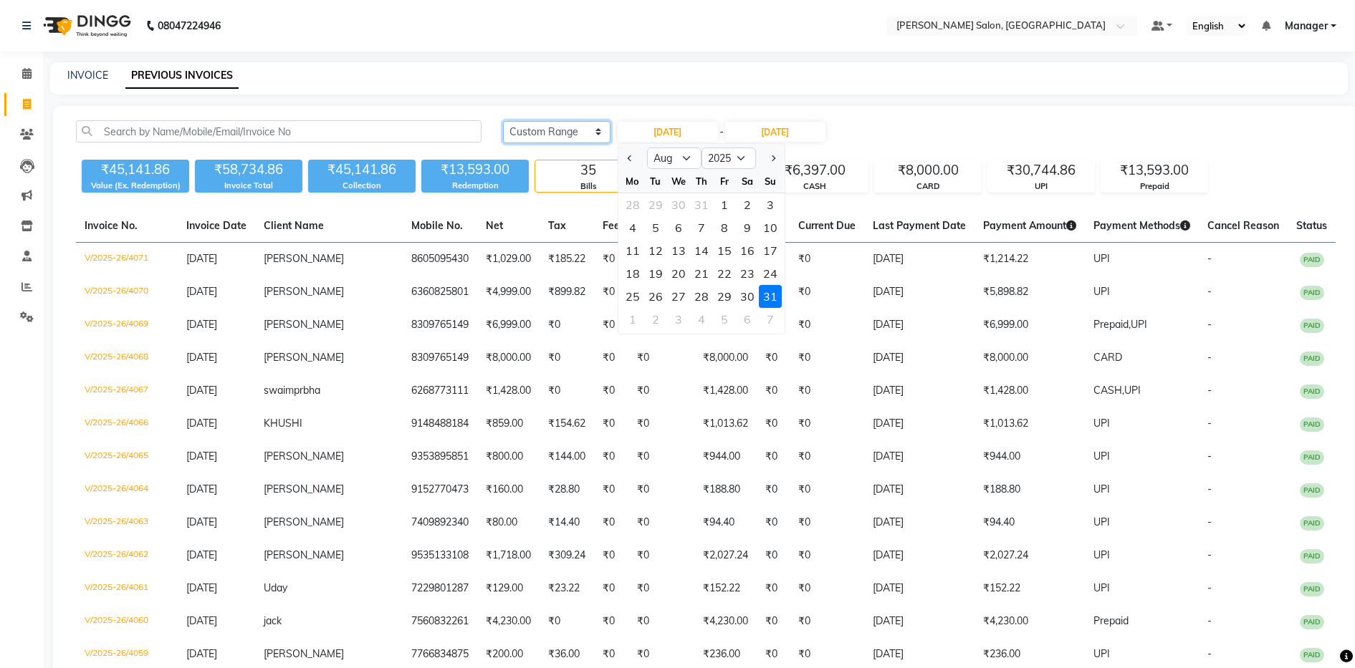
click at [562, 139] on select "[DATE] [DATE] Custom Range" at bounding box center [556, 132] width 107 height 22
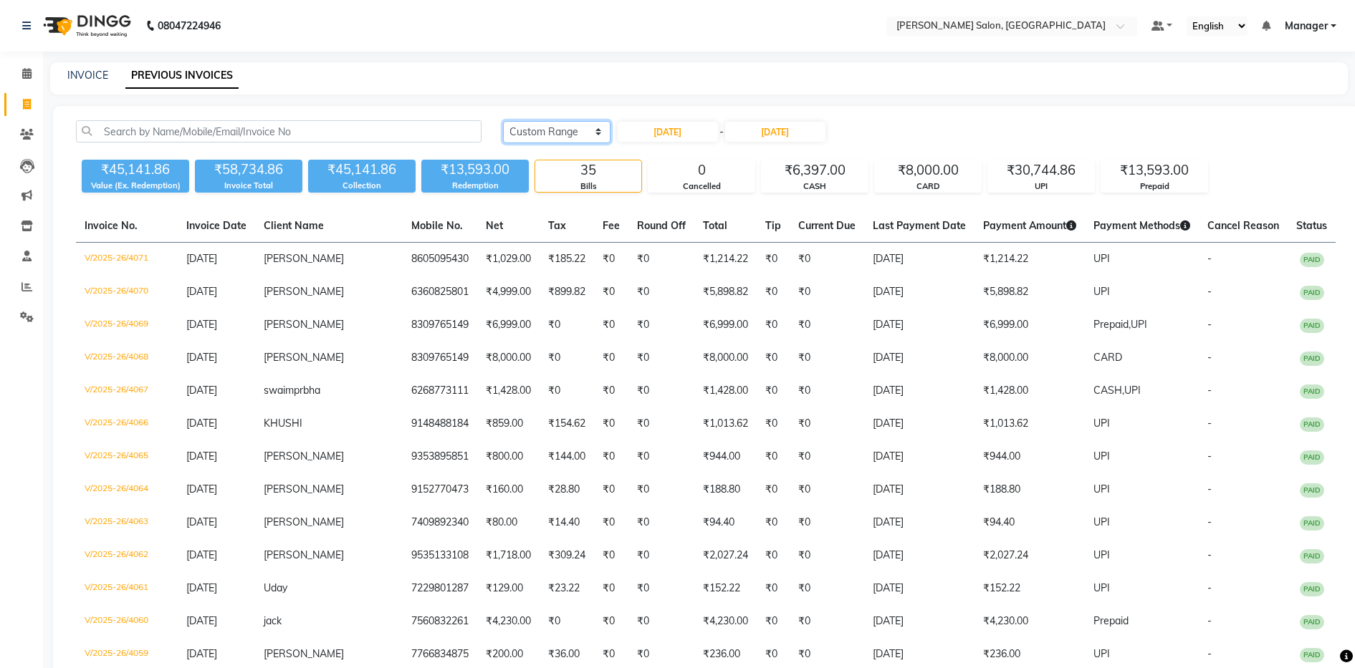
click at [571, 135] on select "[DATE] [DATE] Custom Range" at bounding box center [556, 132] width 107 height 22
click at [503, 121] on select "[DATE] [DATE] Custom Range" at bounding box center [556, 132] width 107 height 22
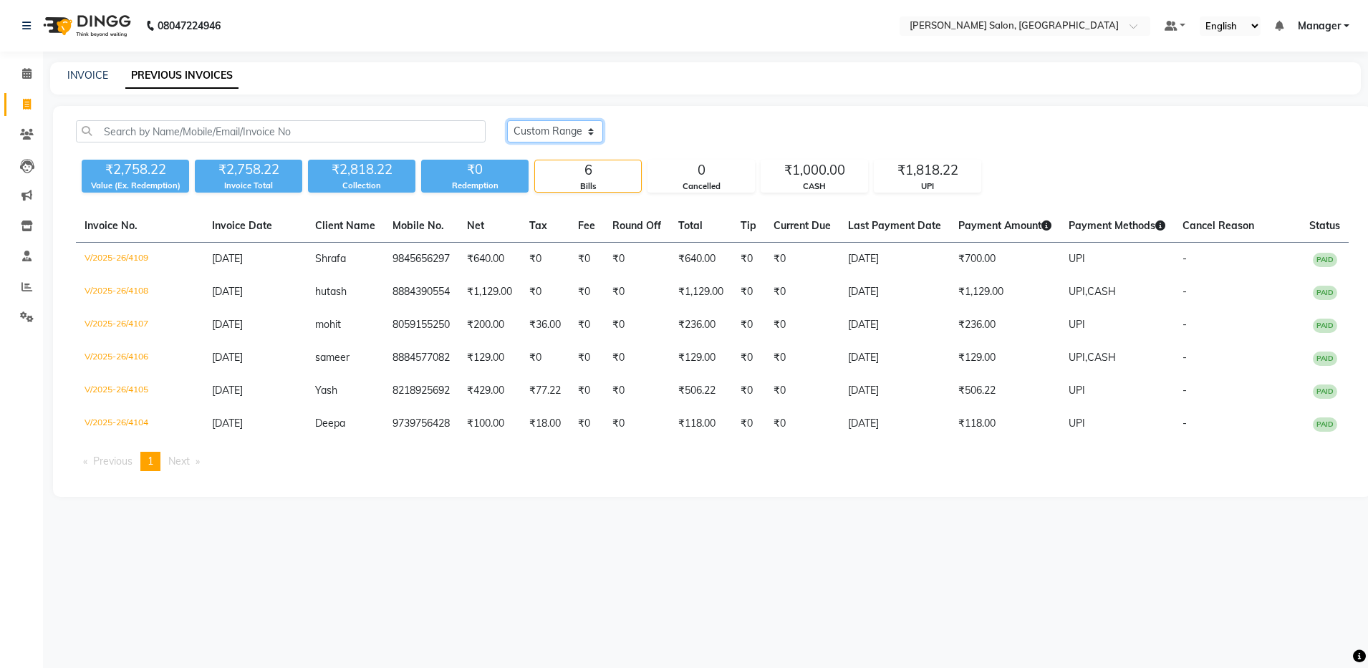
click at [552, 123] on select "[DATE] [DATE] Custom Range" at bounding box center [555, 131] width 96 height 22
select select "range"
click at [507, 120] on select "[DATE] [DATE] Custom Range" at bounding box center [555, 131] width 96 height 22
click at [667, 133] on input "[DATE]" at bounding box center [672, 132] width 100 height 20
select select "9"
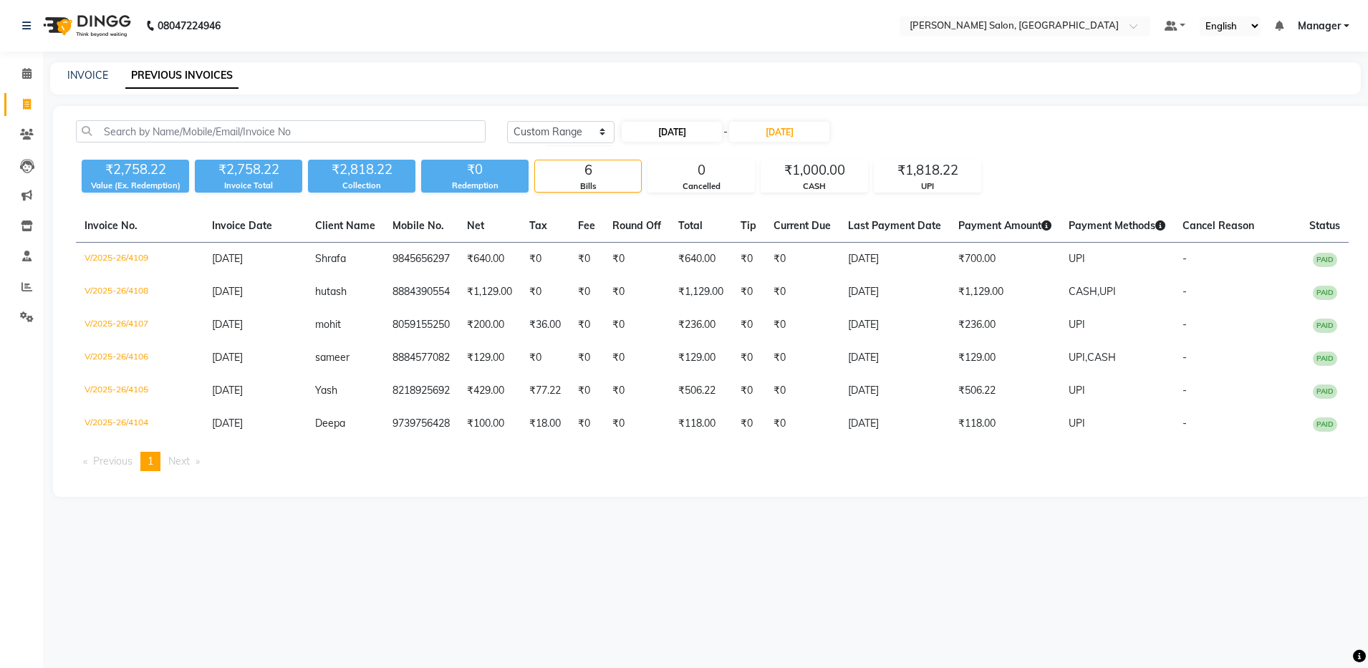
select select "2025"
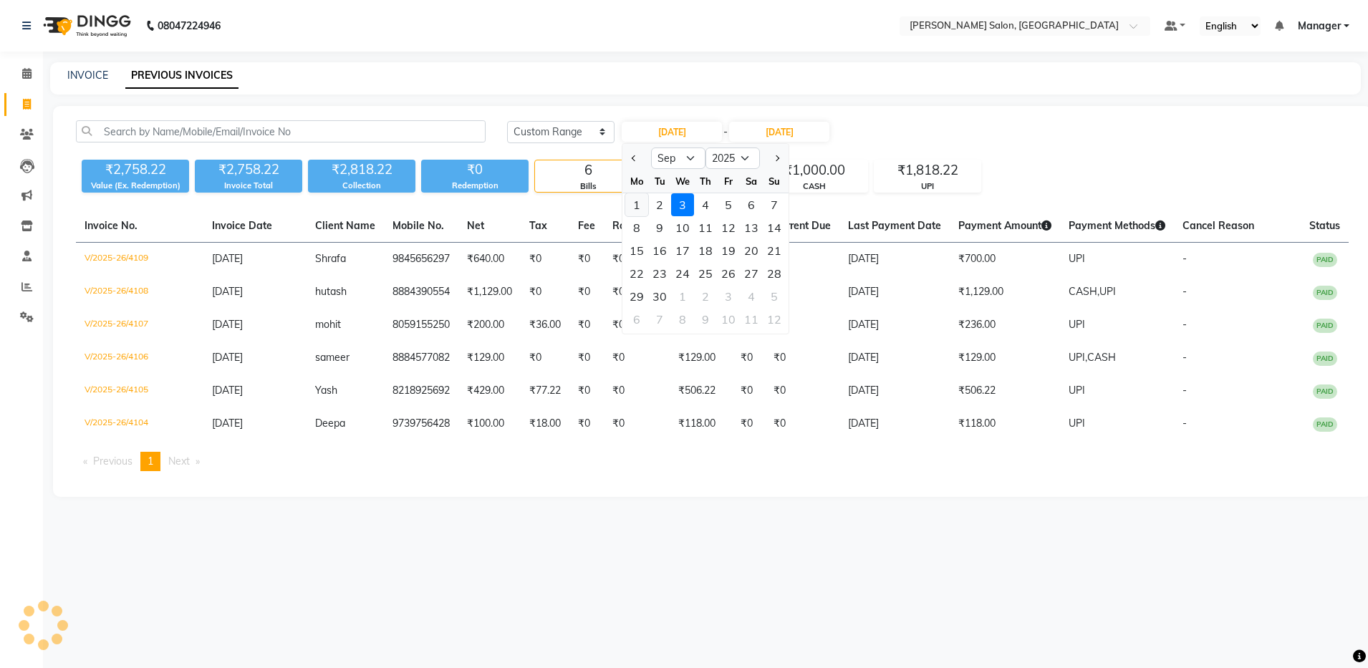
click at [632, 204] on div "1" at bounding box center [636, 204] width 23 height 23
type input "[DATE]"
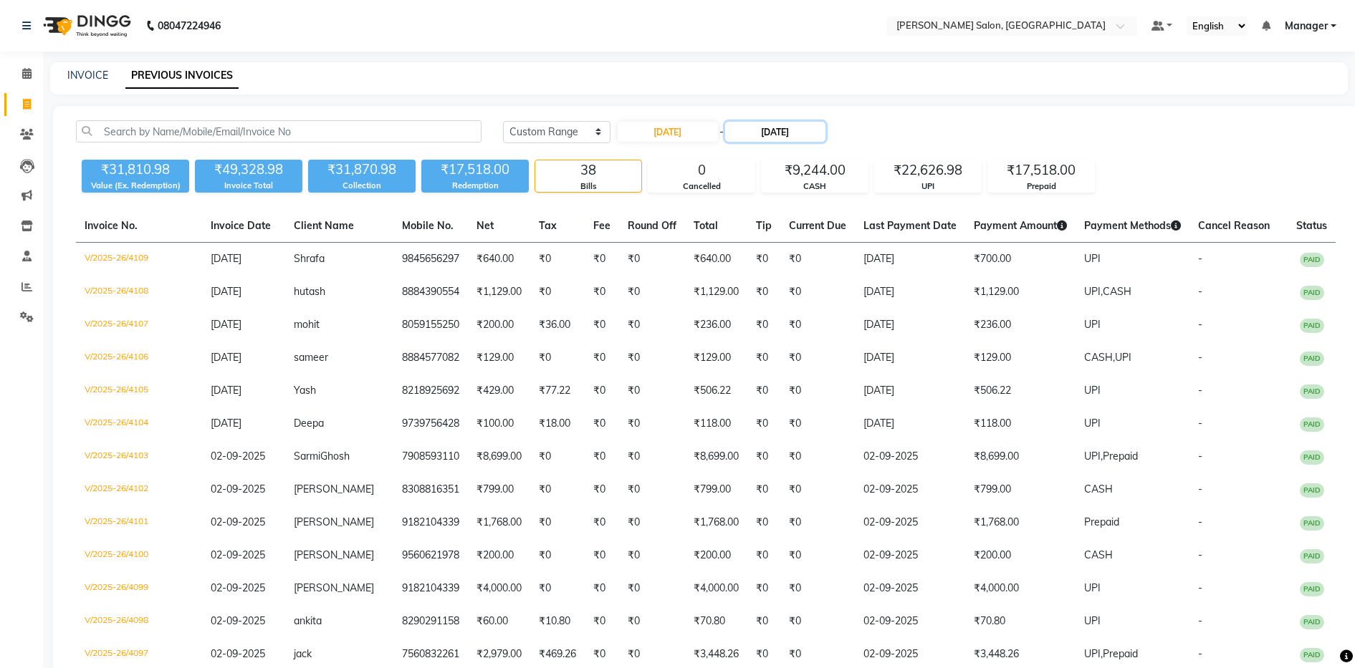
click at [774, 137] on input "[DATE]" at bounding box center [775, 132] width 100 height 20
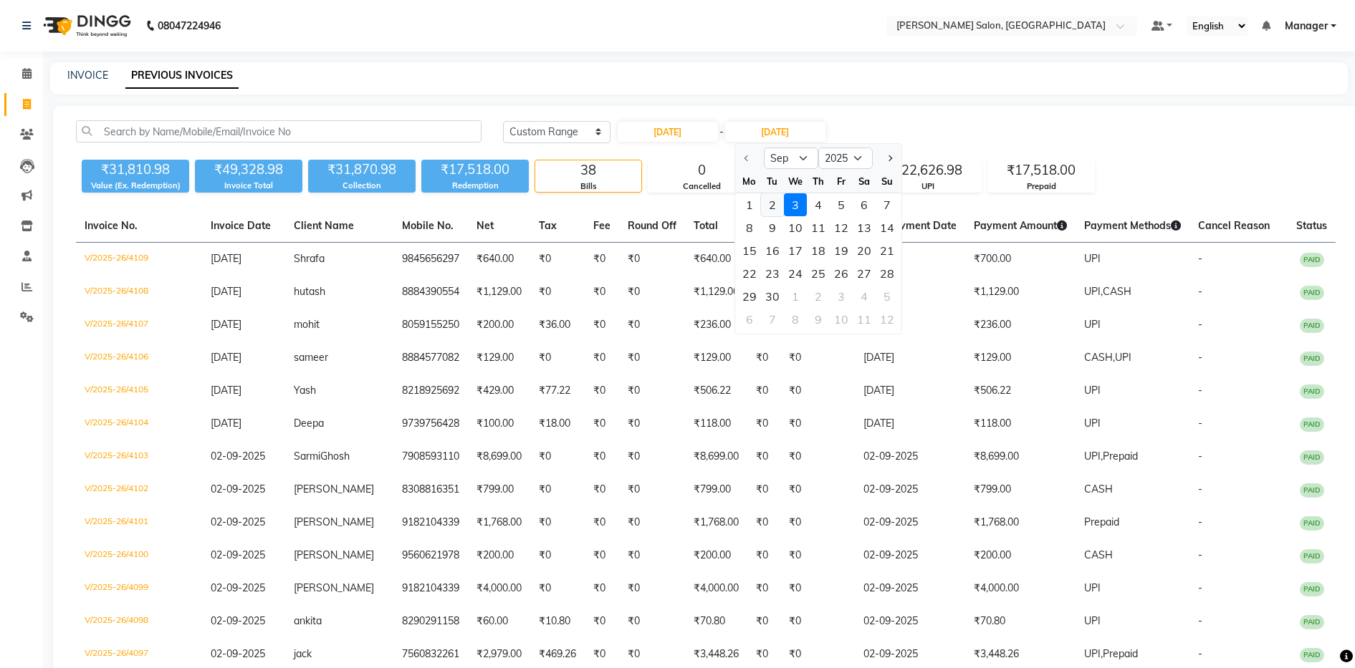
click at [764, 201] on div "2" at bounding box center [772, 204] width 23 height 23
type input "02-09-2025"
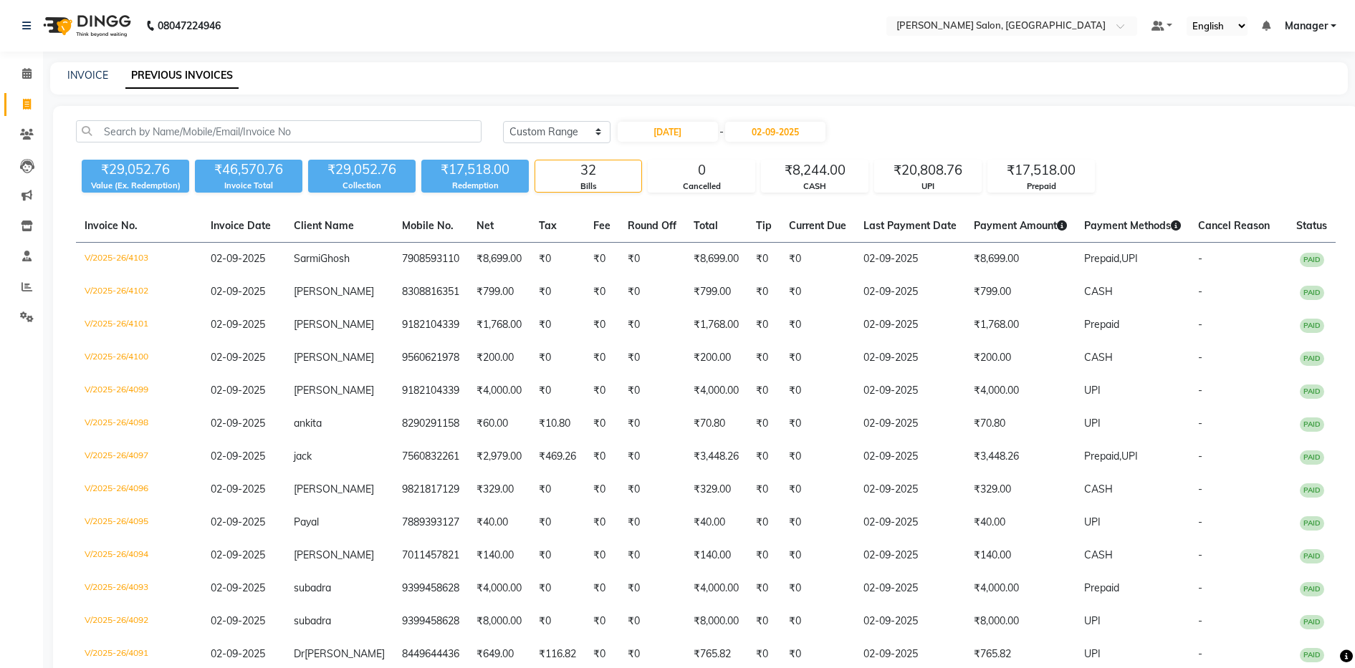
click at [965, 120] on div "[DATE] [DATE] Custom Range [DATE] - [DATE]" at bounding box center [919, 131] width 832 height 23
